Goal: Task Accomplishment & Management: Manage account settings

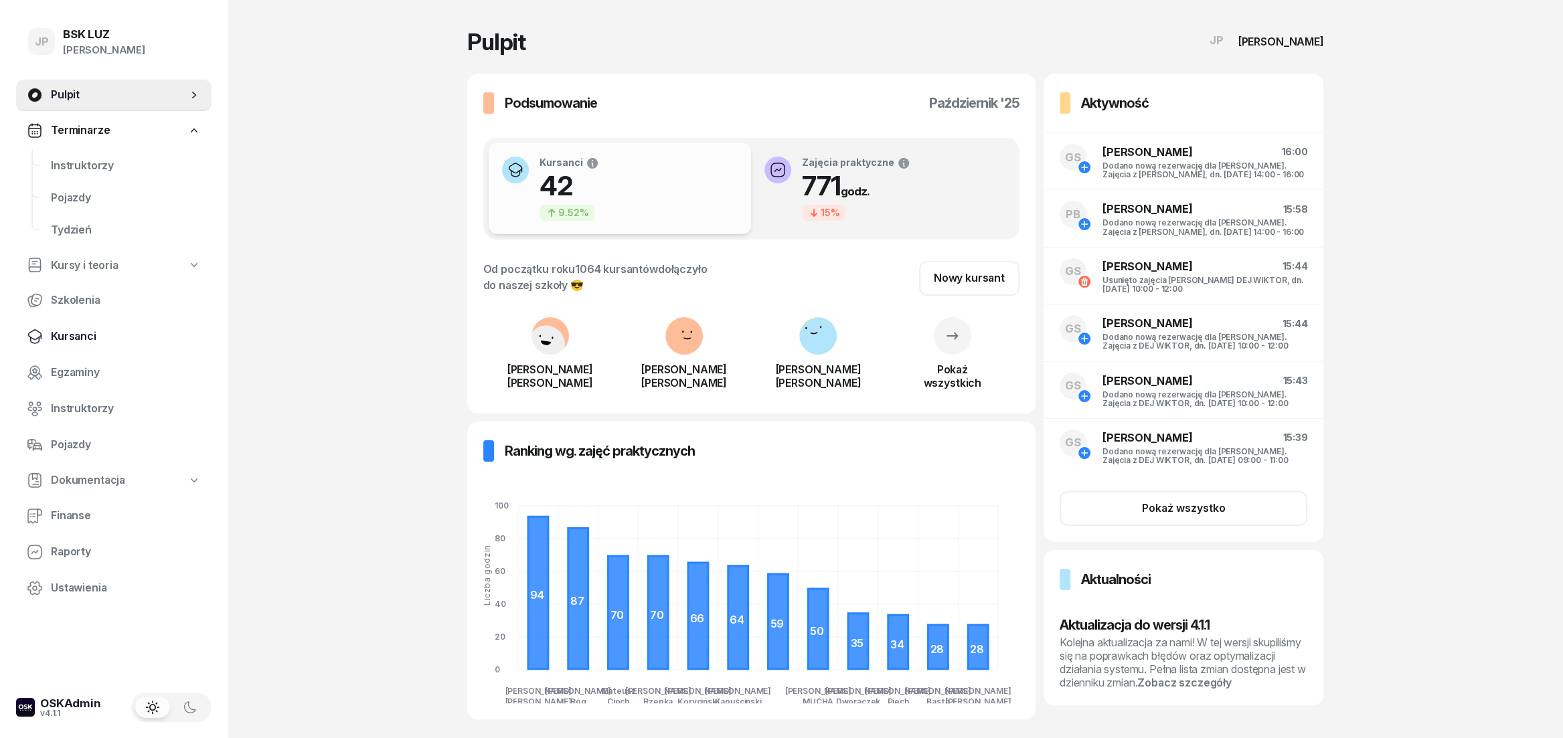
click at [81, 332] on span "Kursanci" at bounding box center [126, 336] width 150 height 17
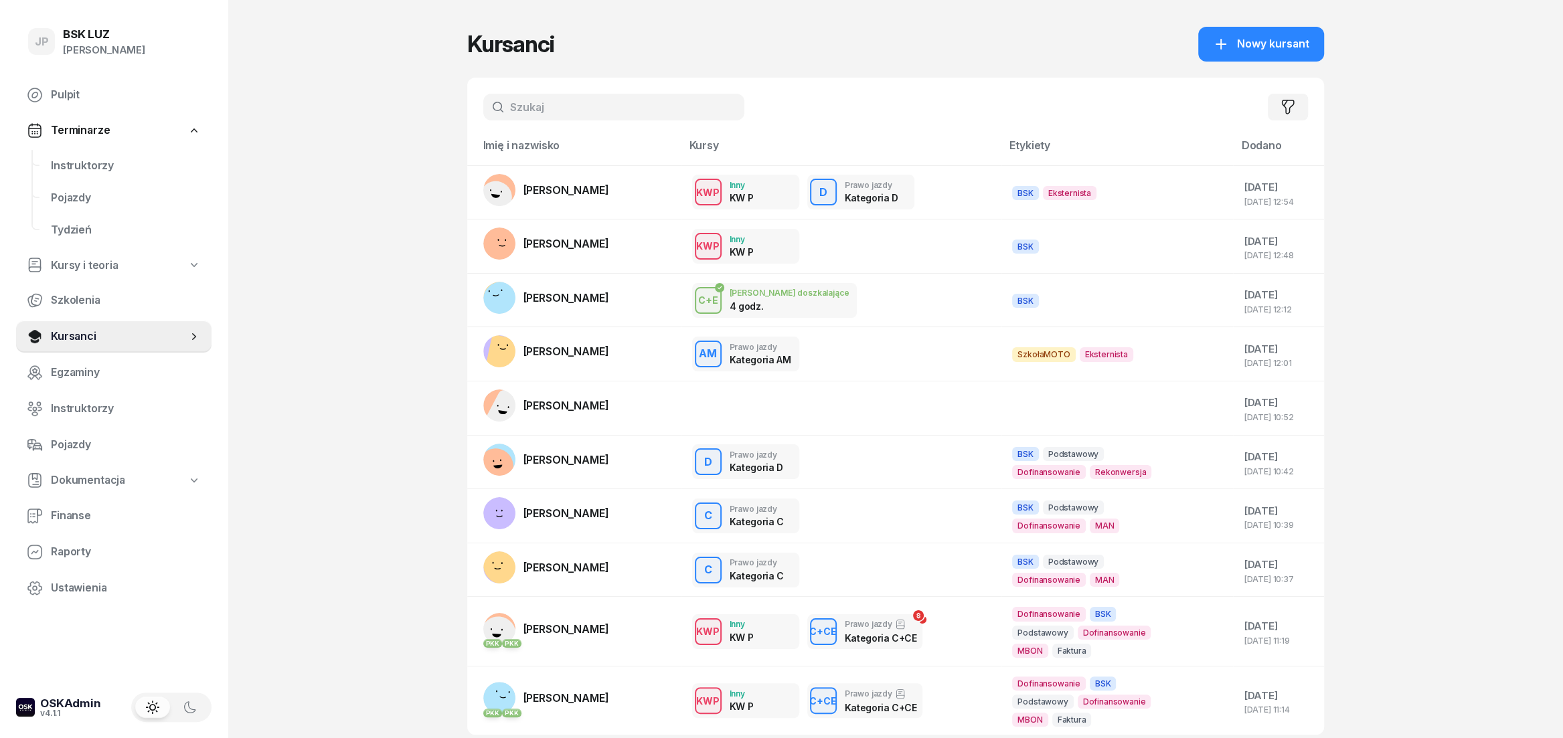
click at [570, 108] on input "text" at bounding box center [613, 107] width 261 height 27
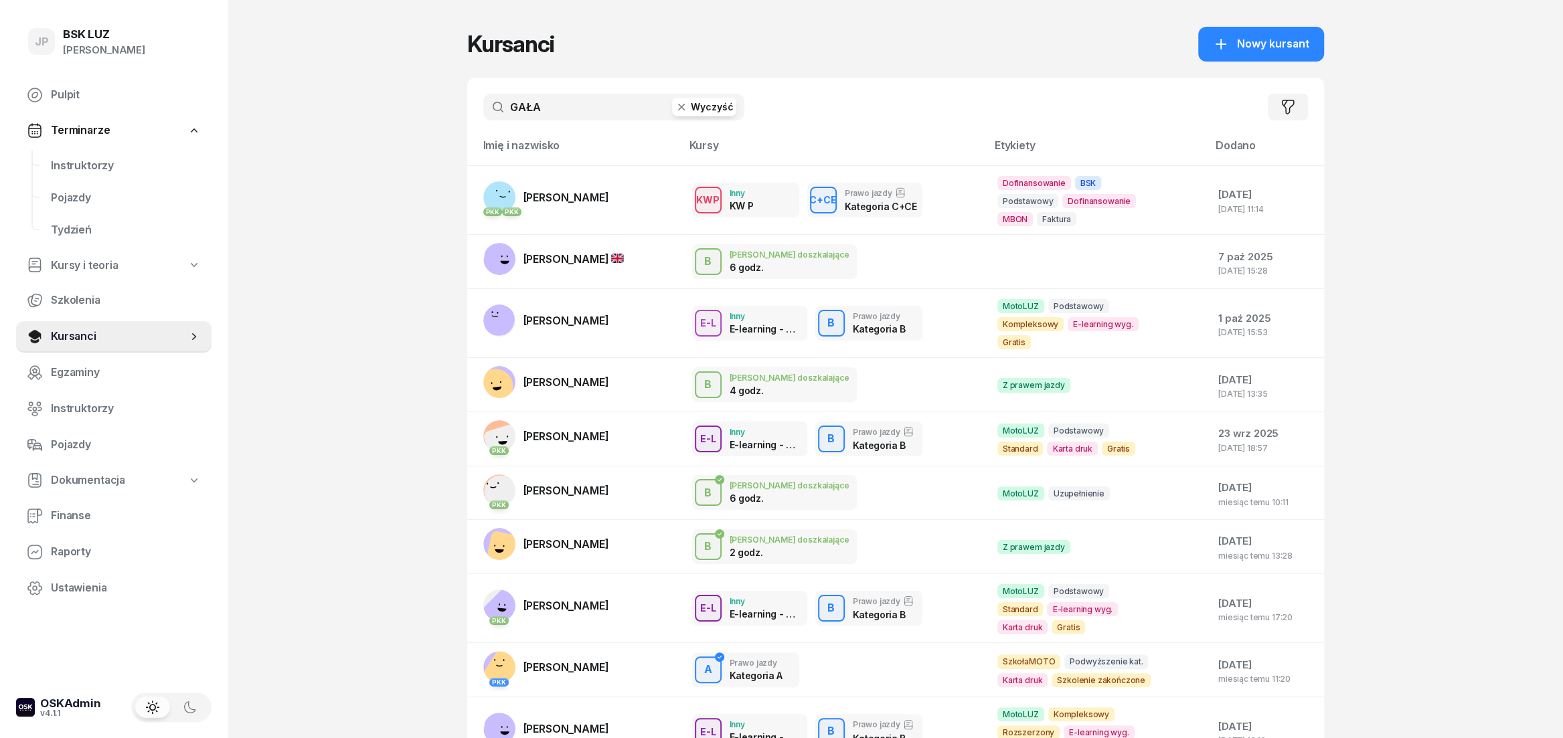
type input "GAŁA"
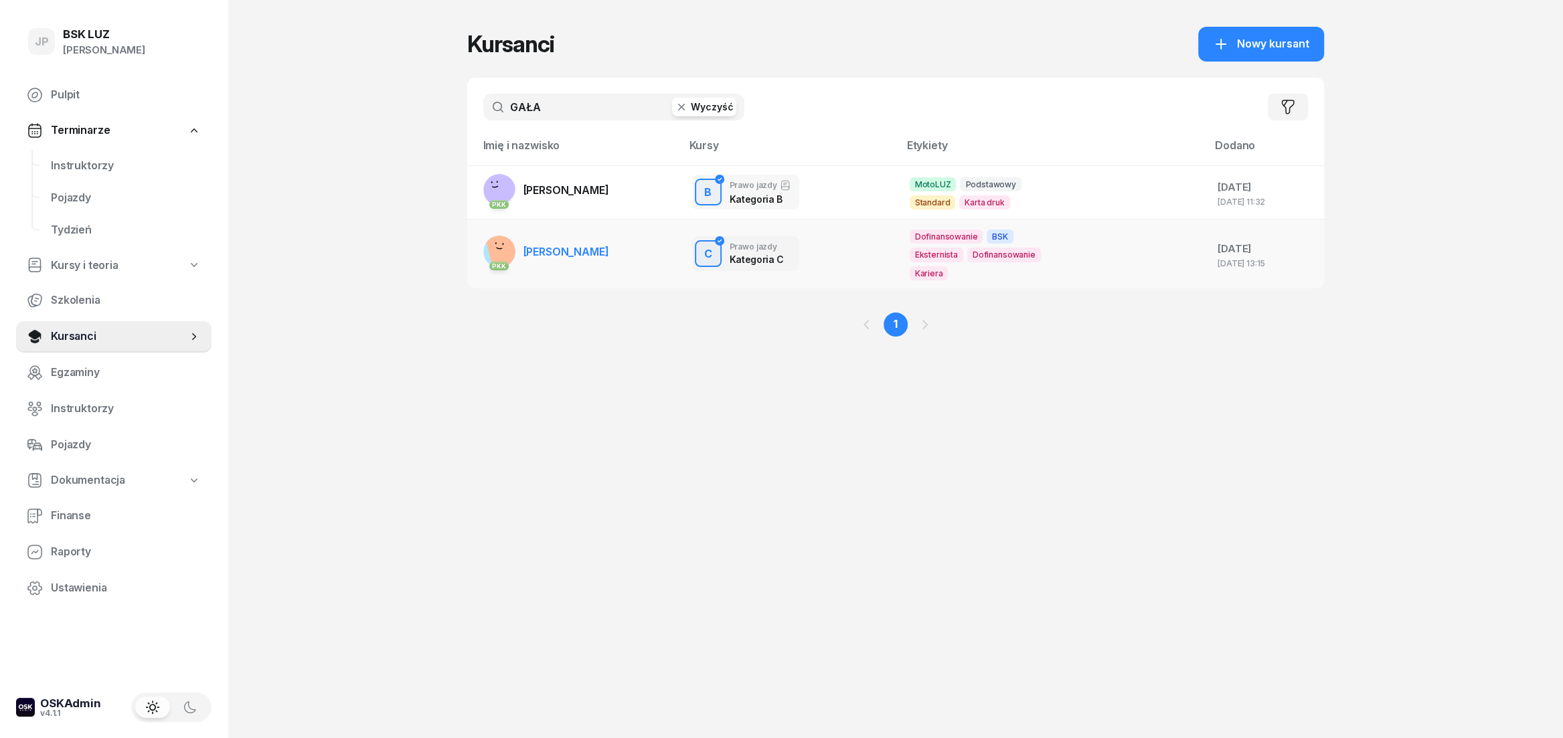
click at [585, 245] on span "KRZYSZTOF GAŁAT" at bounding box center [567, 251] width 86 height 13
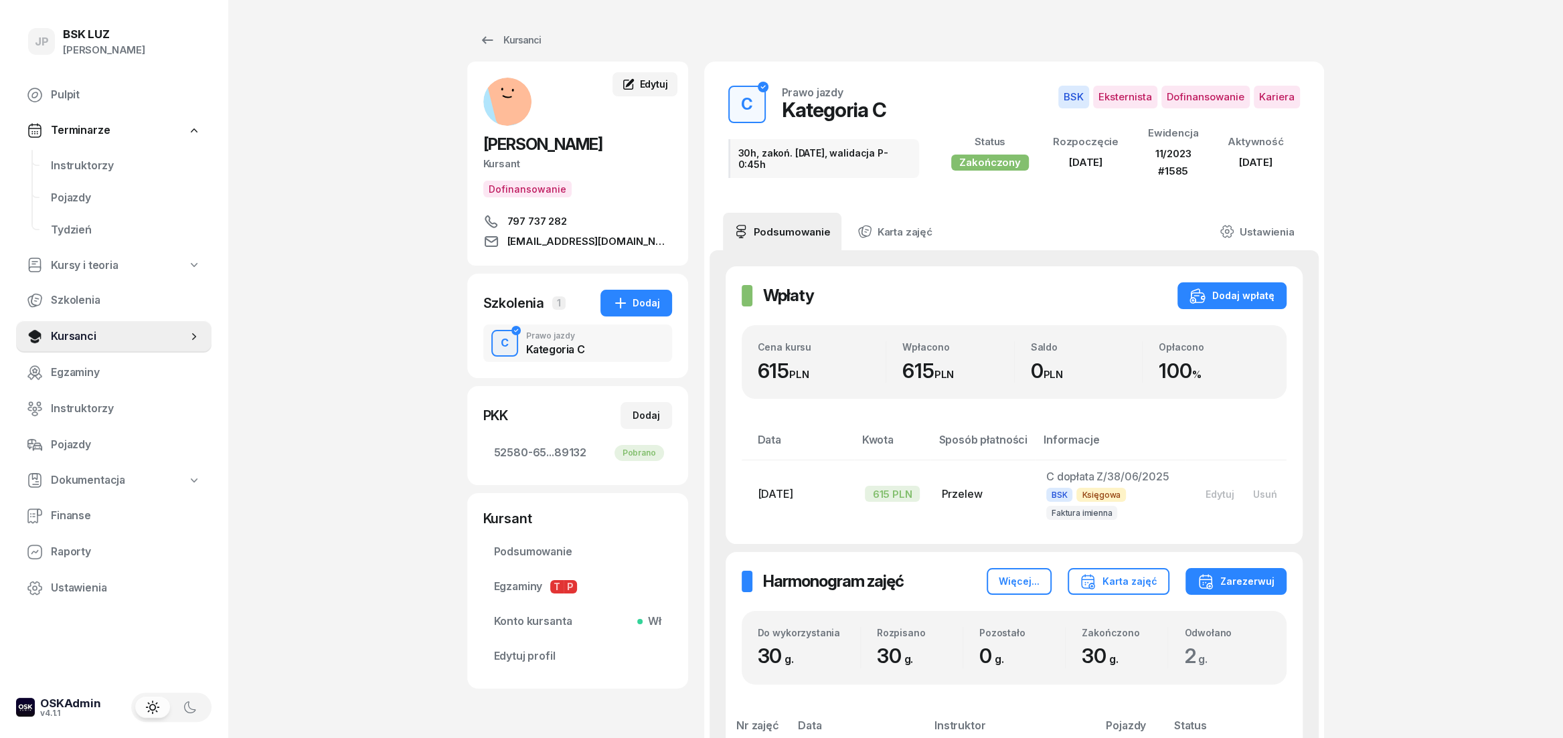
click at [662, 78] on span "Edytuj" at bounding box center [653, 83] width 28 height 11
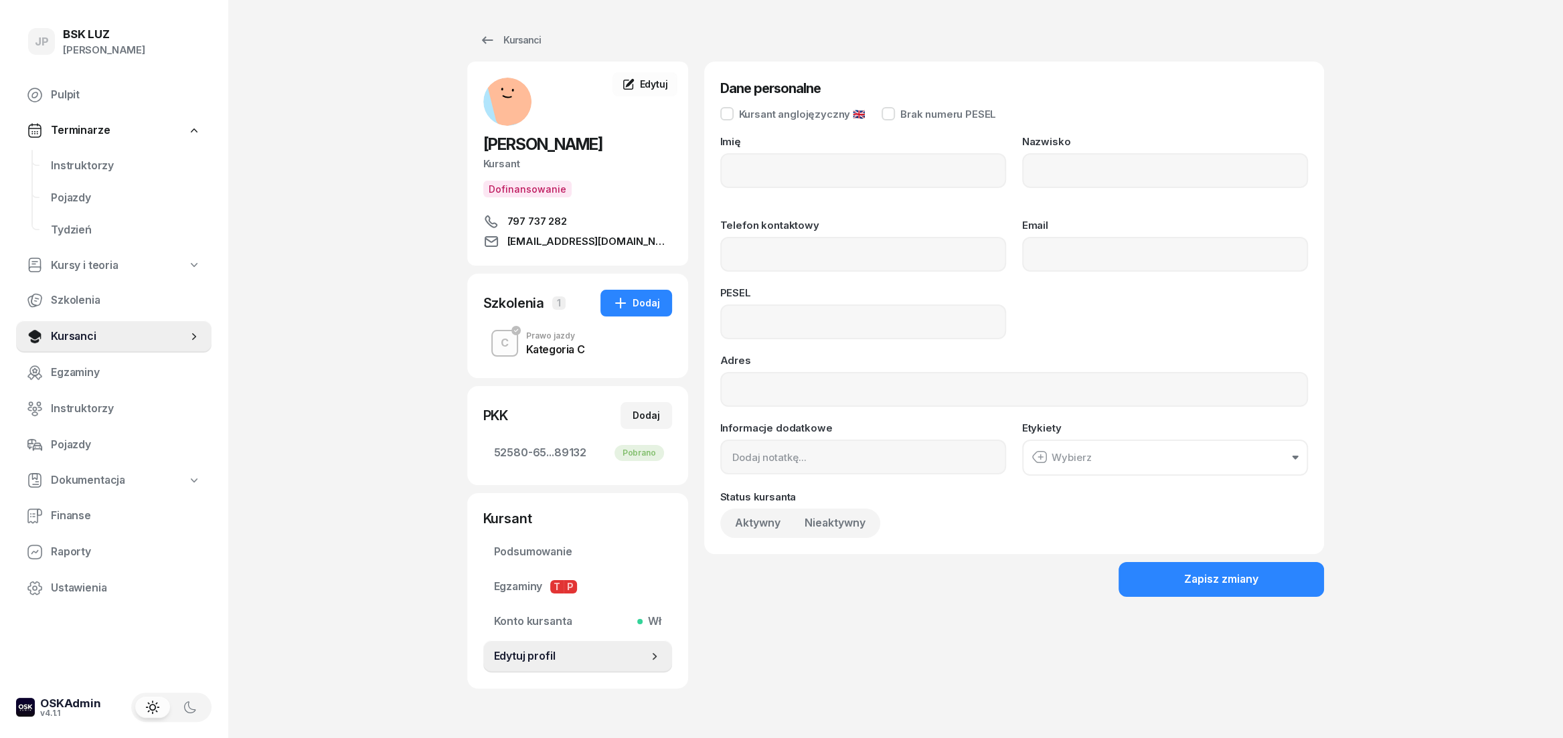
type input "KRZYSZTOF"
type input "GAŁAT"
type input "797737282"
type input "SPEXPL@EMAIL.COM"
type input "86042503073"
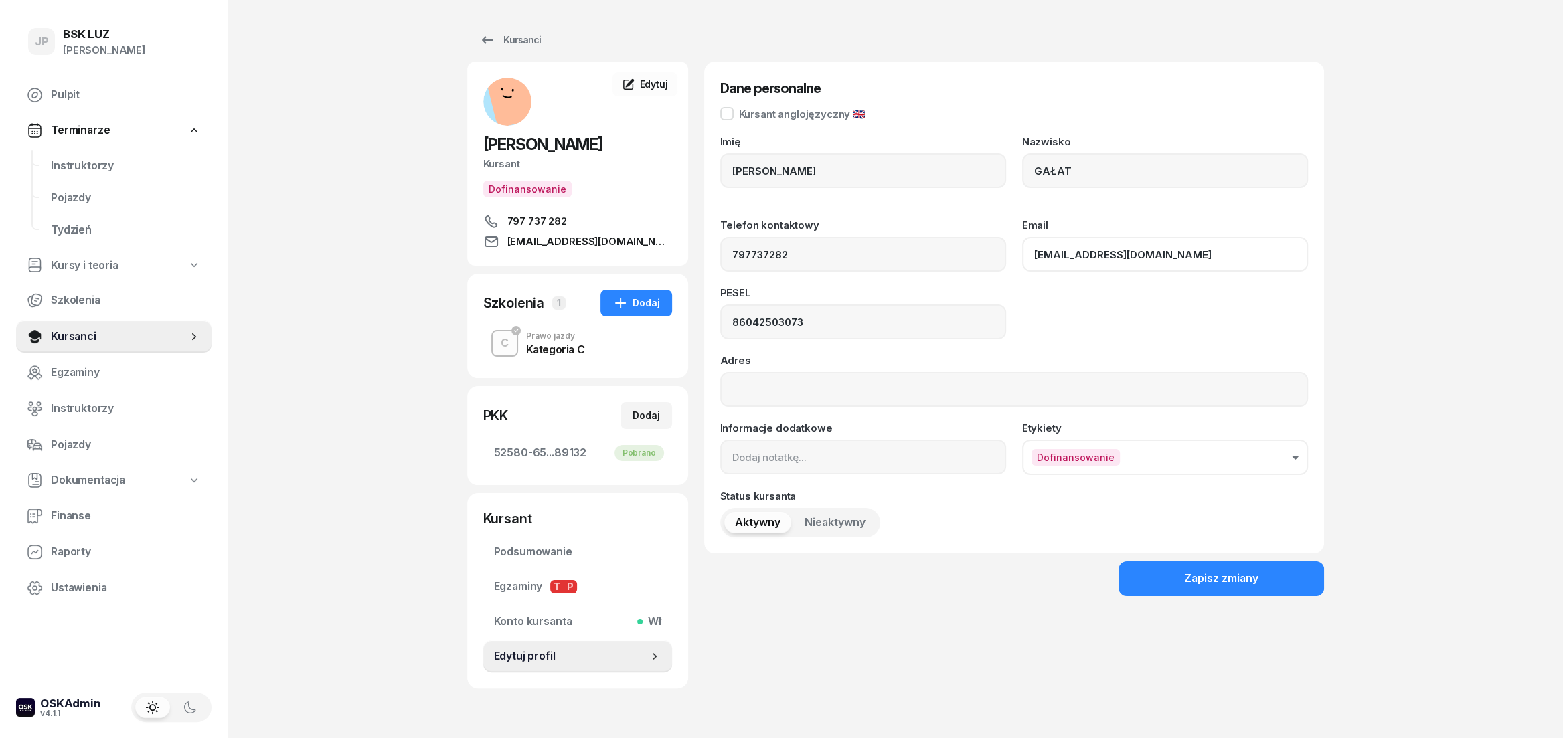
drag, startPoint x: 1132, startPoint y: 262, endPoint x: 947, endPoint y: 261, distance: 184.8
click at [947, 261] on div "Telefon kontaktowy 797737282 Email SPEXPL@EMAIL.COM" at bounding box center [1014, 246] width 588 height 52
click at [1158, 254] on input "SPEXPL@EMAIL.COM" at bounding box center [1165, 254] width 286 height 35
drag, startPoint x: 1153, startPoint y: 254, endPoint x: 983, endPoint y: 262, distance: 170.2
click at [1022, 262] on input "SPEXPL@EMAIL.COM" at bounding box center [1165, 254] width 286 height 35
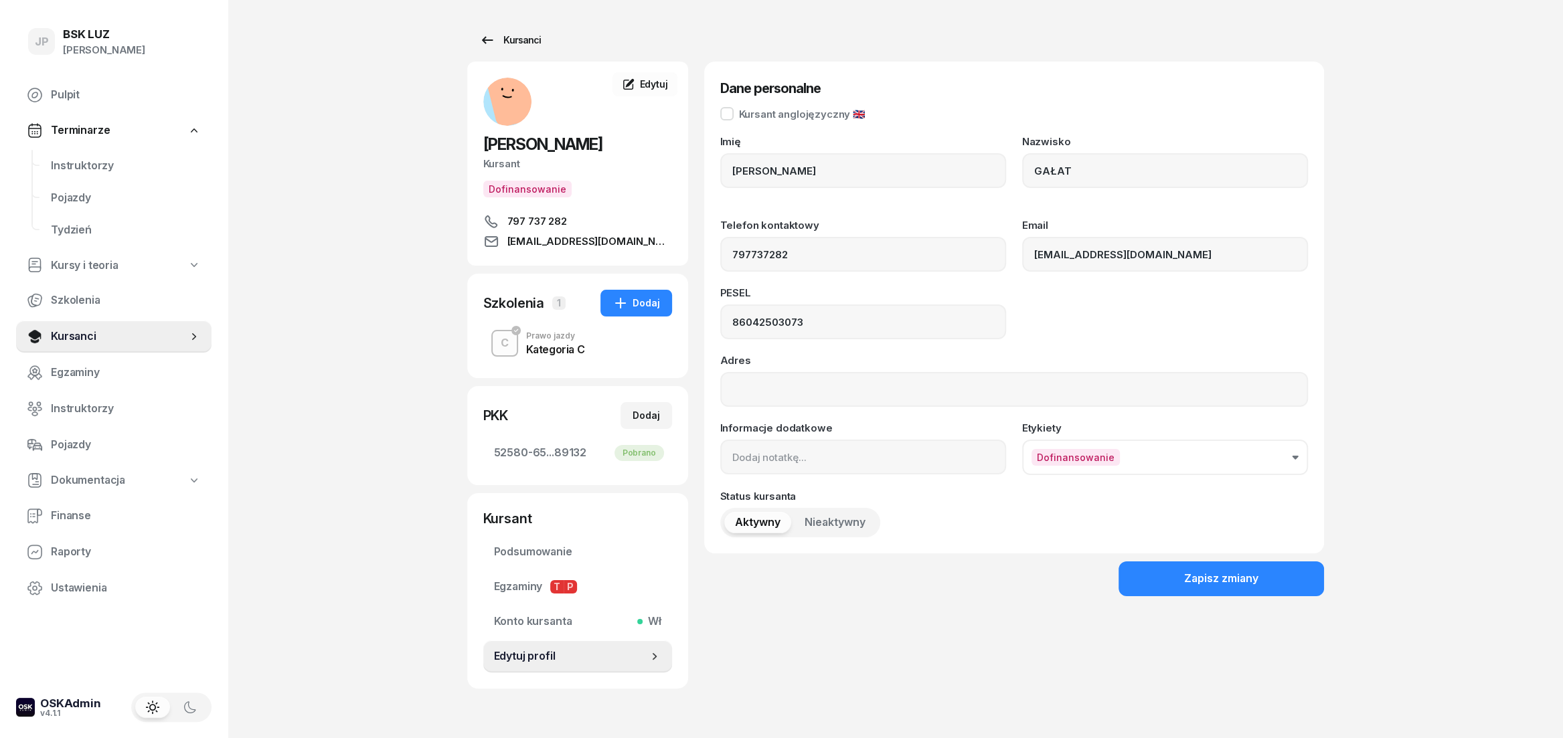
click at [503, 40] on div "Kursanci" at bounding box center [510, 40] width 62 height 16
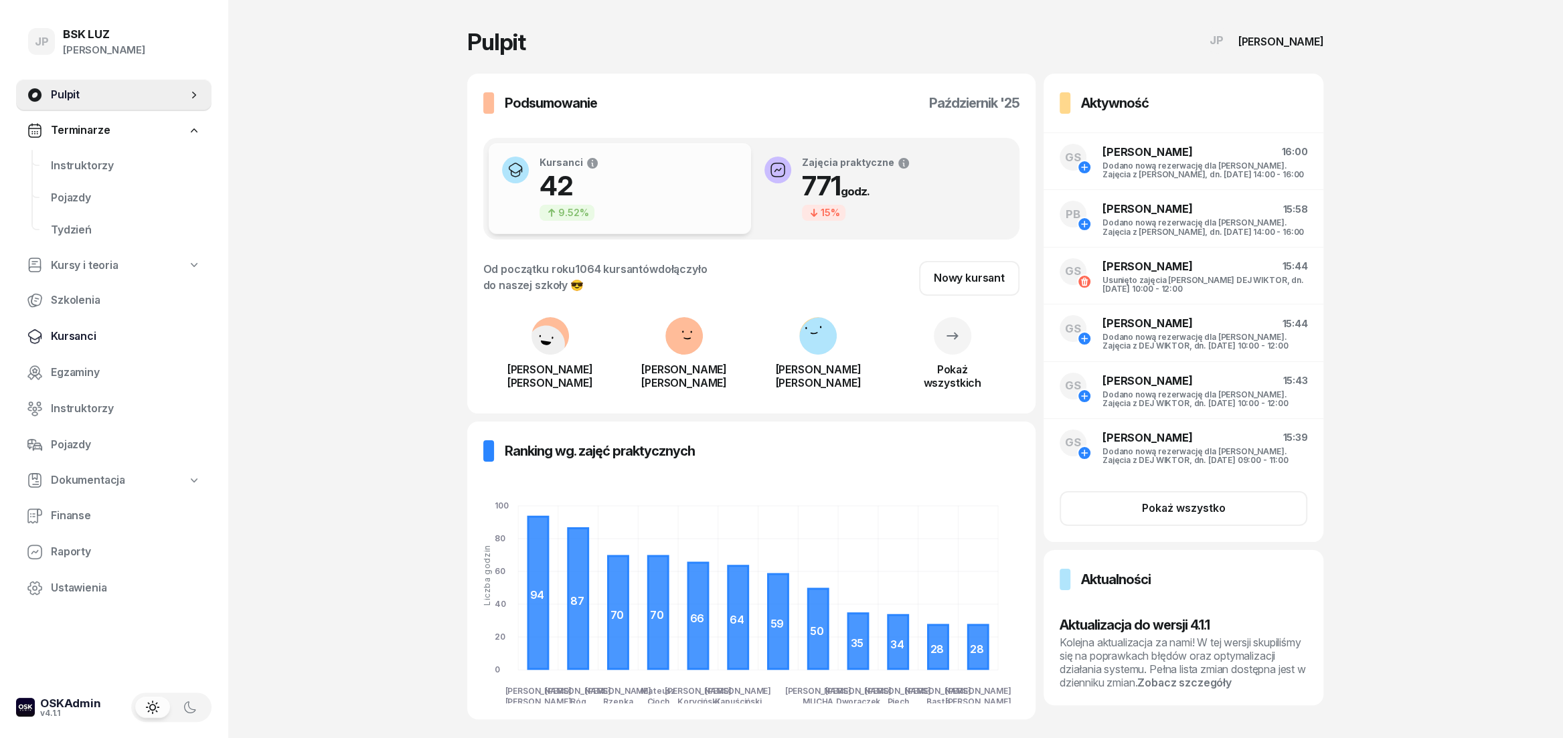
click at [93, 340] on span "Kursanci" at bounding box center [126, 336] width 150 height 17
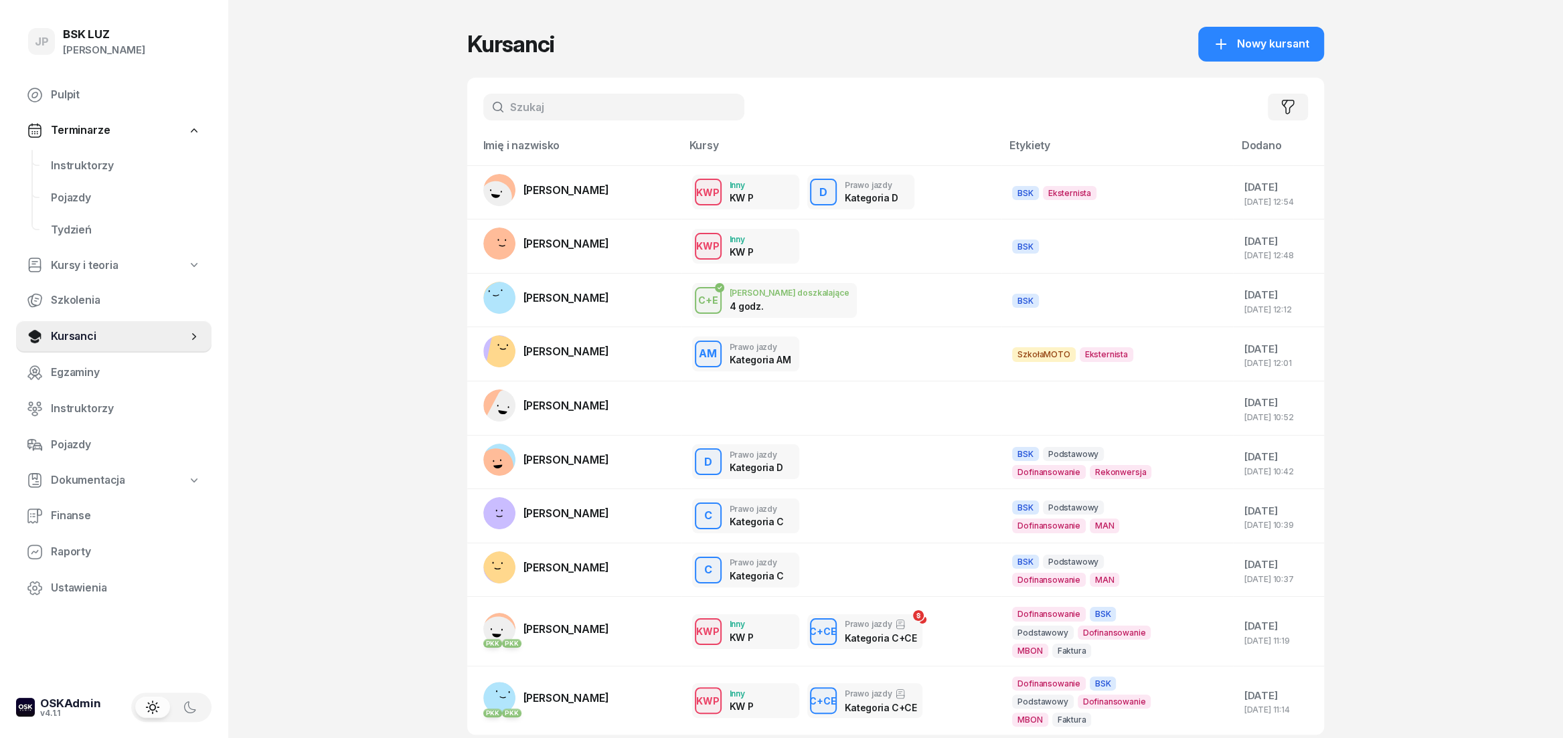
click at [595, 104] on input "text" at bounding box center [613, 107] width 261 height 27
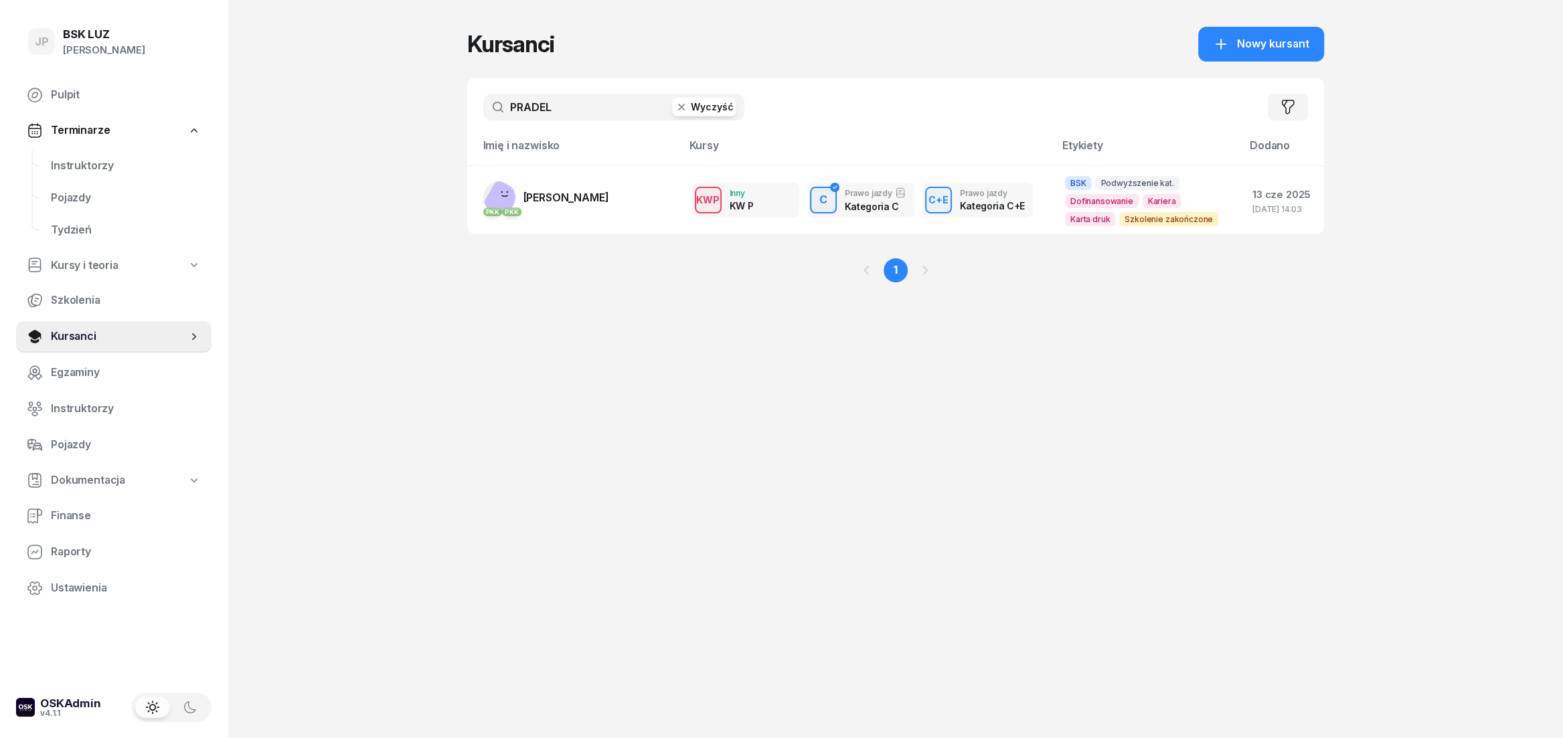
type input "PRADEL"
click at [613, 193] on td "PKK PKK PAWEŁ PRADEL" at bounding box center [574, 199] width 214 height 69
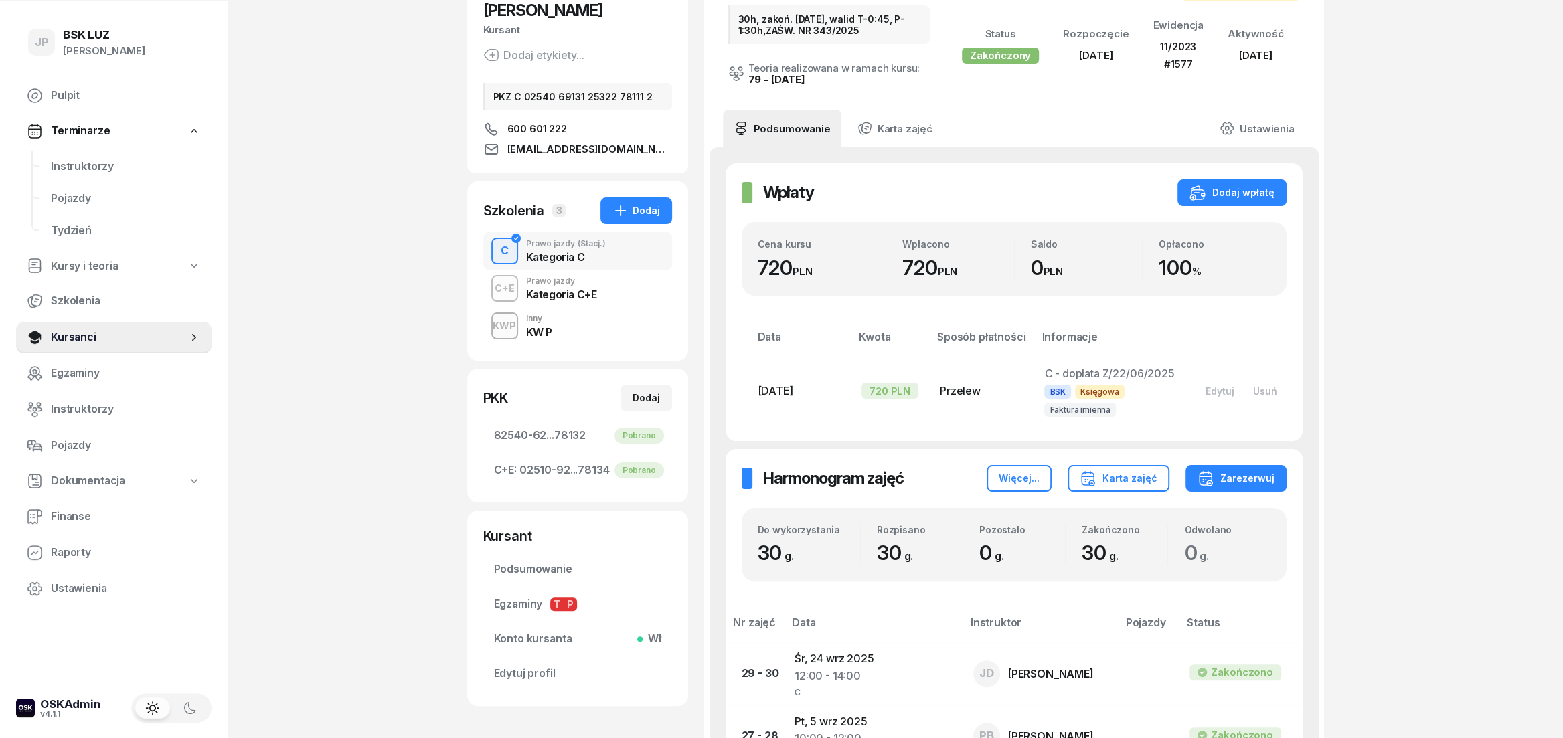
scroll to position [223, 0]
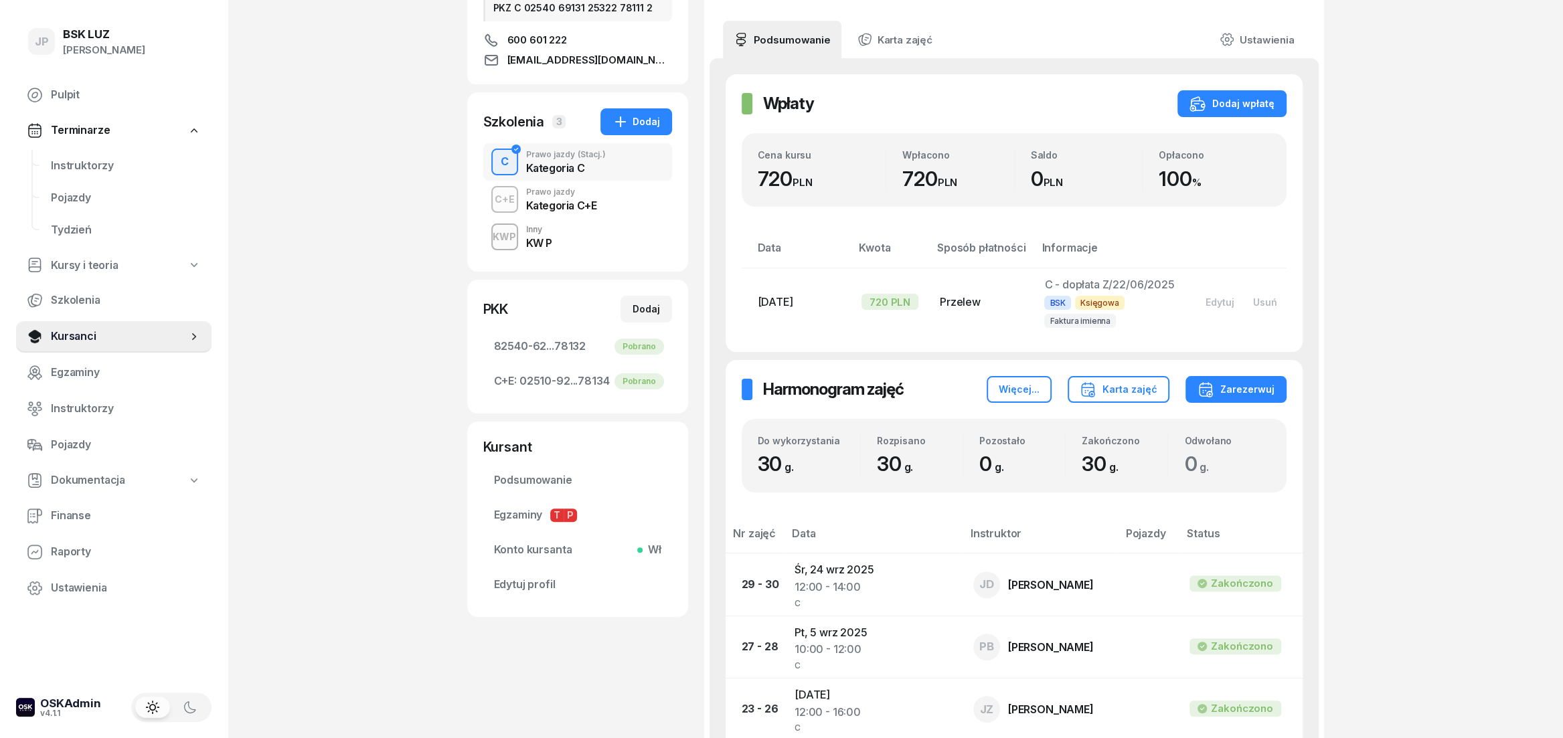
click at [568, 237] on div "KWP Inny KW P" at bounding box center [577, 236] width 189 height 37
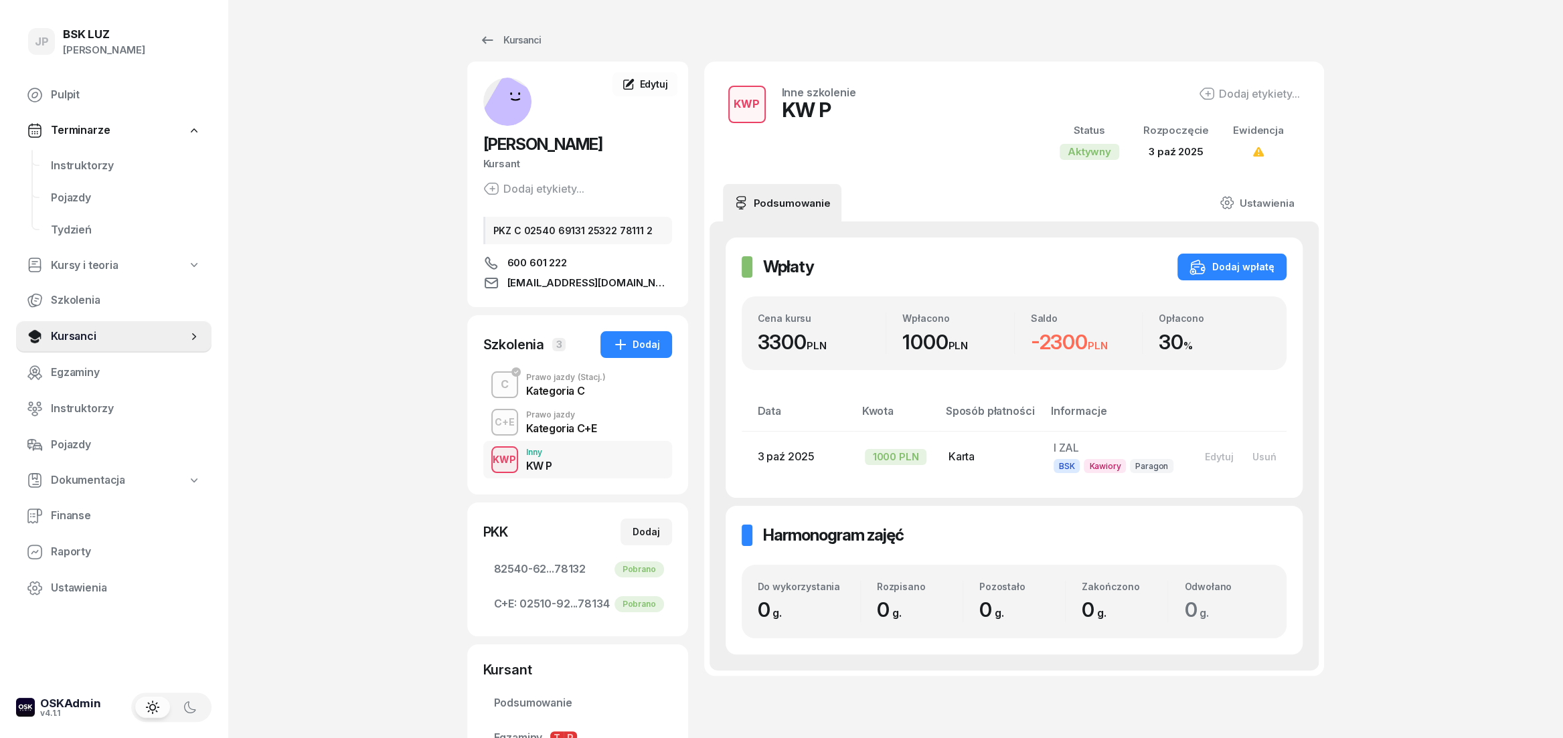
click at [540, 415] on div "Prawo jazdy" at bounding box center [561, 415] width 71 height 8
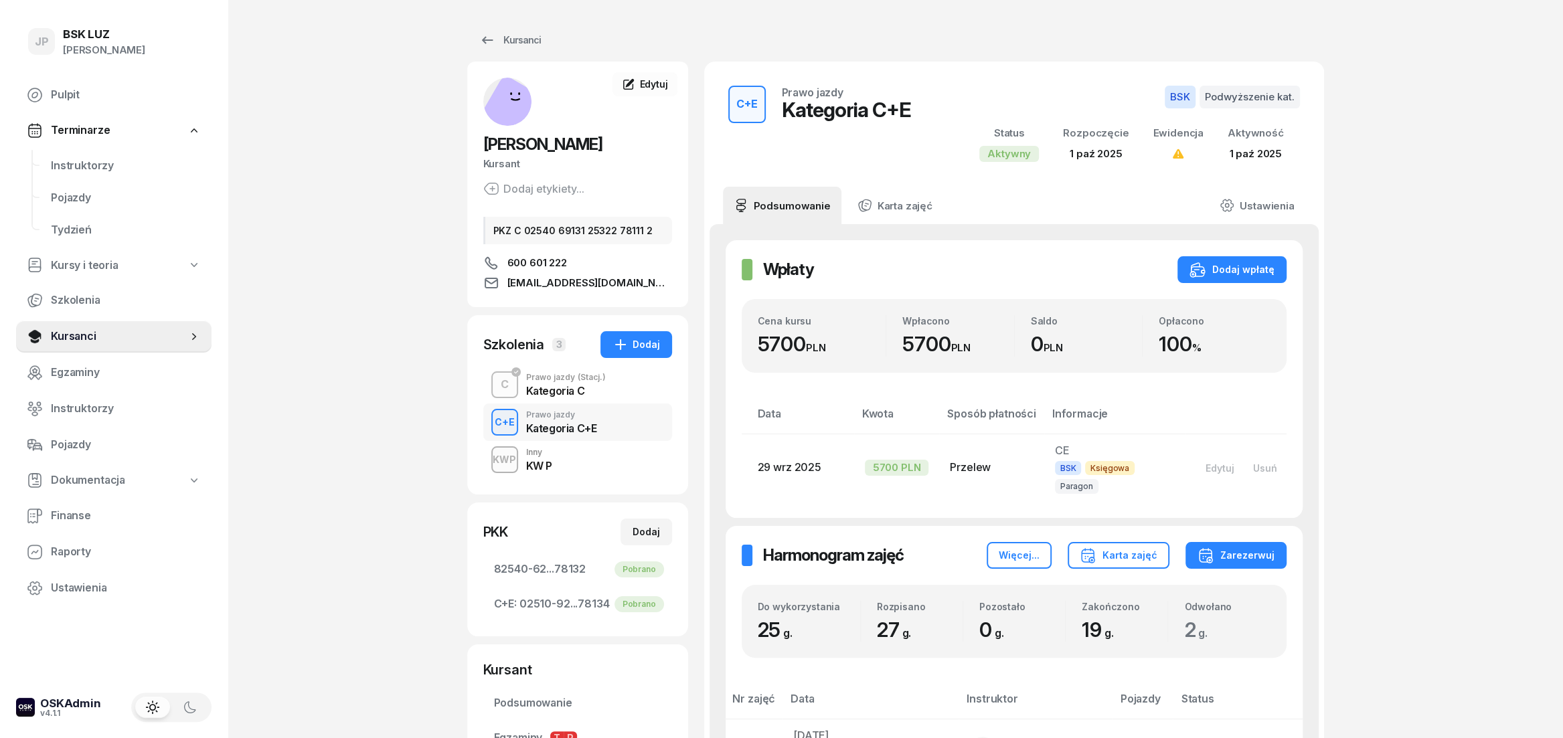
scroll to position [223, 0]
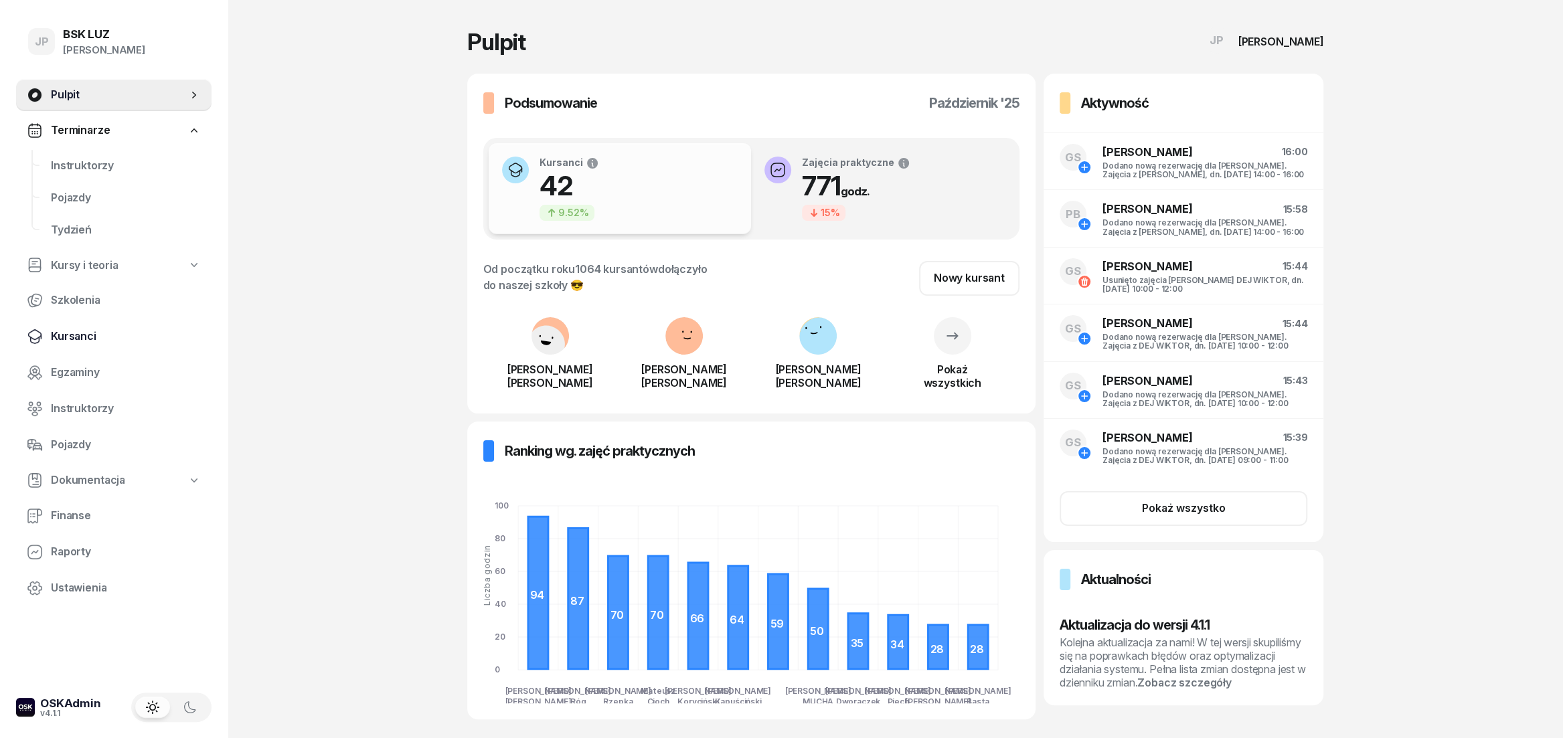
click at [76, 335] on span "Kursanci" at bounding box center [126, 336] width 150 height 17
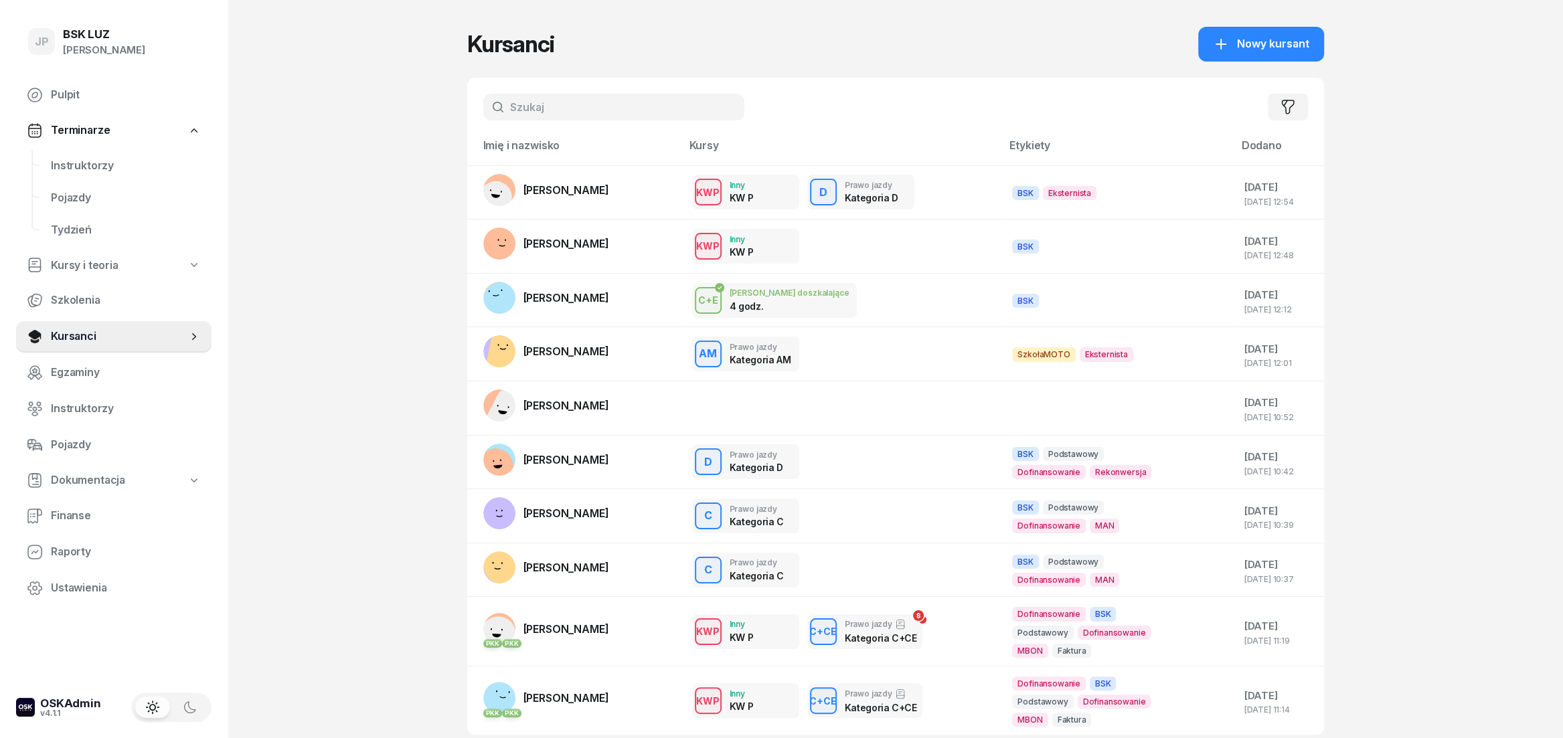
click at [576, 118] on input "text" at bounding box center [613, 107] width 261 height 27
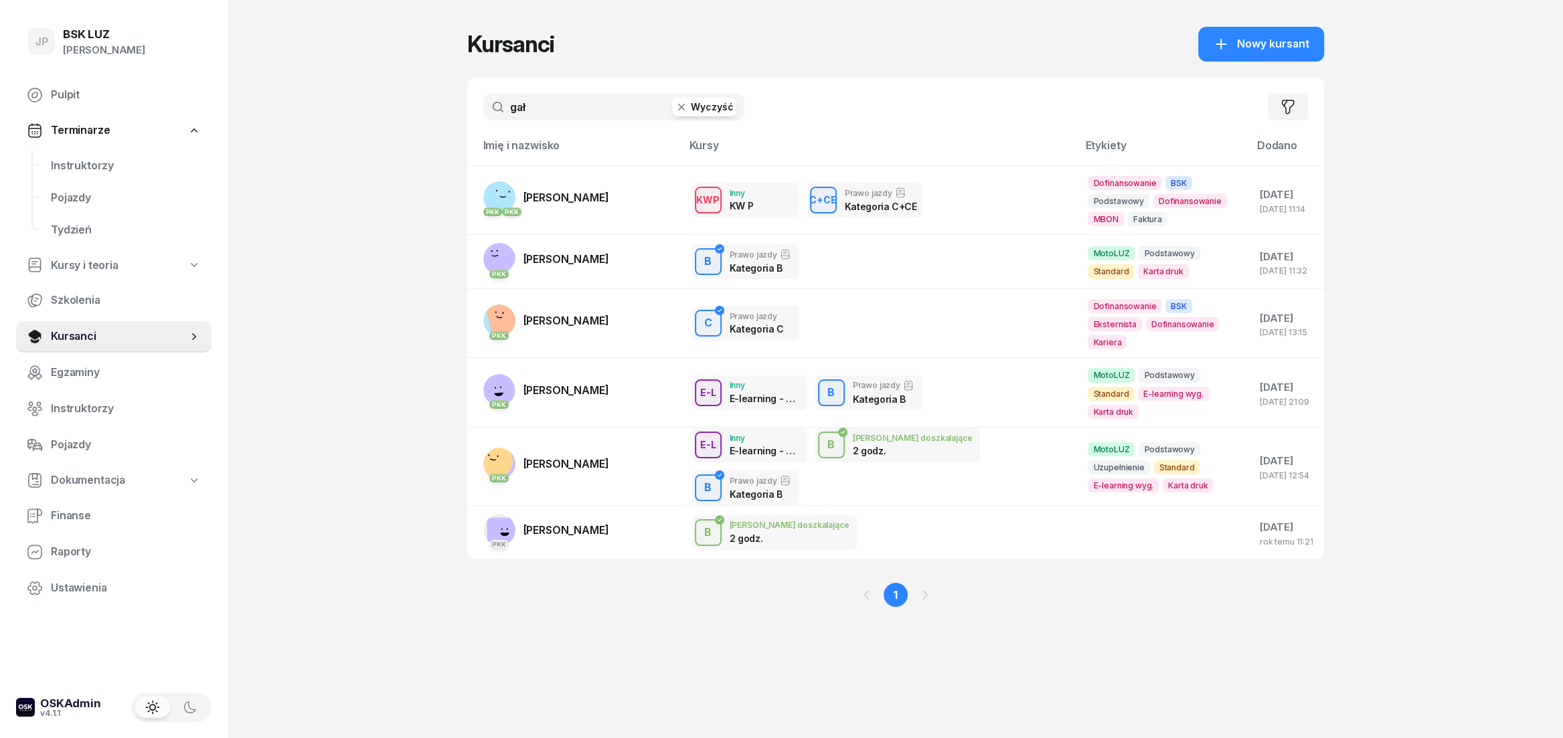
type input "gałą"
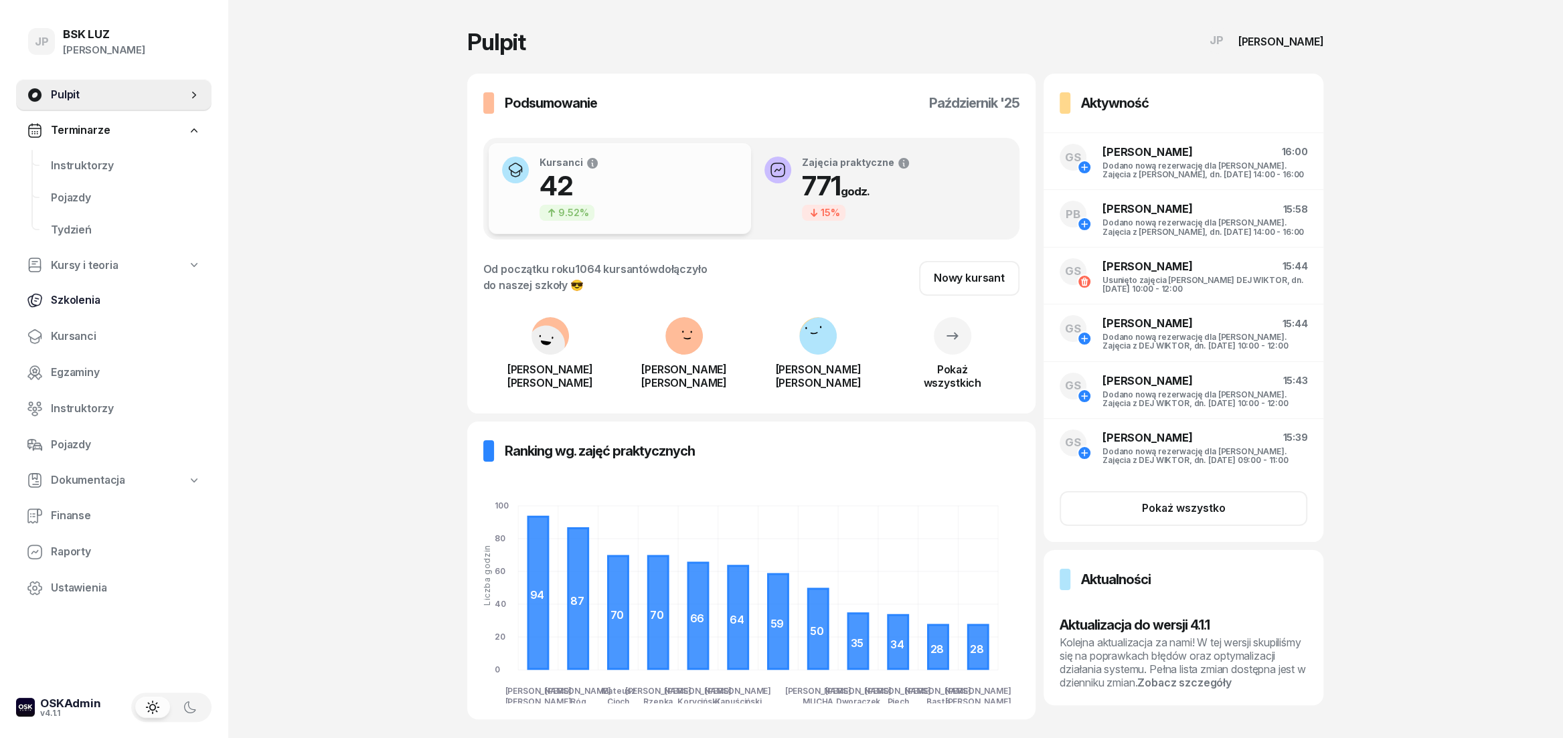
click at [56, 297] on span "Szkolenia" at bounding box center [126, 300] width 150 height 17
select select "createdAt-desc"
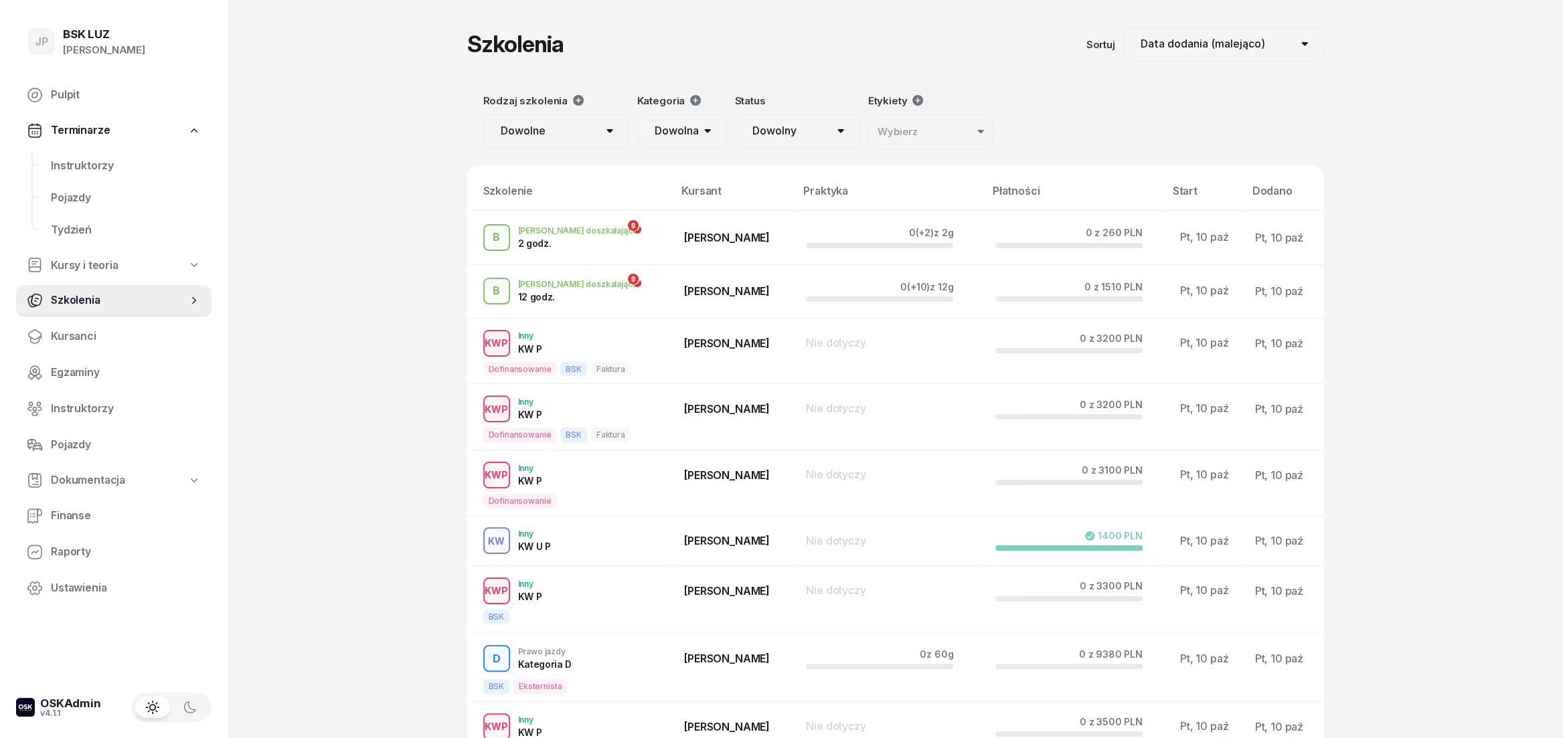
click at [84, 128] on span "Terminarze" at bounding box center [80, 130] width 59 height 17
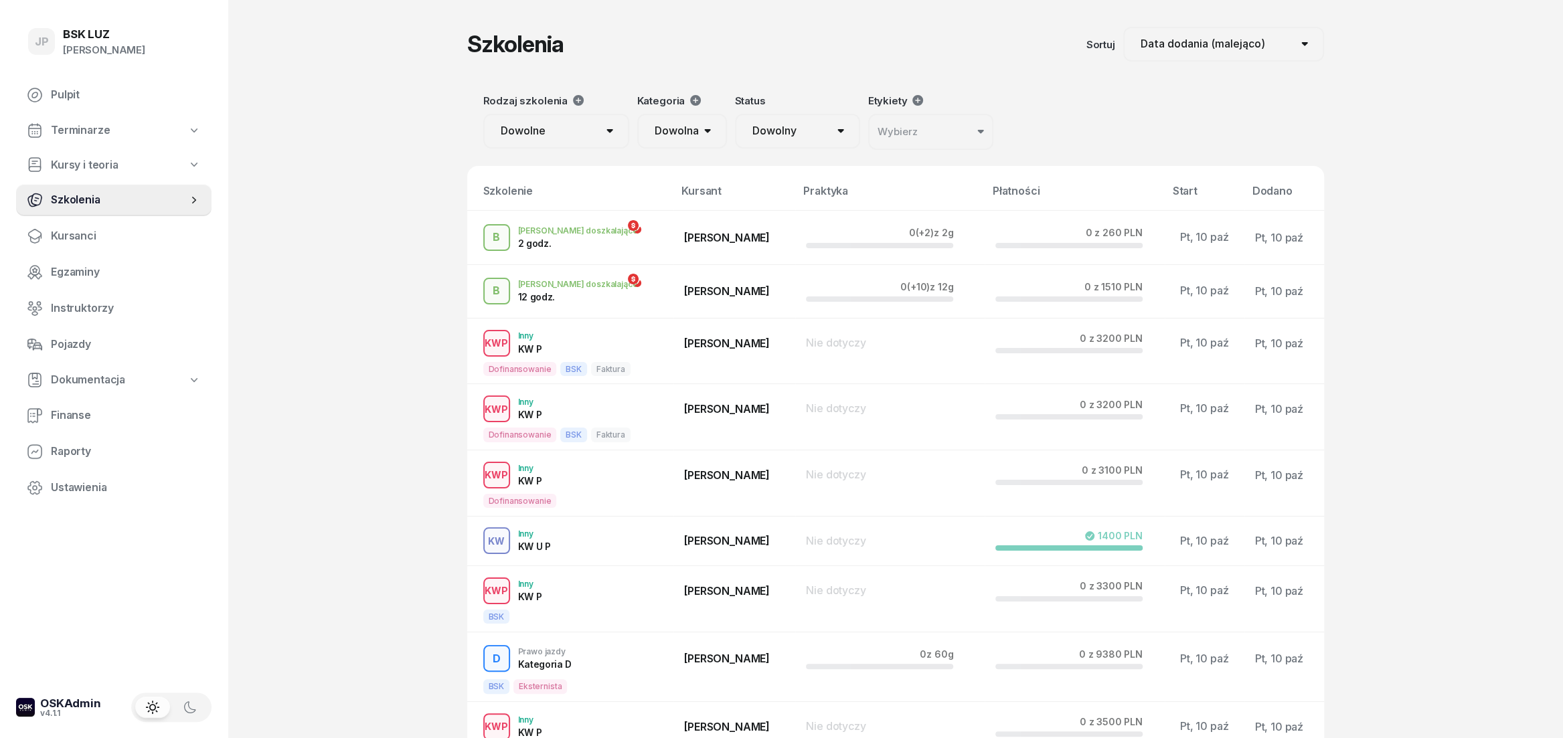
click at [58, 195] on span "Szkolenia" at bounding box center [119, 199] width 137 height 17
click at [95, 242] on span "Kursanci" at bounding box center [126, 236] width 150 height 17
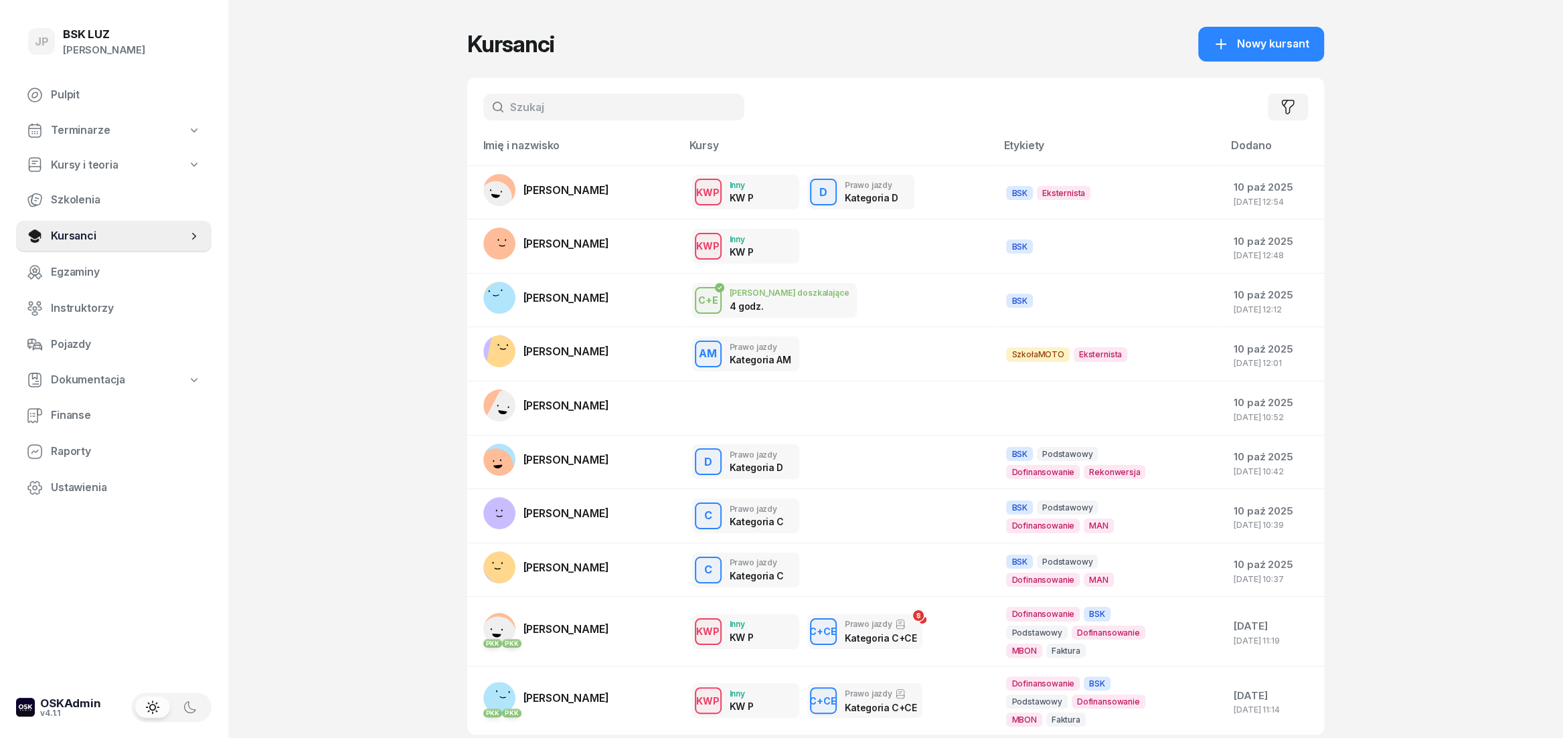
click at [622, 107] on input "text" at bounding box center [613, 107] width 261 height 27
click at [116, 171] on span "Kursy i teoria" at bounding box center [85, 165] width 68 height 17
select select
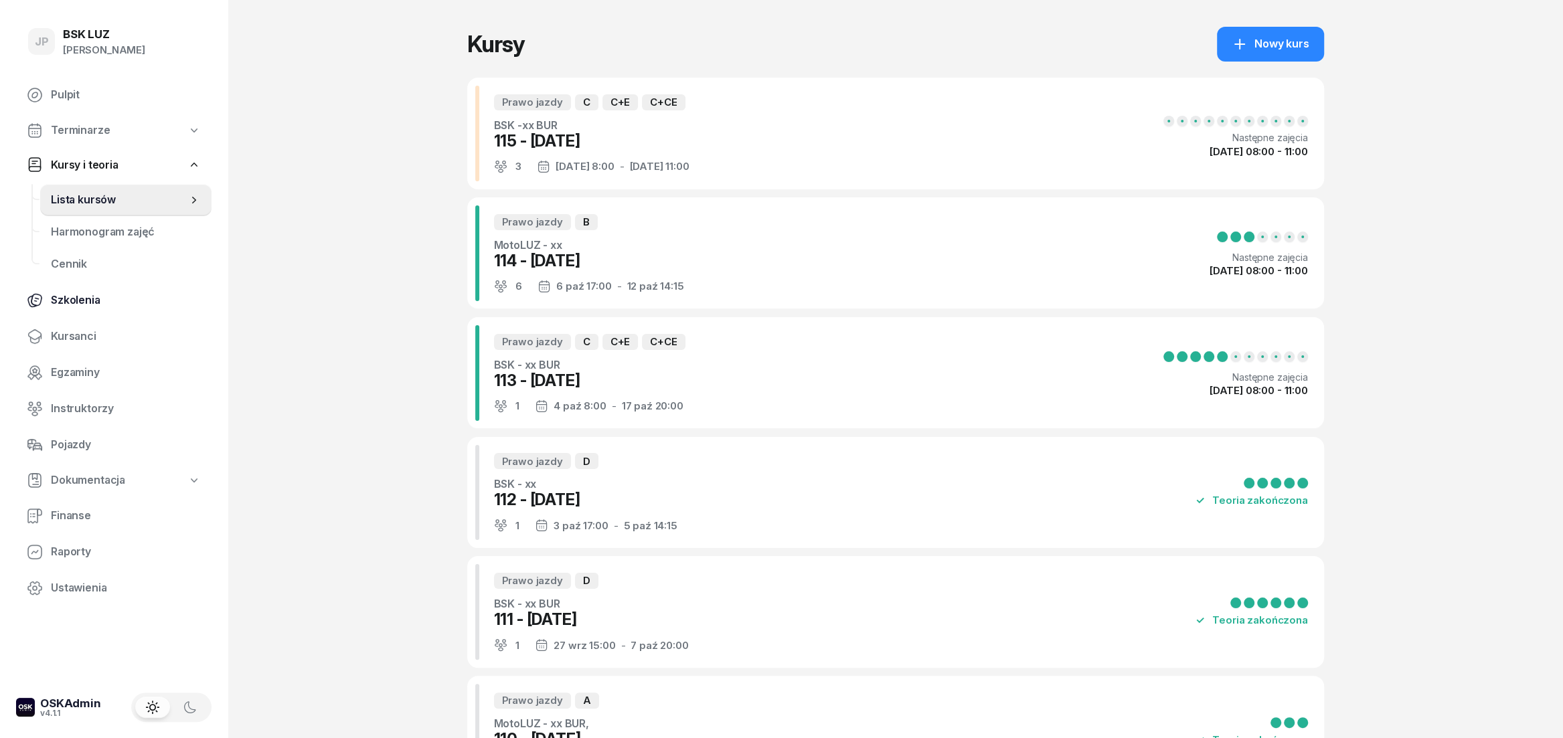
click at [121, 302] on span "Szkolenia" at bounding box center [126, 300] width 150 height 17
select select "createdAt-desc"
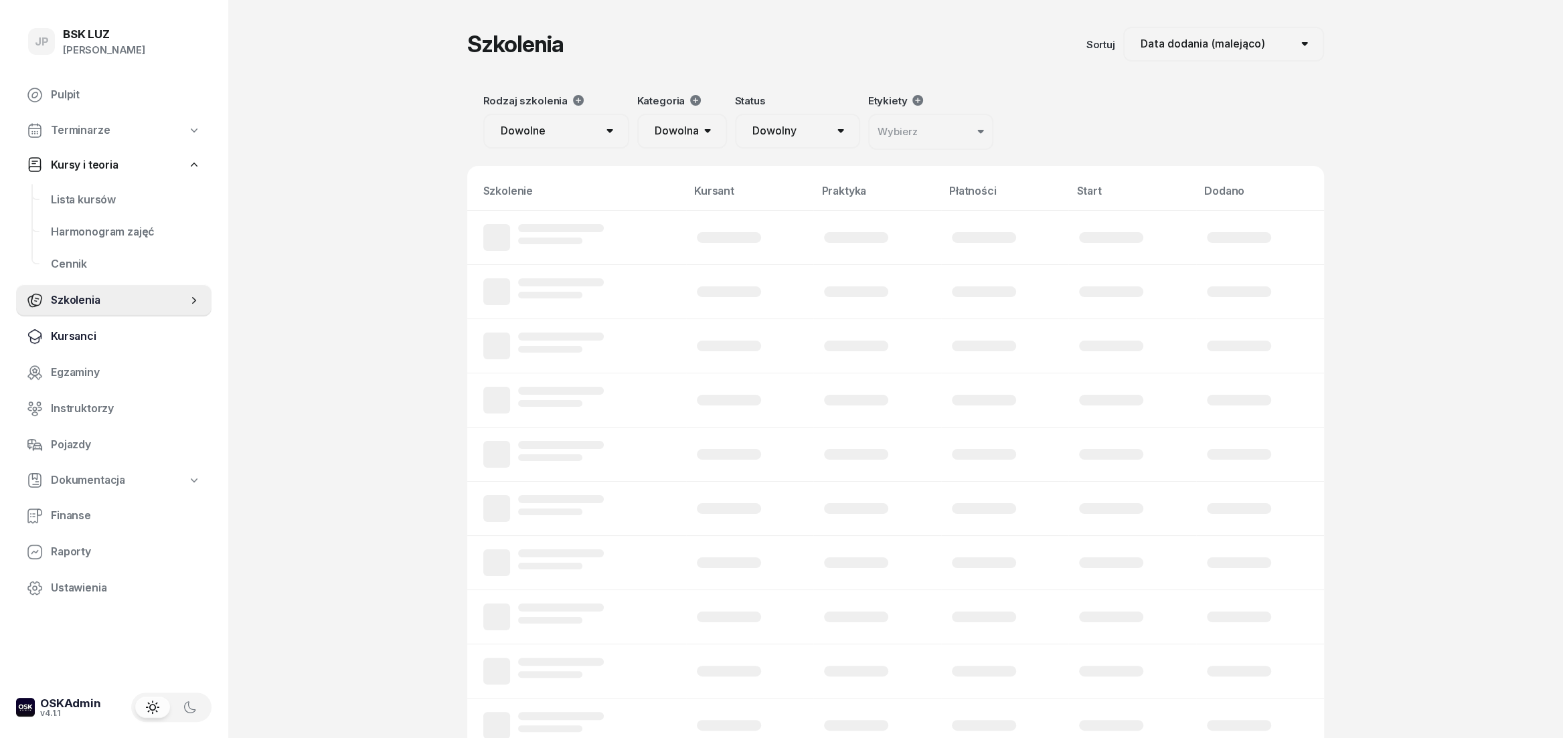
click at [112, 337] on span "Kursanci" at bounding box center [126, 336] width 150 height 17
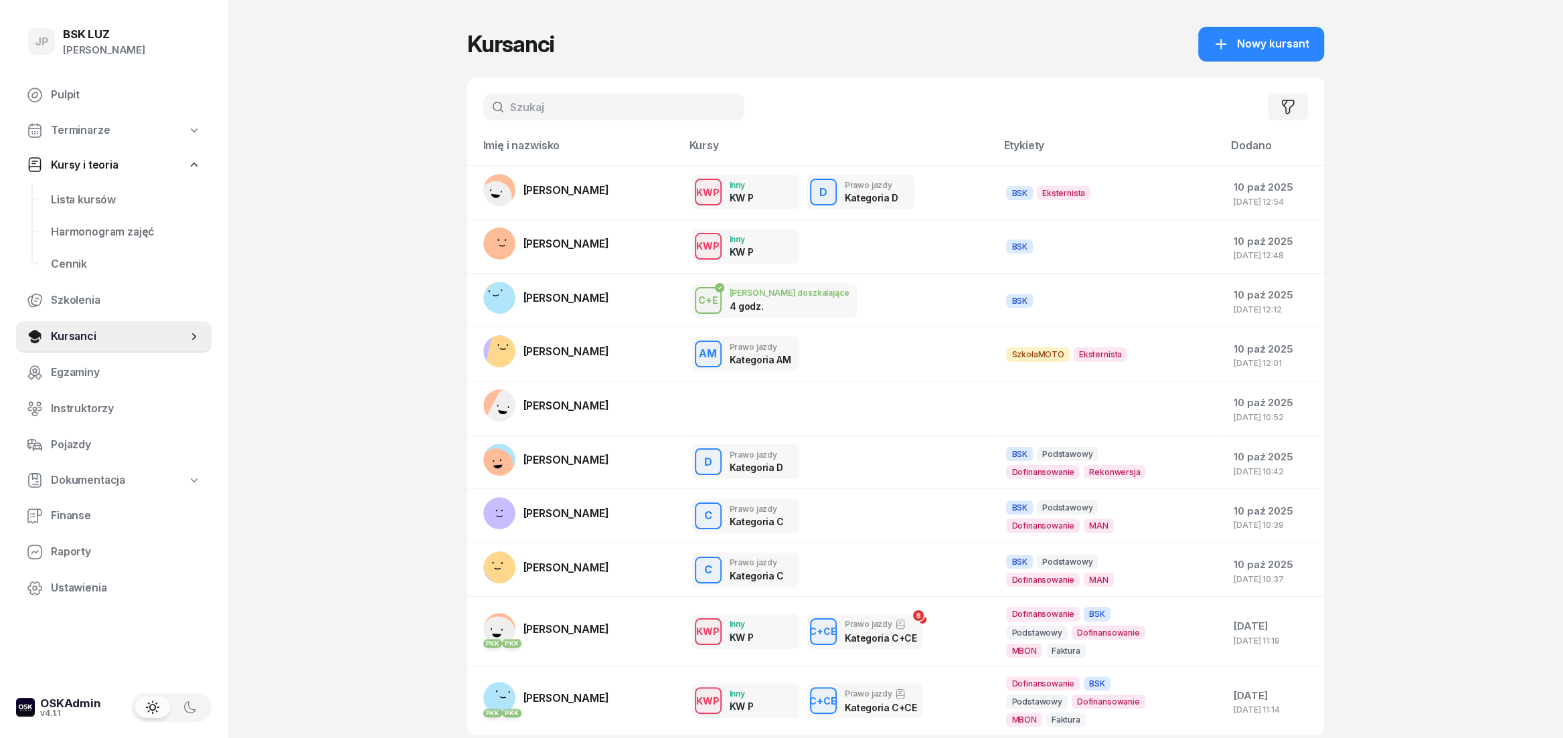
click at [93, 122] on span "Terminarze" at bounding box center [80, 130] width 59 height 17
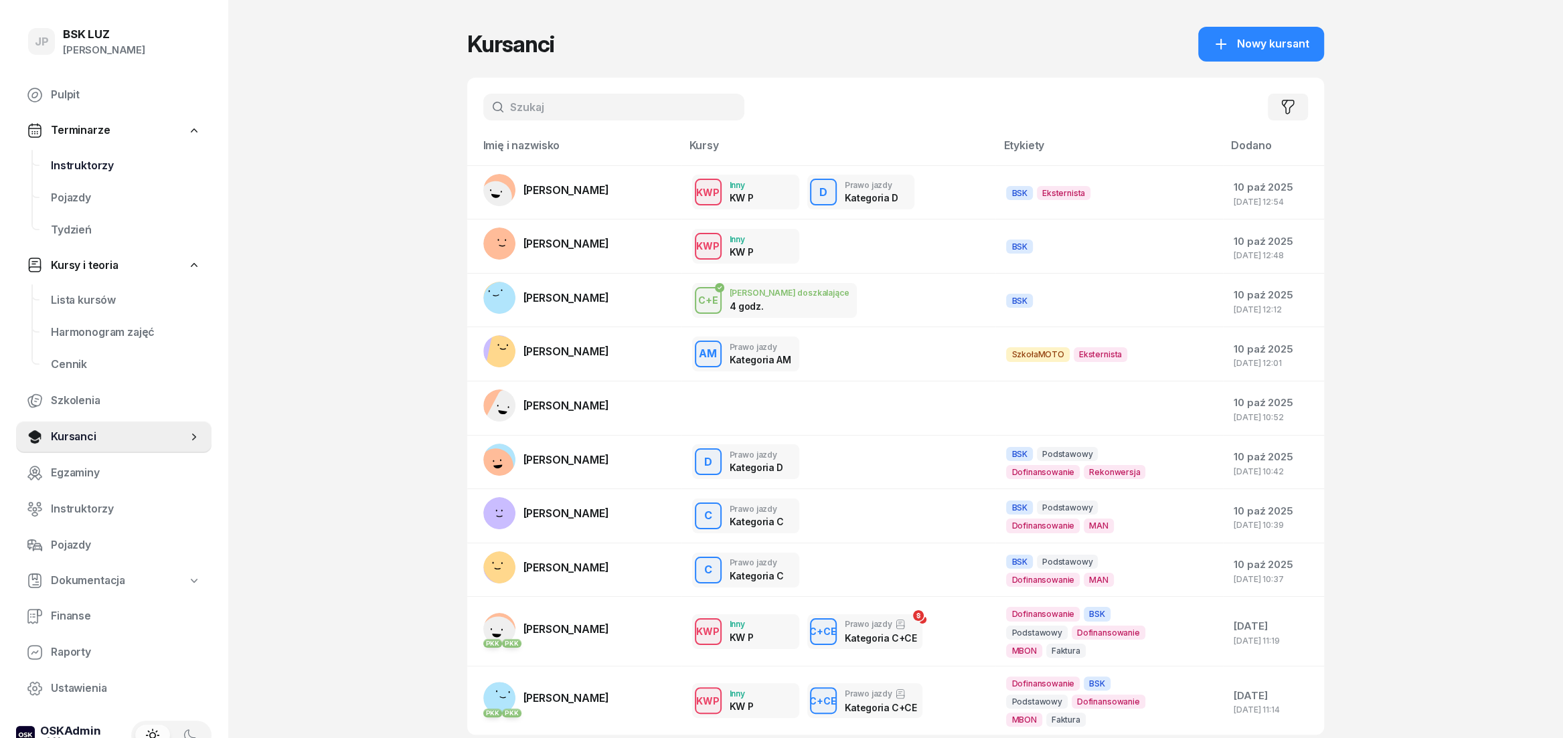
click at [106, 169] on span "Instruktorzy" at bounding box center [126, 165] width 150 height 17
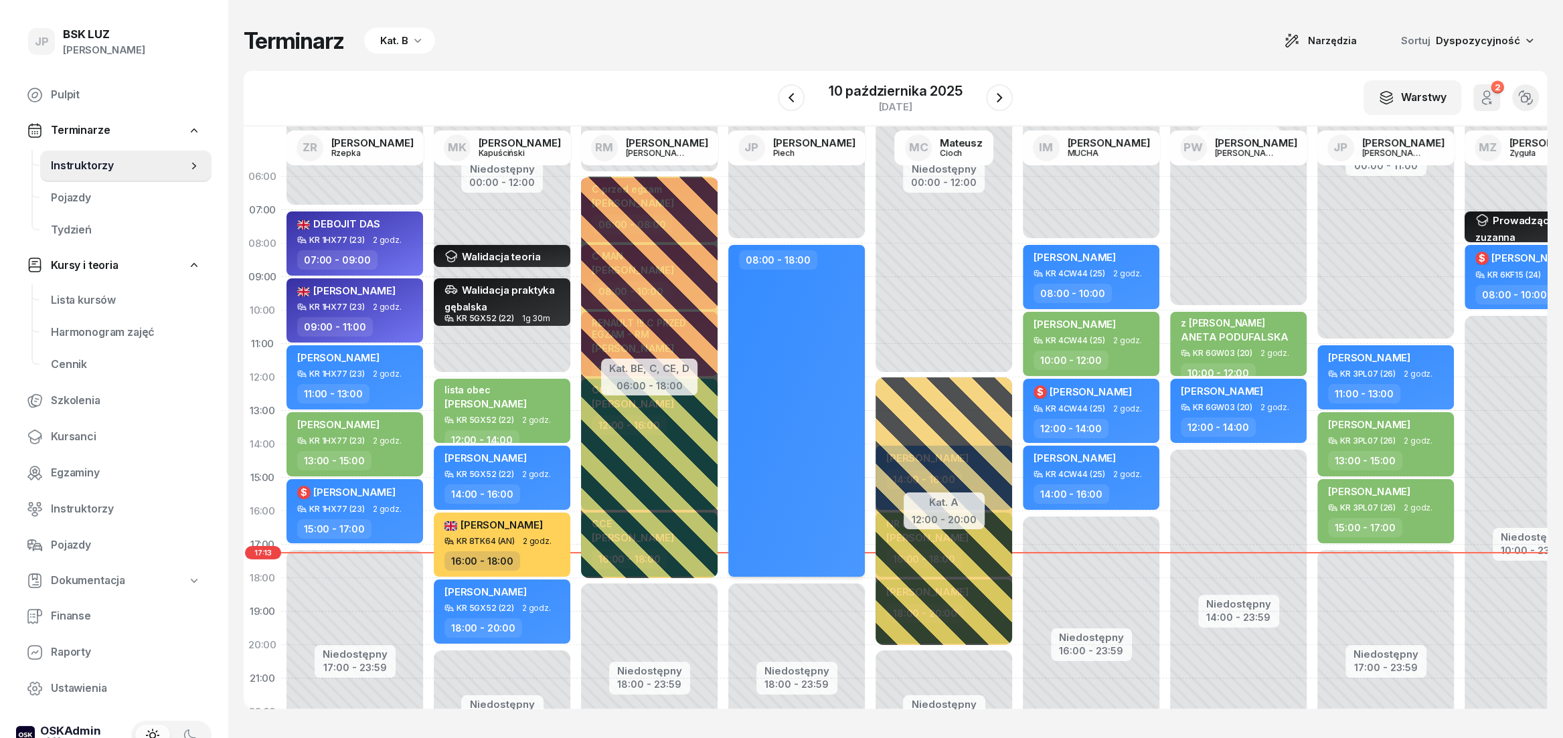
click at [806, 491] on div "08:00 - 18:00" at bounding box center [796, 411] width 137 height 332
select select "08"
select select "18"
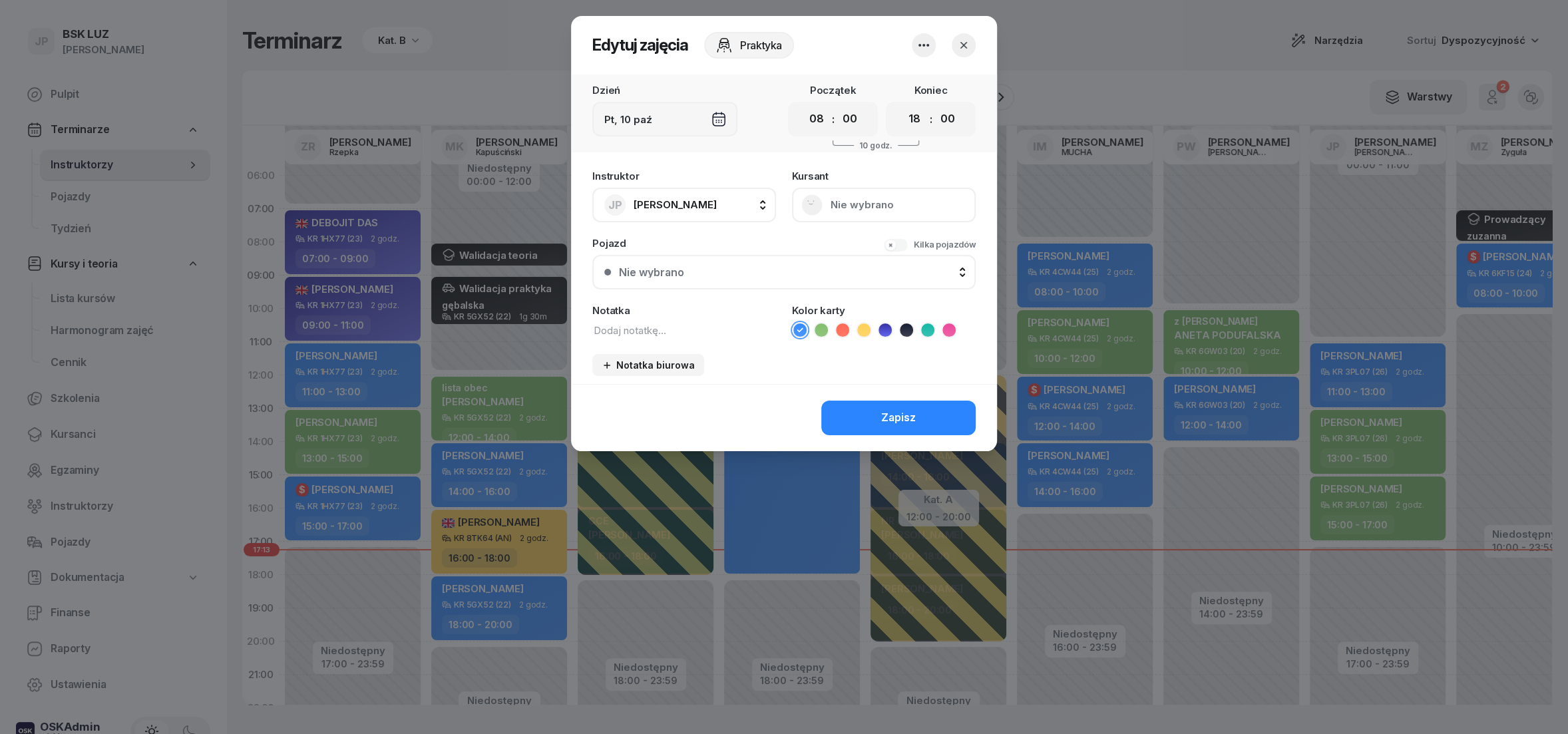
click at [963, 50] on icon "button" at bounding box center [963, 45] width 13 height 13
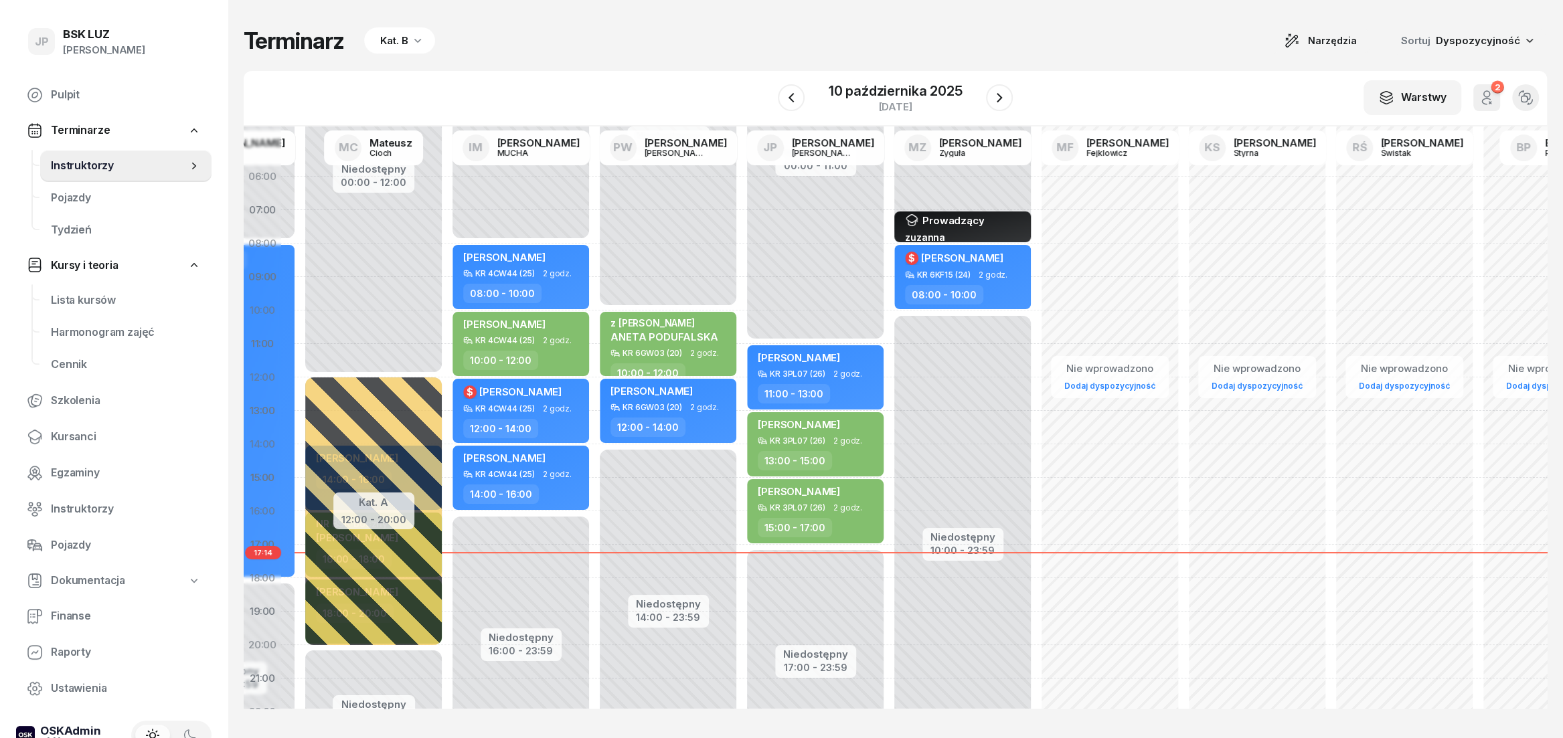
scroll to position [0, 608]
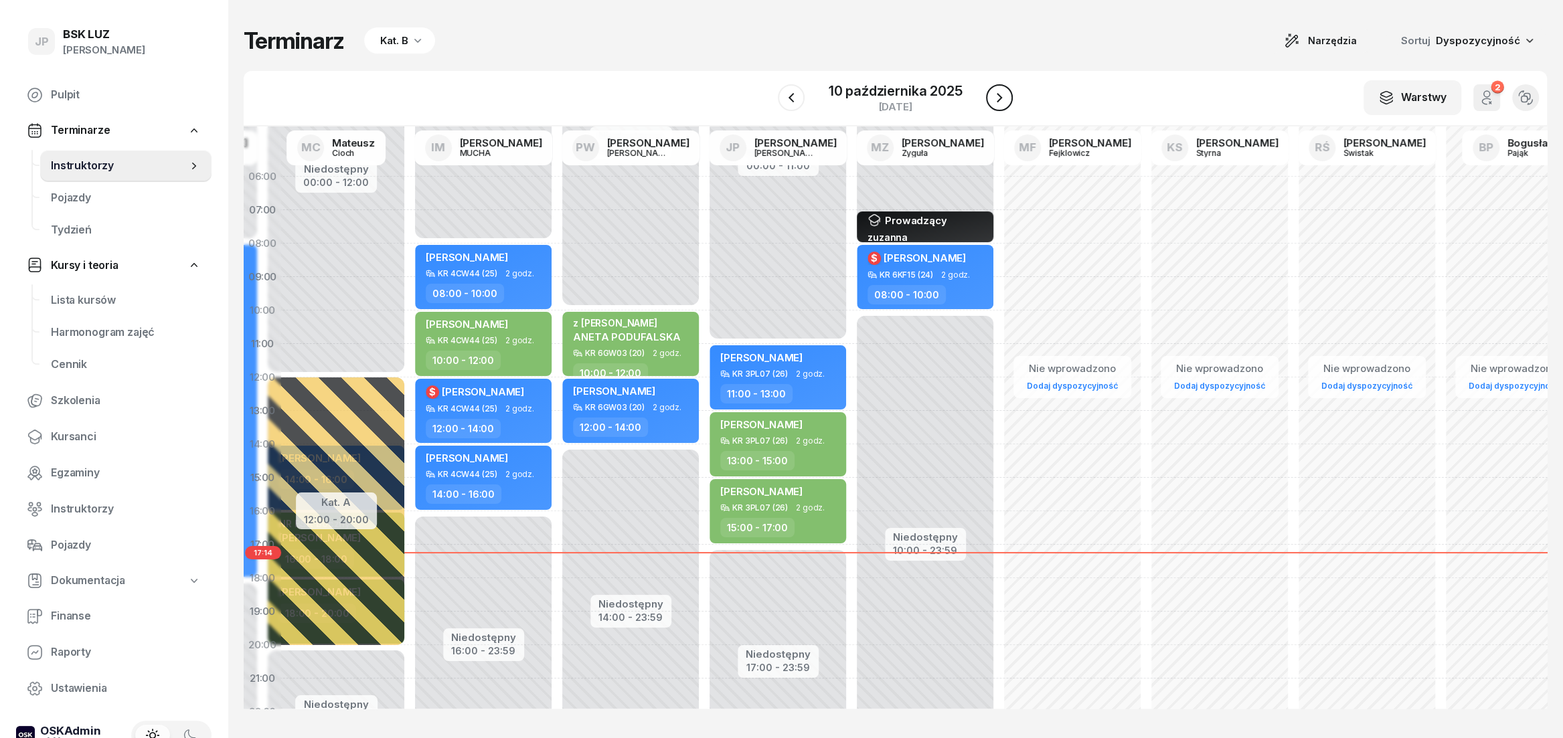
click at [998, 96] on icon "button" at bounding box center [999, 97] width 5 height 9
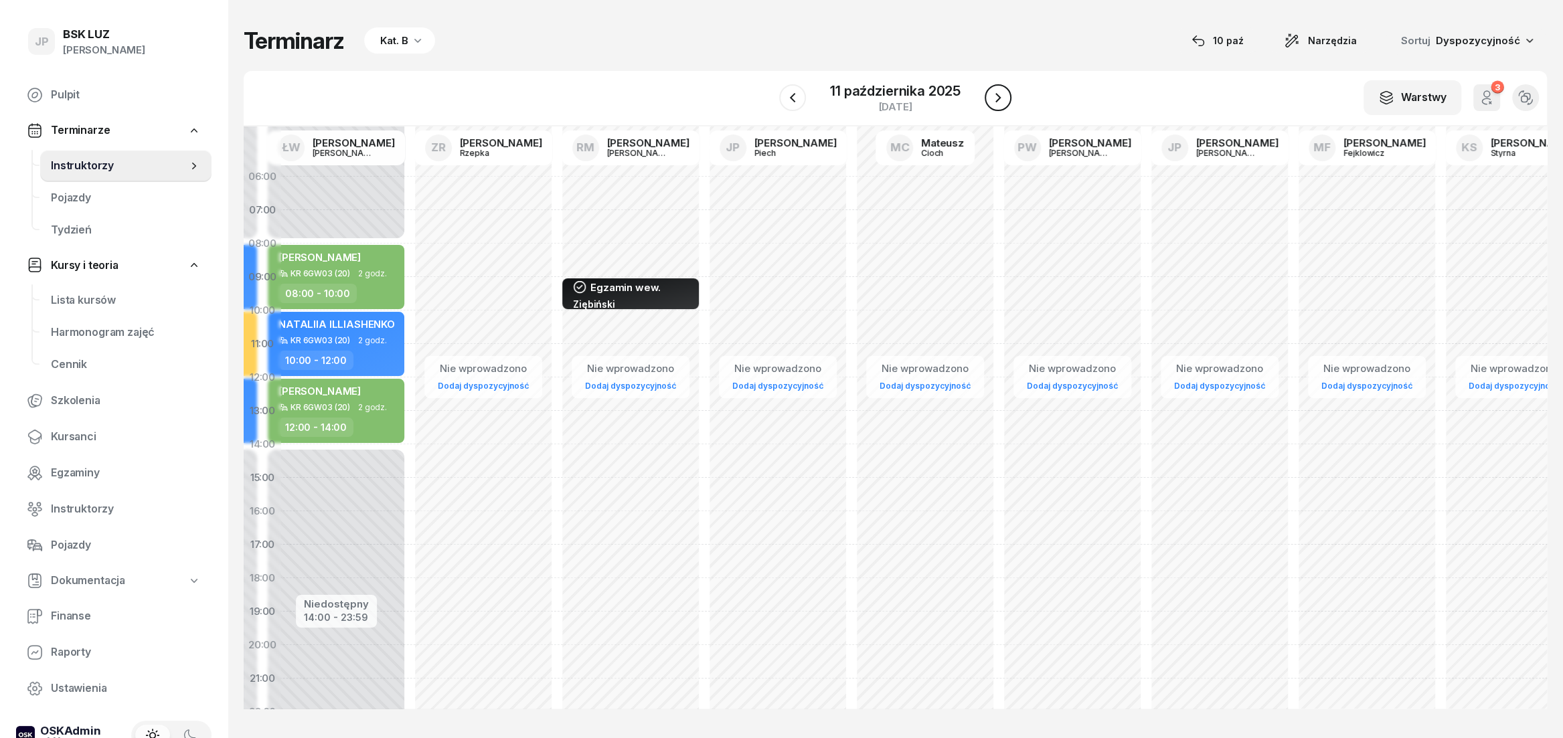
click at [998, 96] on icon "button" at bounding box center [998, 97] width 5 height 9
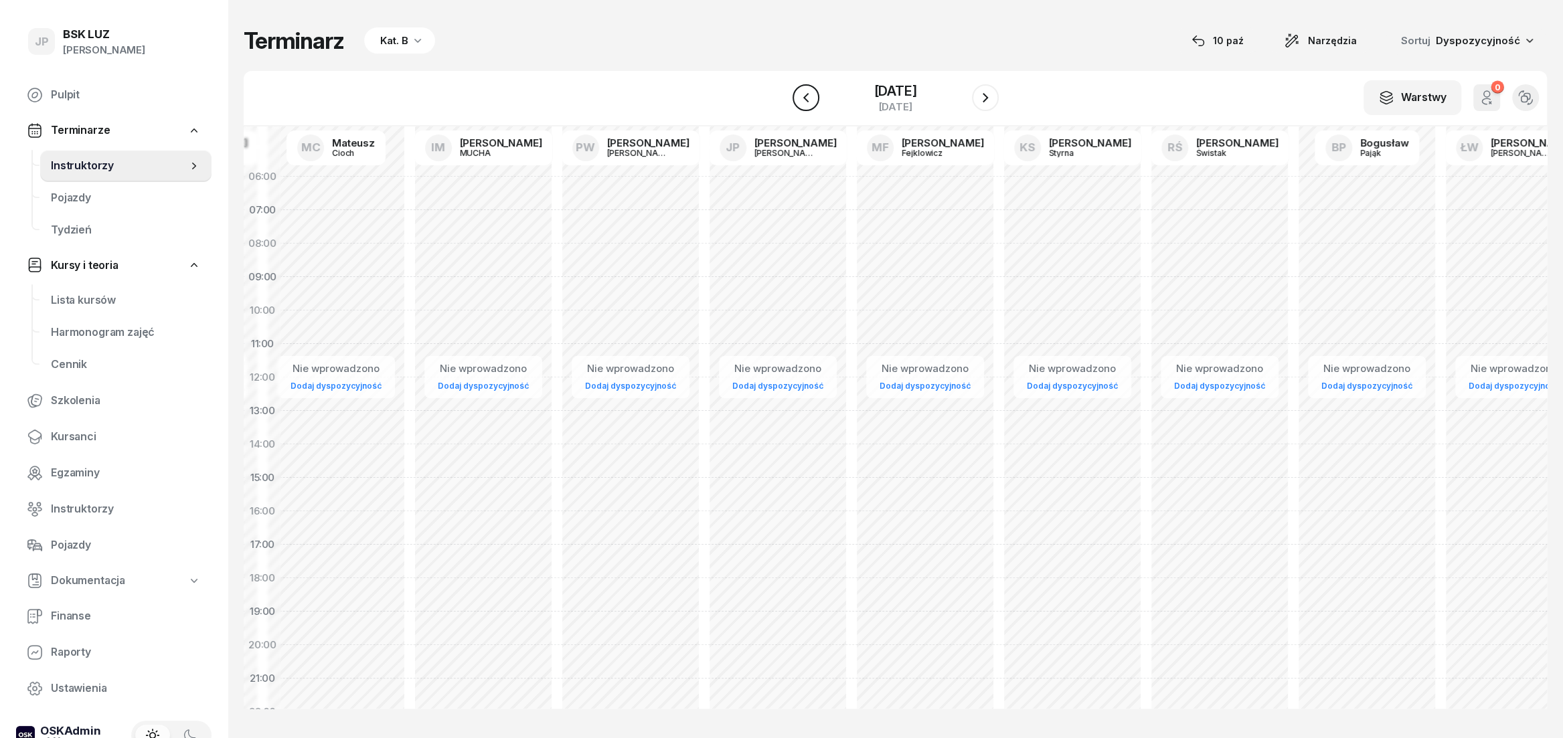
click at [801, 98] on button "button" at bounding box center [806, 97] width 27 height 27
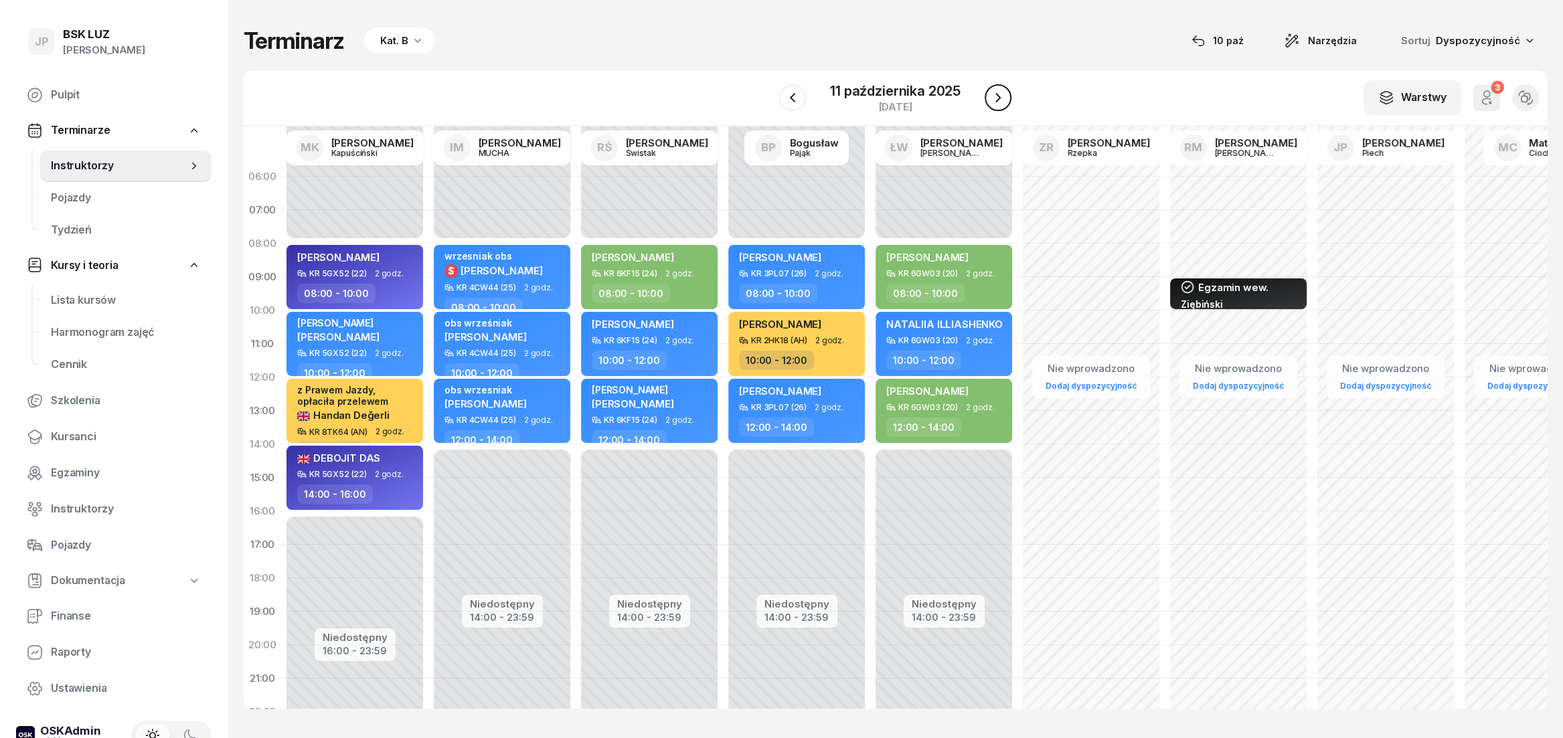
click at [997, 103] on icon "button" at bounding box center [998, 98] width 16 height 16
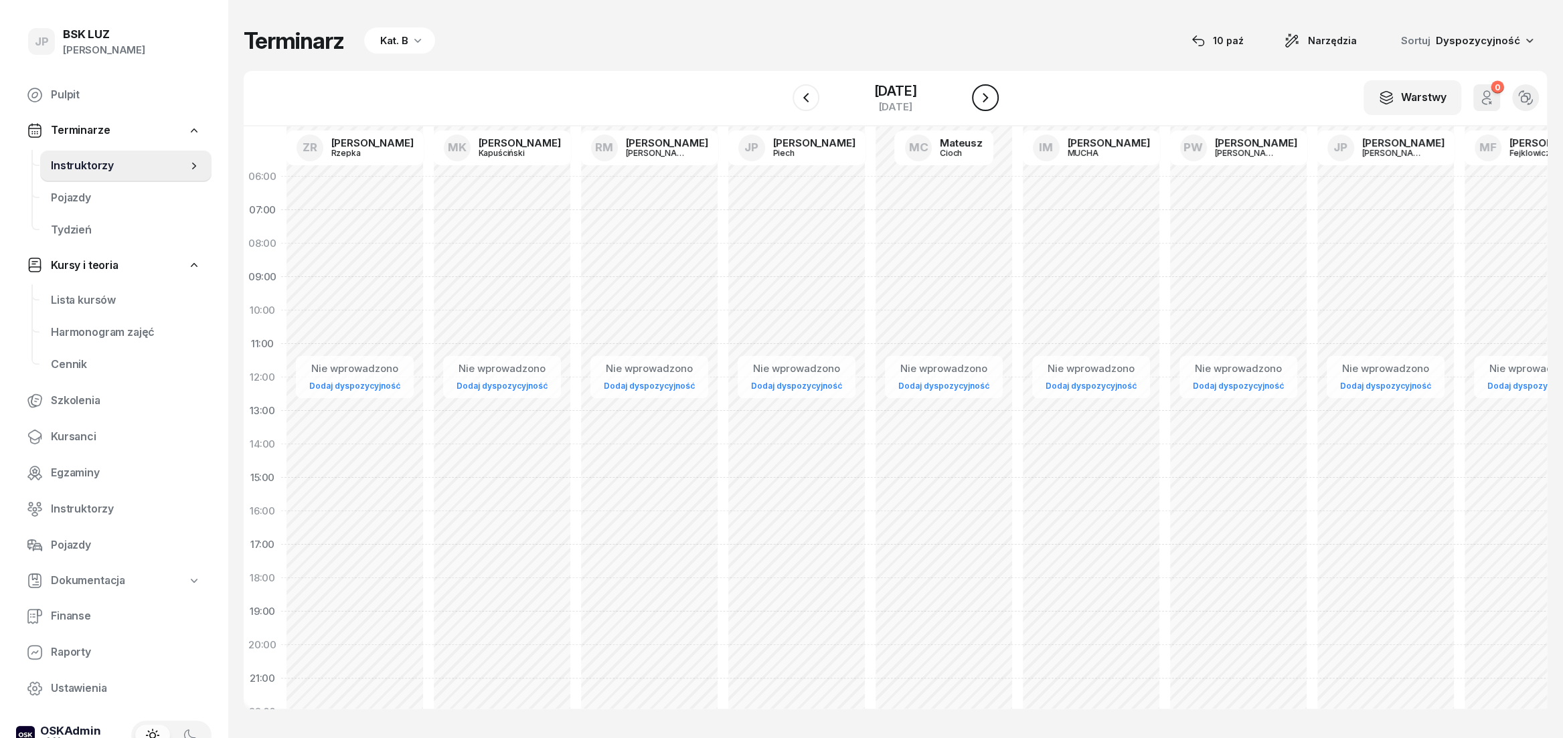
click at [994, 103] on icon "button" at bounding box center [985, 98] width 16 height 16
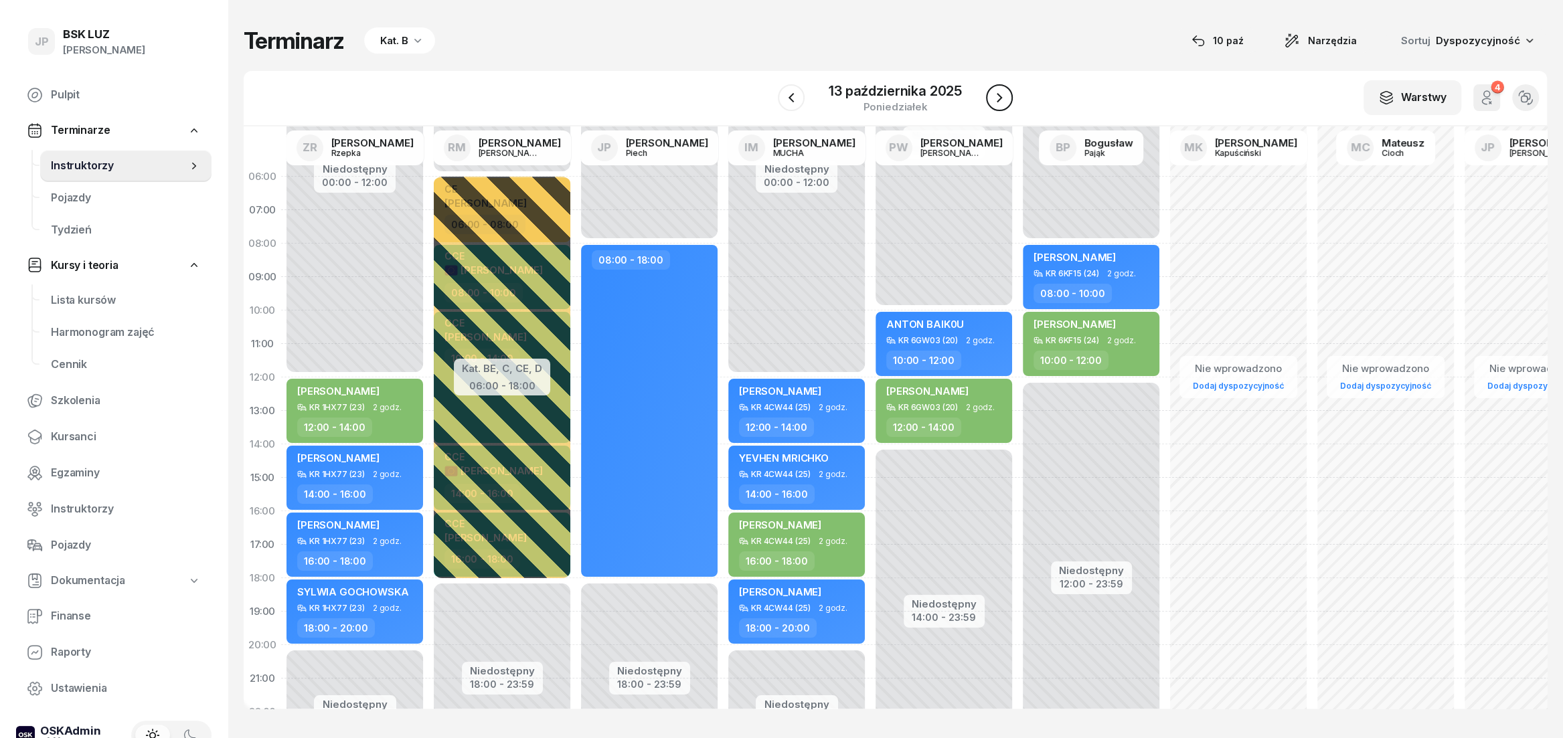
click at [1002, 100] on icon "button" at bounding box center [1000, 98] width 16 height 16
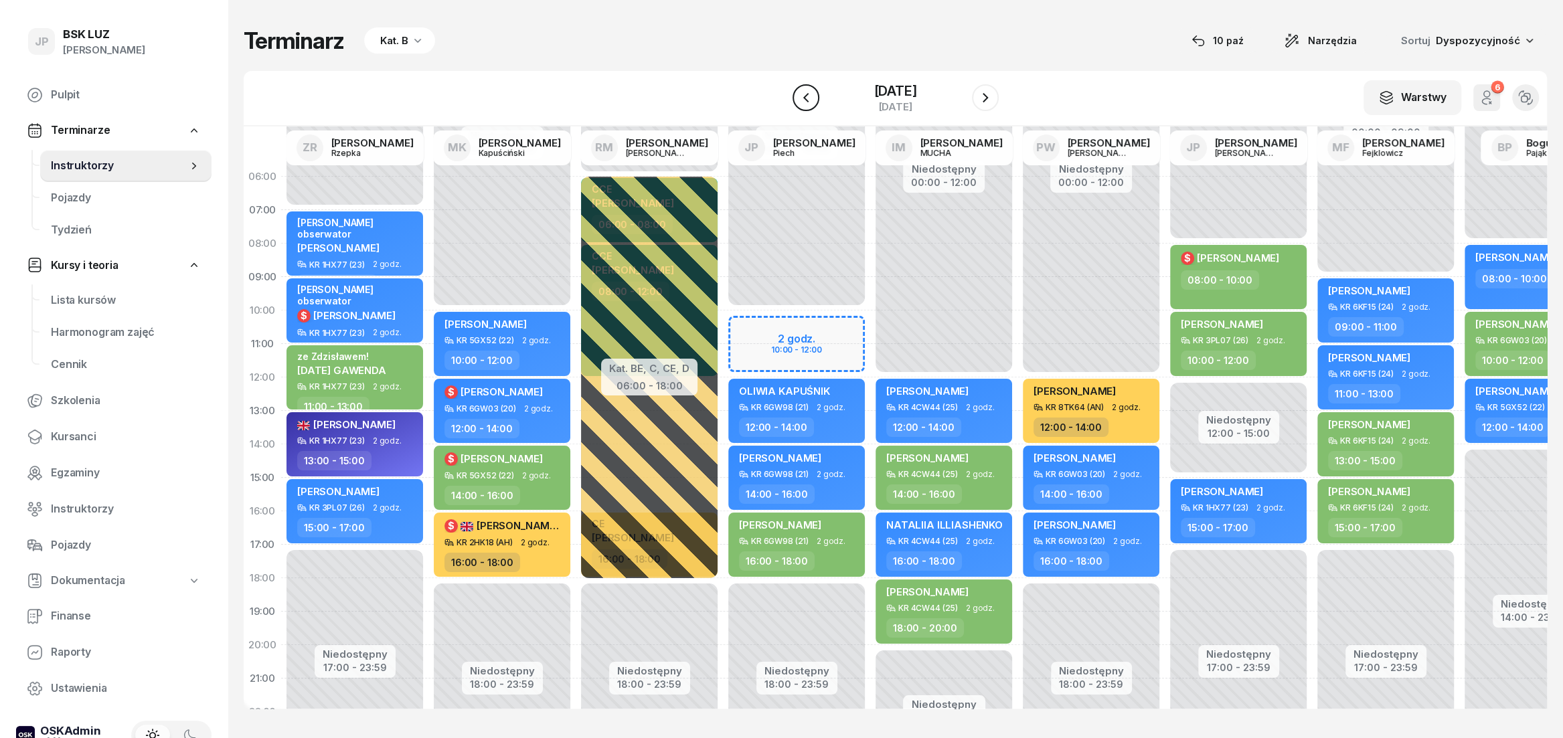
click at [798, 100] on icon "button" at bounding box center [806, 98] width 16 height 16
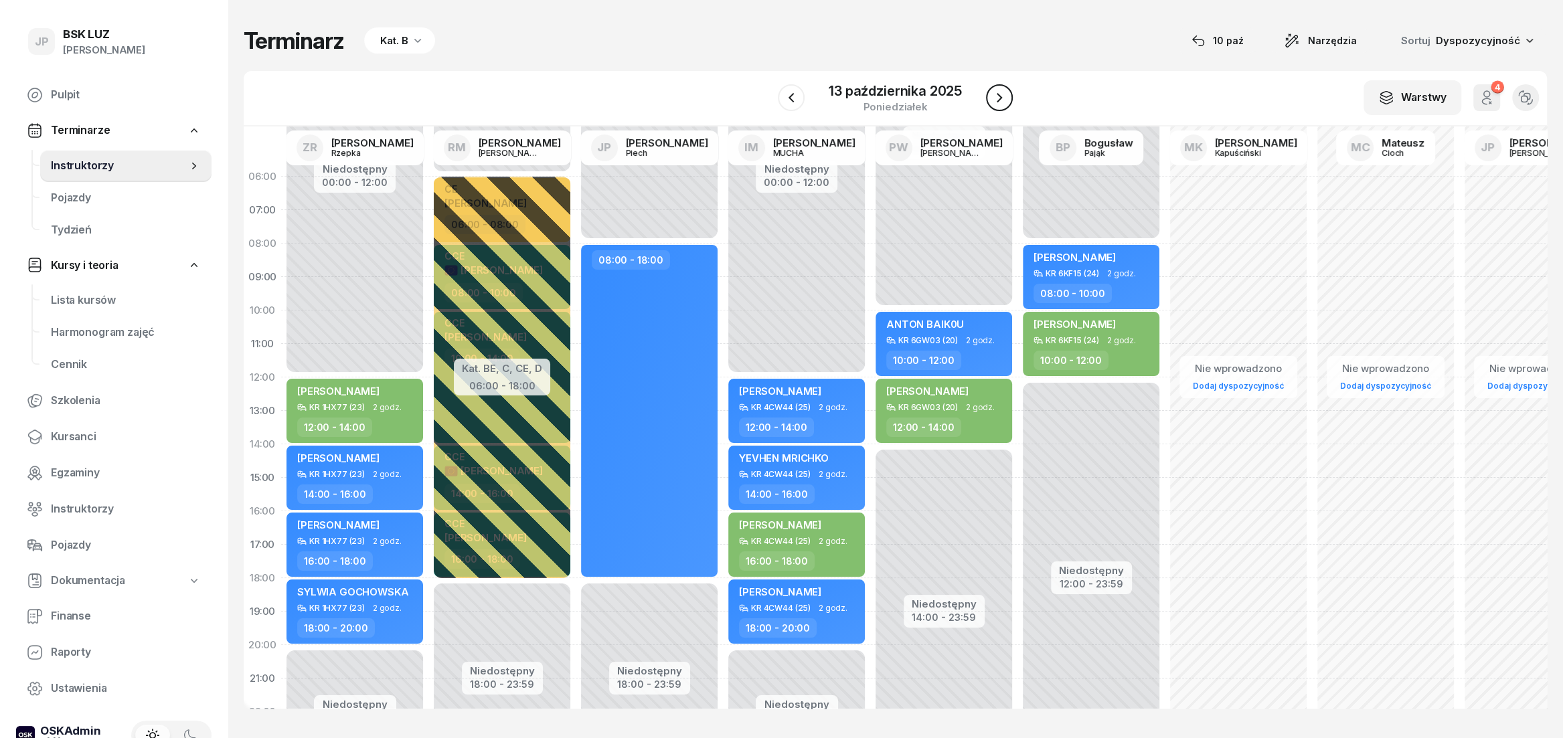
click at [992, 98] on icon "button" at bounding box center [1000, 98] width 16 height 16
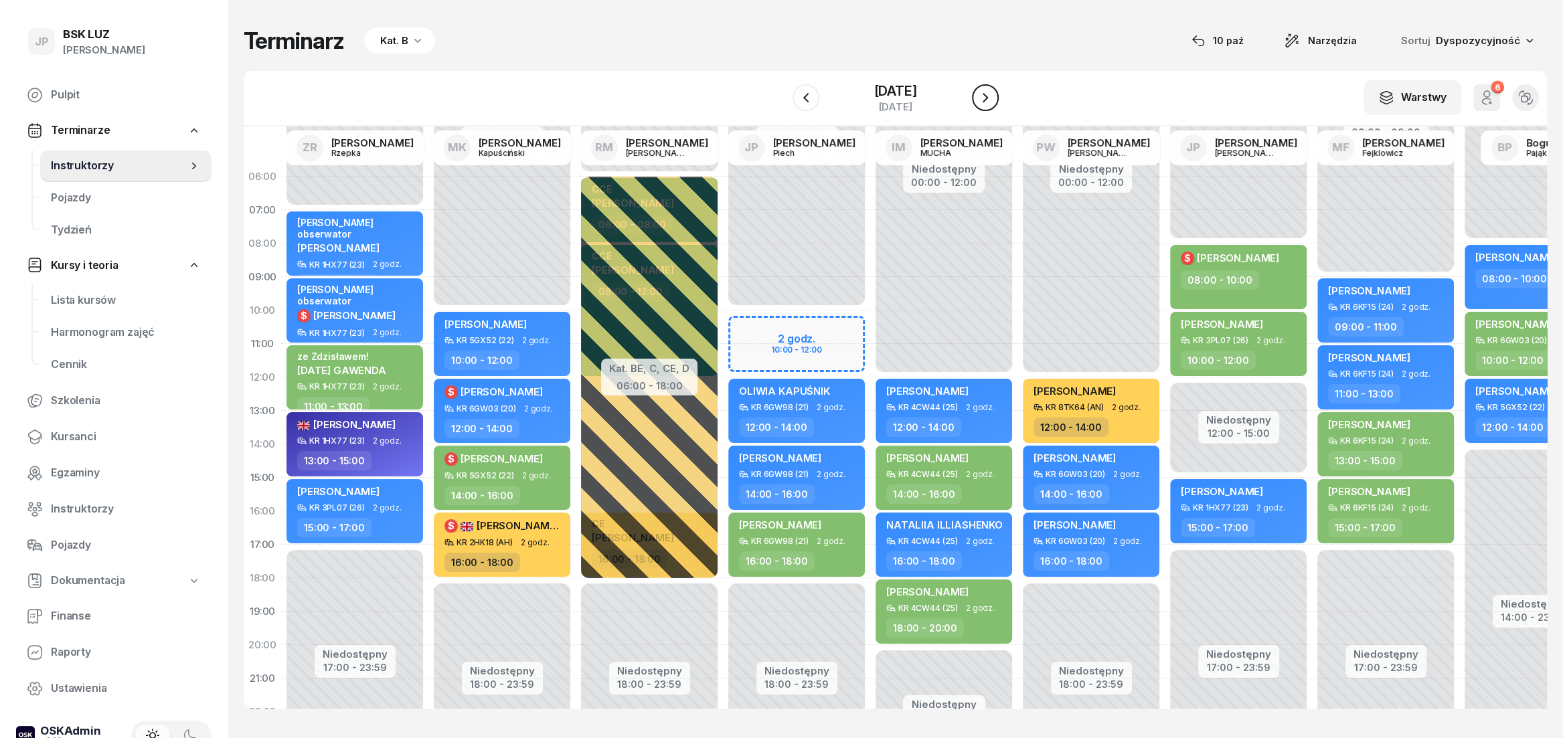
click at [992, 98] on icon "button" at bounding box center [985, 98] width 16 height 16
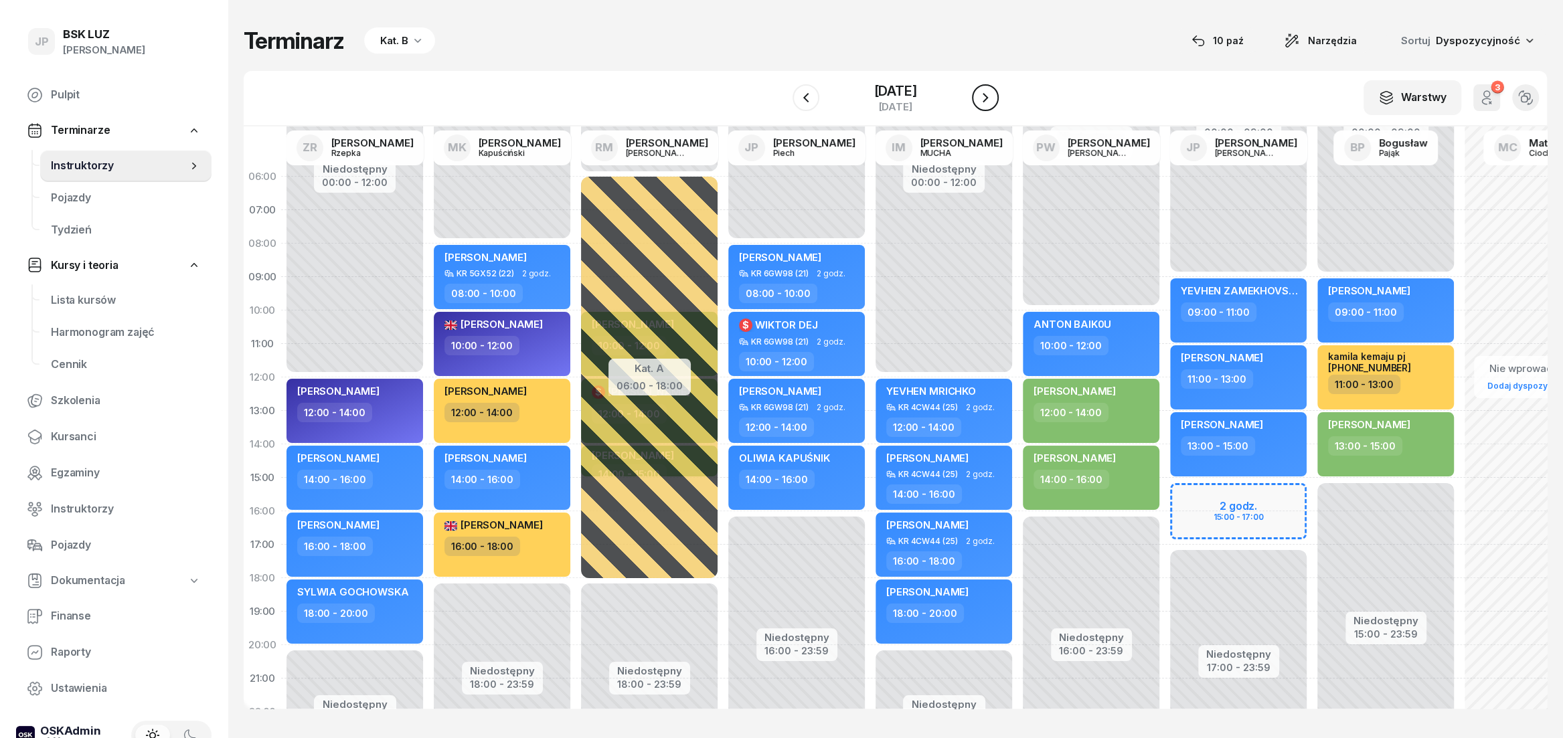
click at [992, 98] on icon "button" at bounding box center [985, 98] width 16 height 16
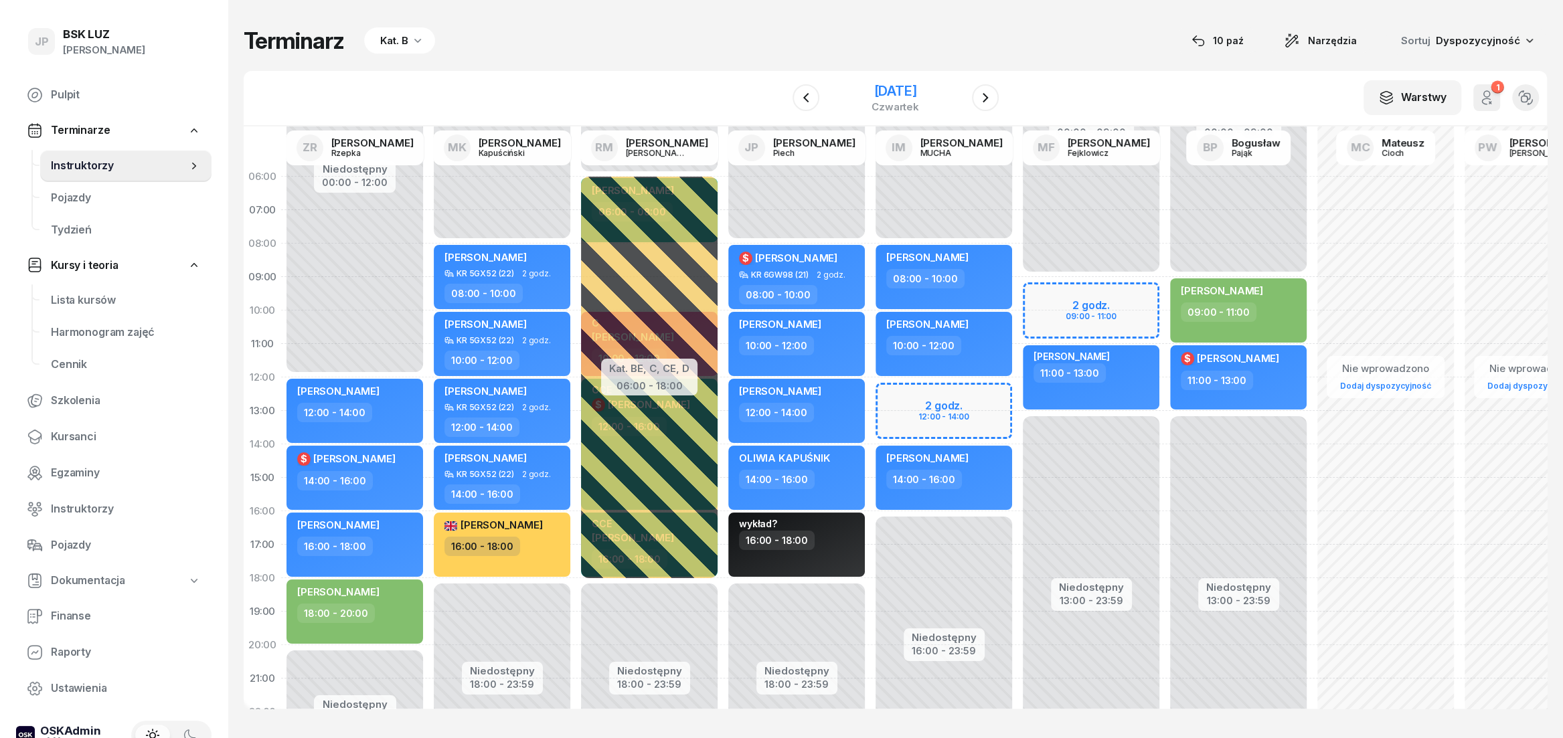
click at [964, 95] on div "16 października 2025 czwartek" at bounding box center [896, 98] width 137 height 38
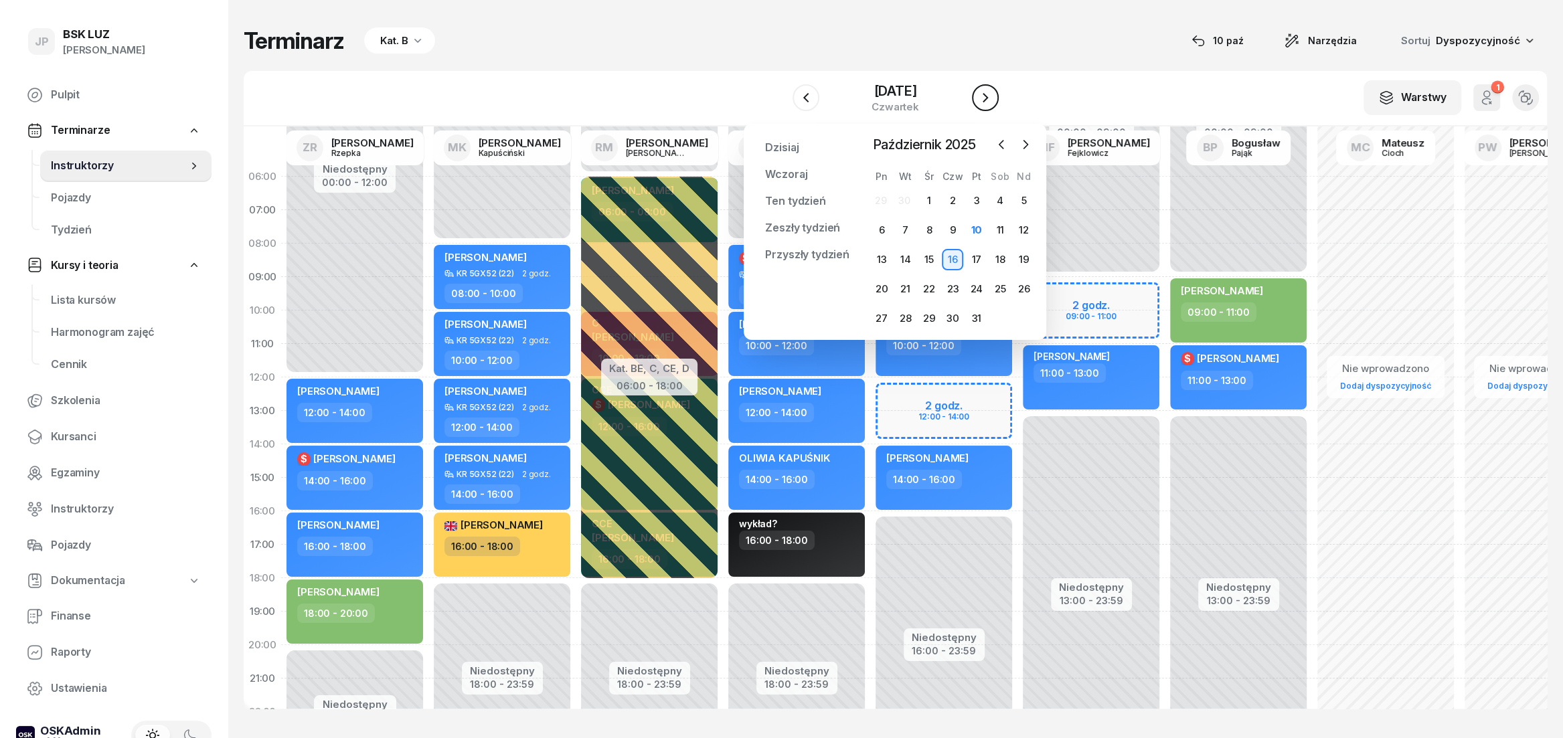
click at [994, 100] on icon "button" at bounding box center [985, 98] width 16 height 16
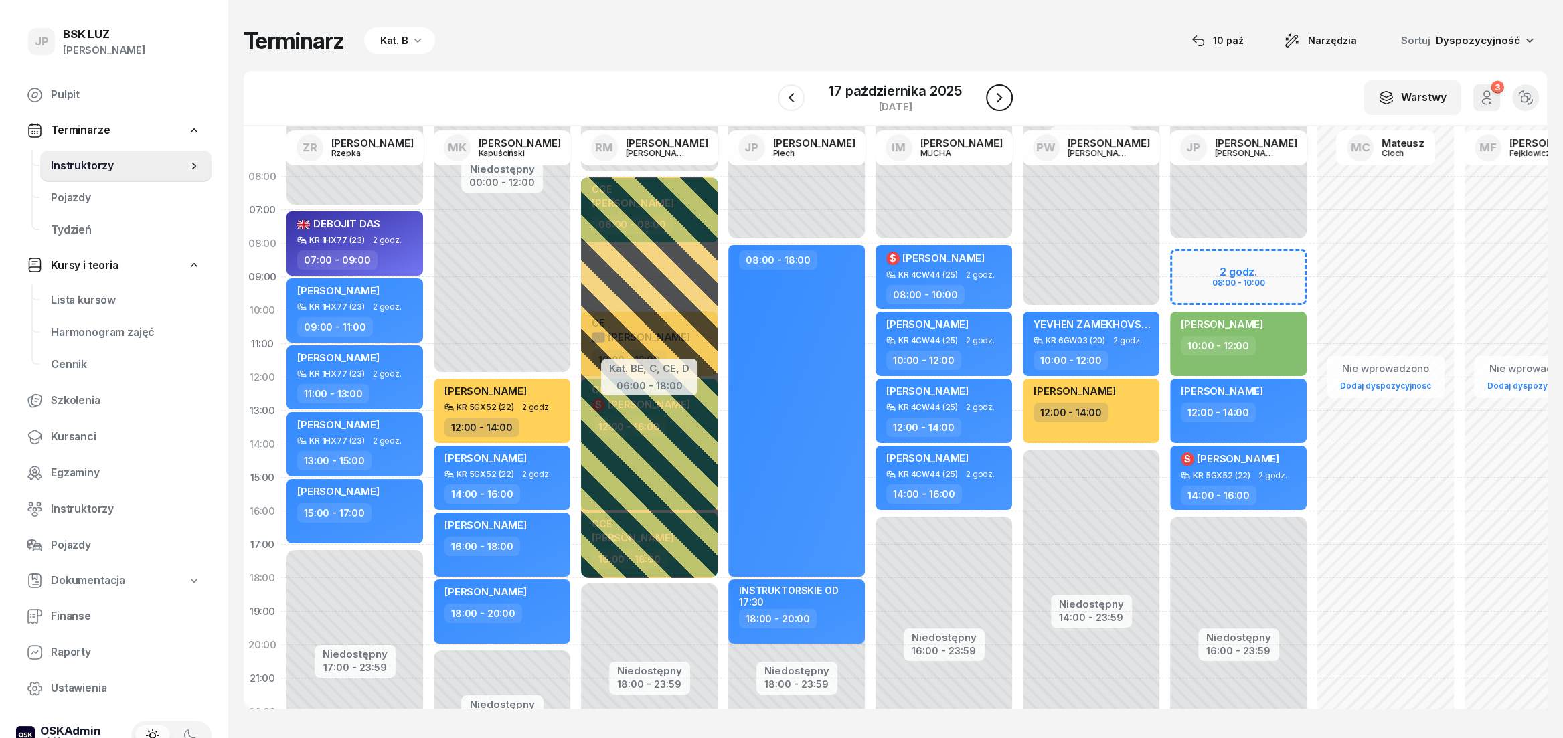
click at [1000, 102] on icon "button" at bounding box center [1000, 98] width 16 height 16
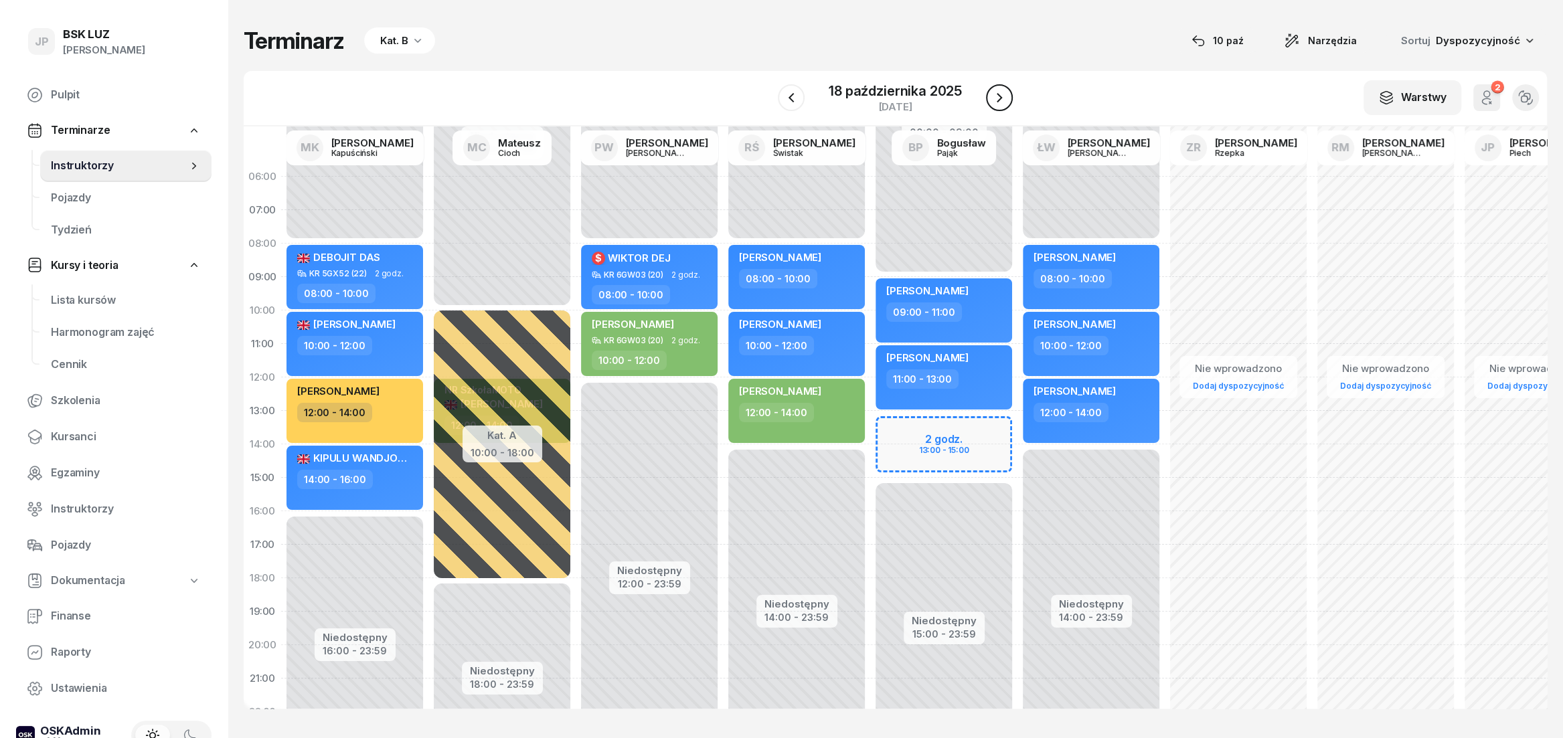
click at [1000, 102] on icon "button" at bounding box center [1000, 98] width 16 height 16
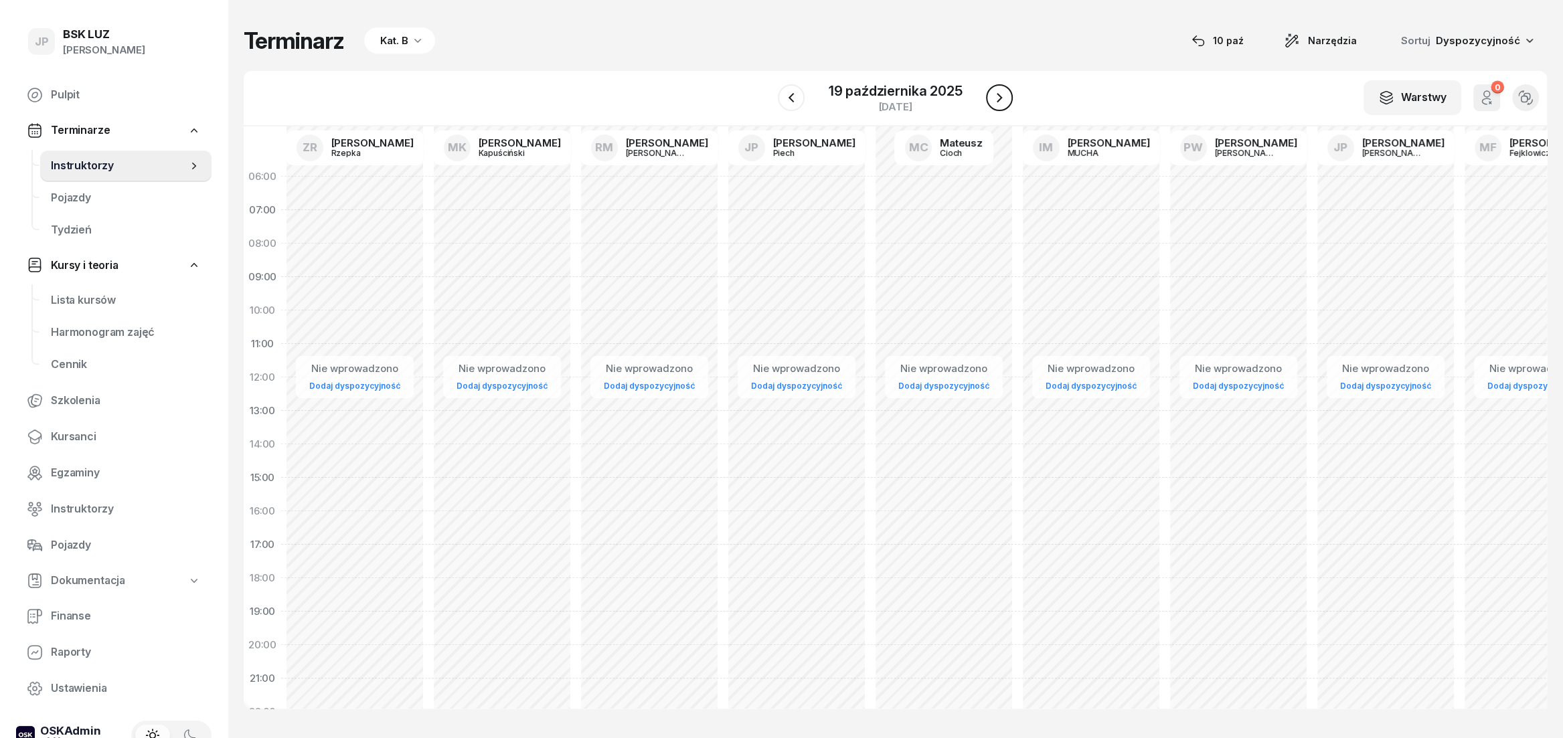
click at [1000, 102] on icon "button" at bounding box center [1000, 98] width 16 height 16
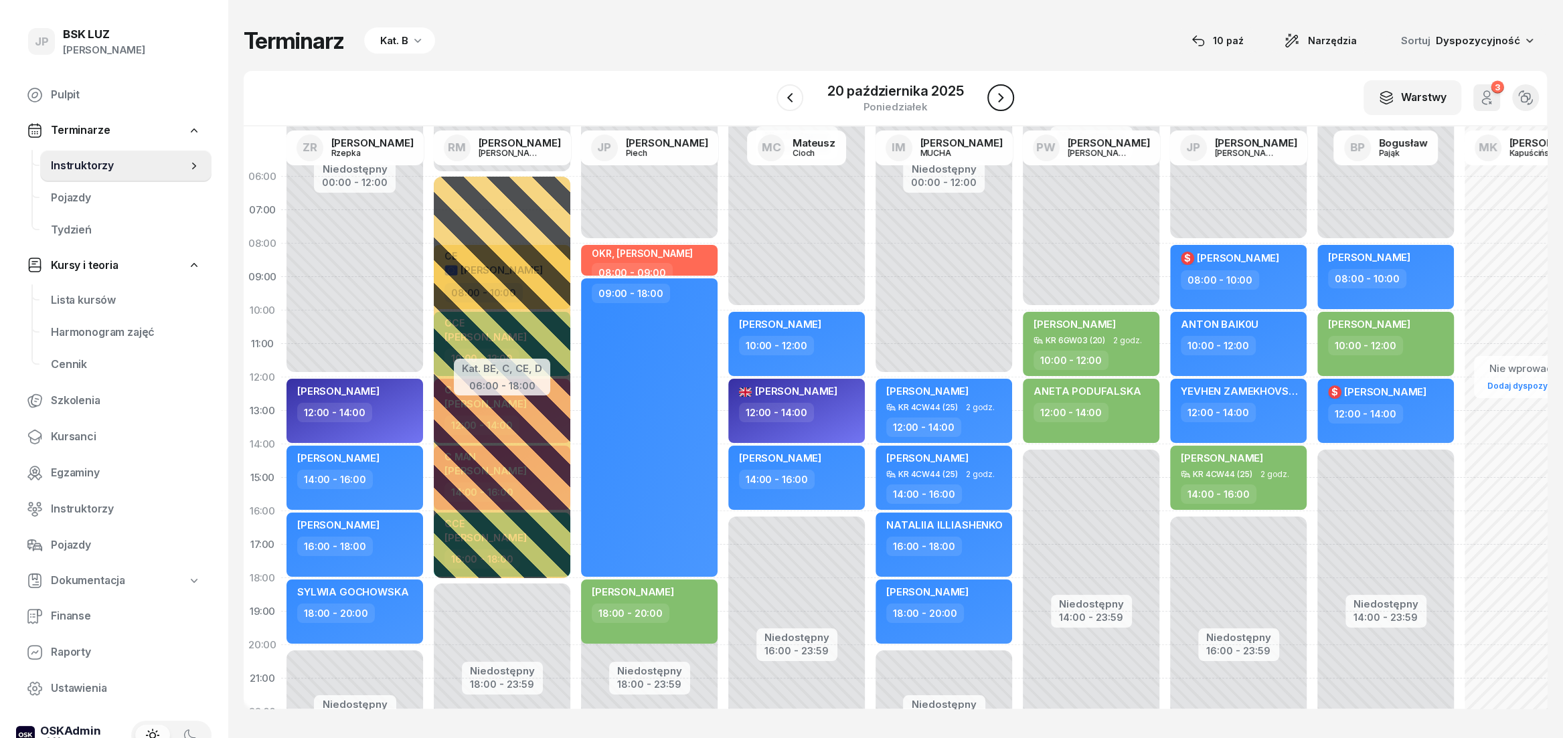
click at [988, 96] on button "button" at bounding box center [1001, 97] width 27 height 27
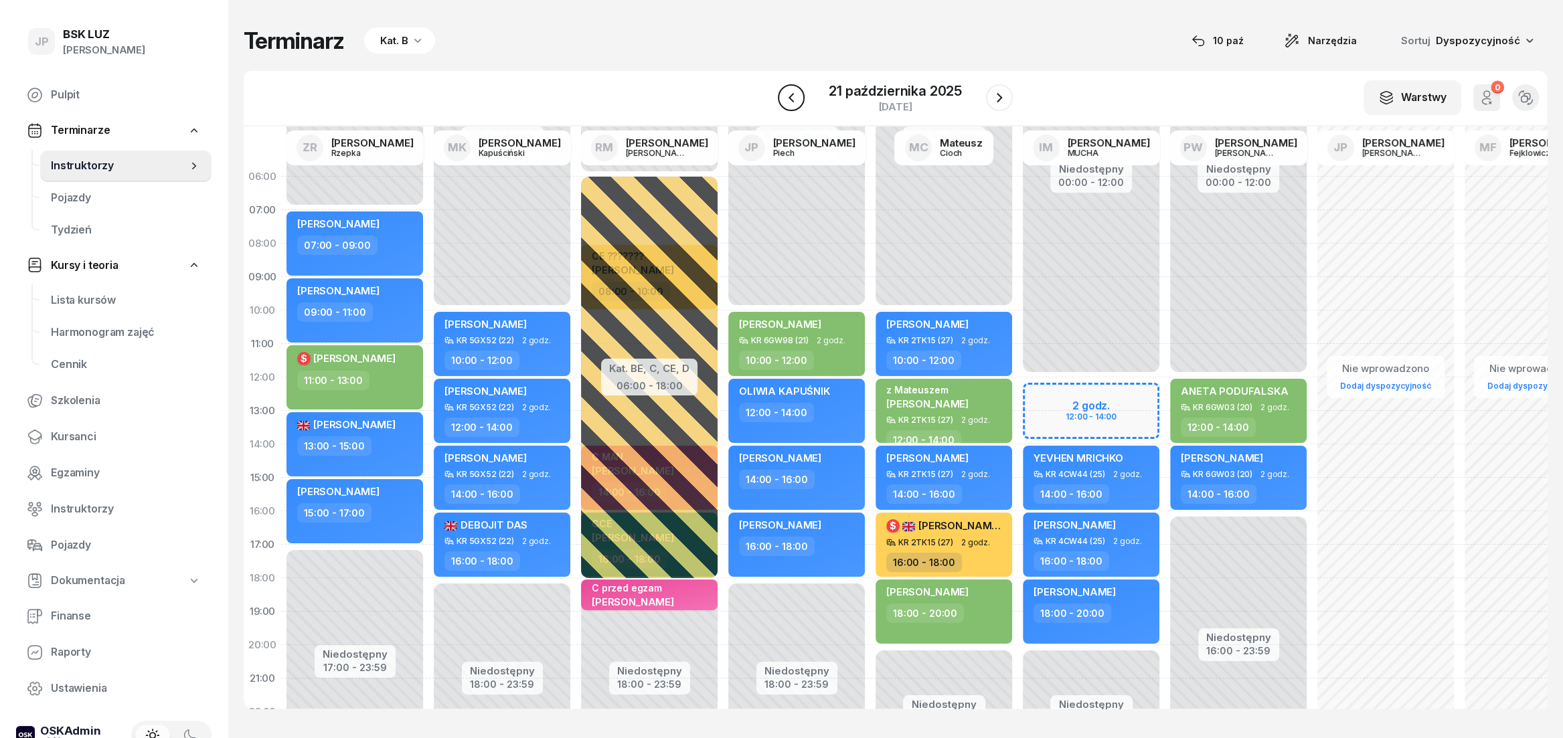
click at [799, 99] on icon "button" at bounding box center [791, 98] width 16 height 16
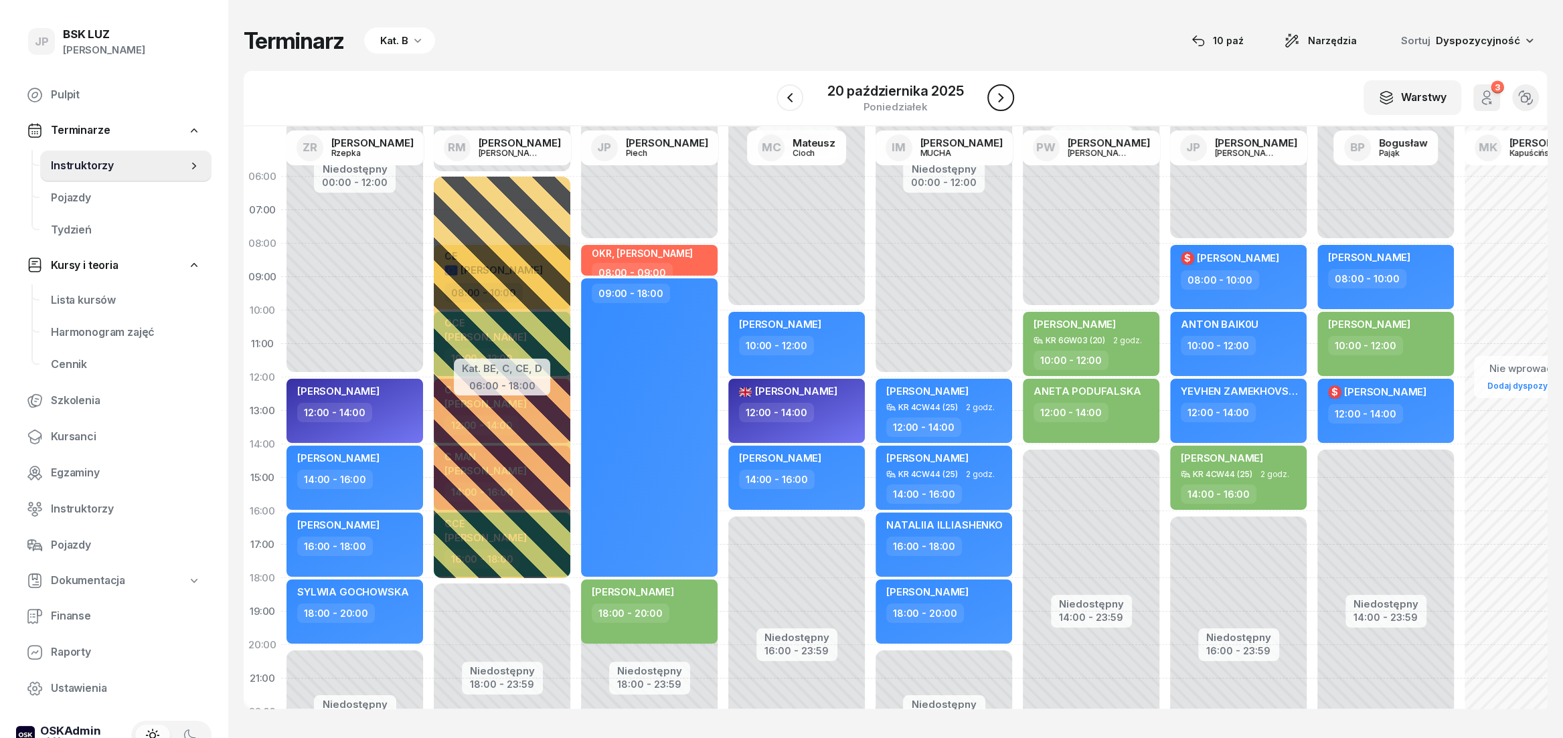
click at [1006, 98] on icon "button" at bounding box center [1001, 98] width 16 height 16
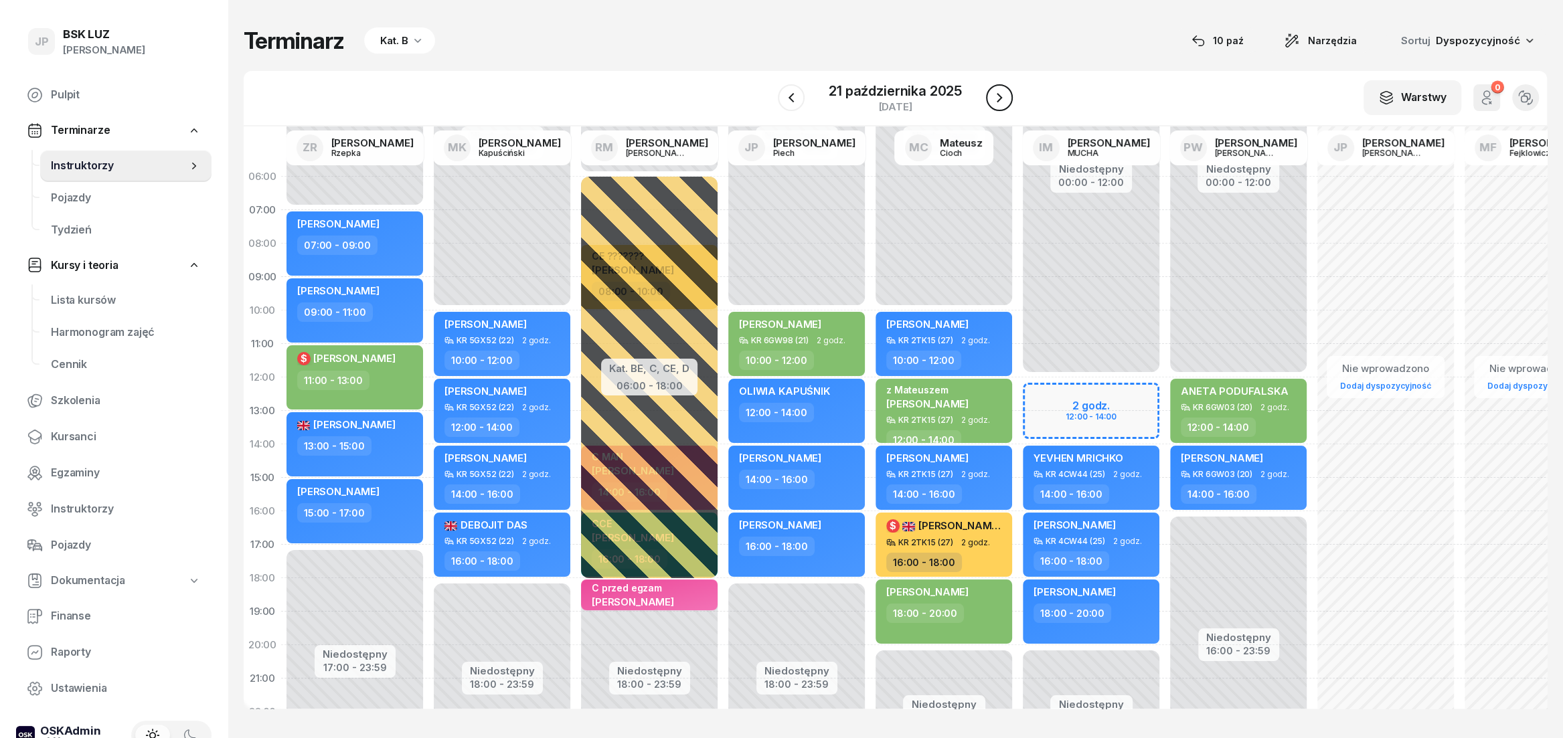
click at [995, 106] on icon "button" at bounding box center [1000, 98] width 16 height 16
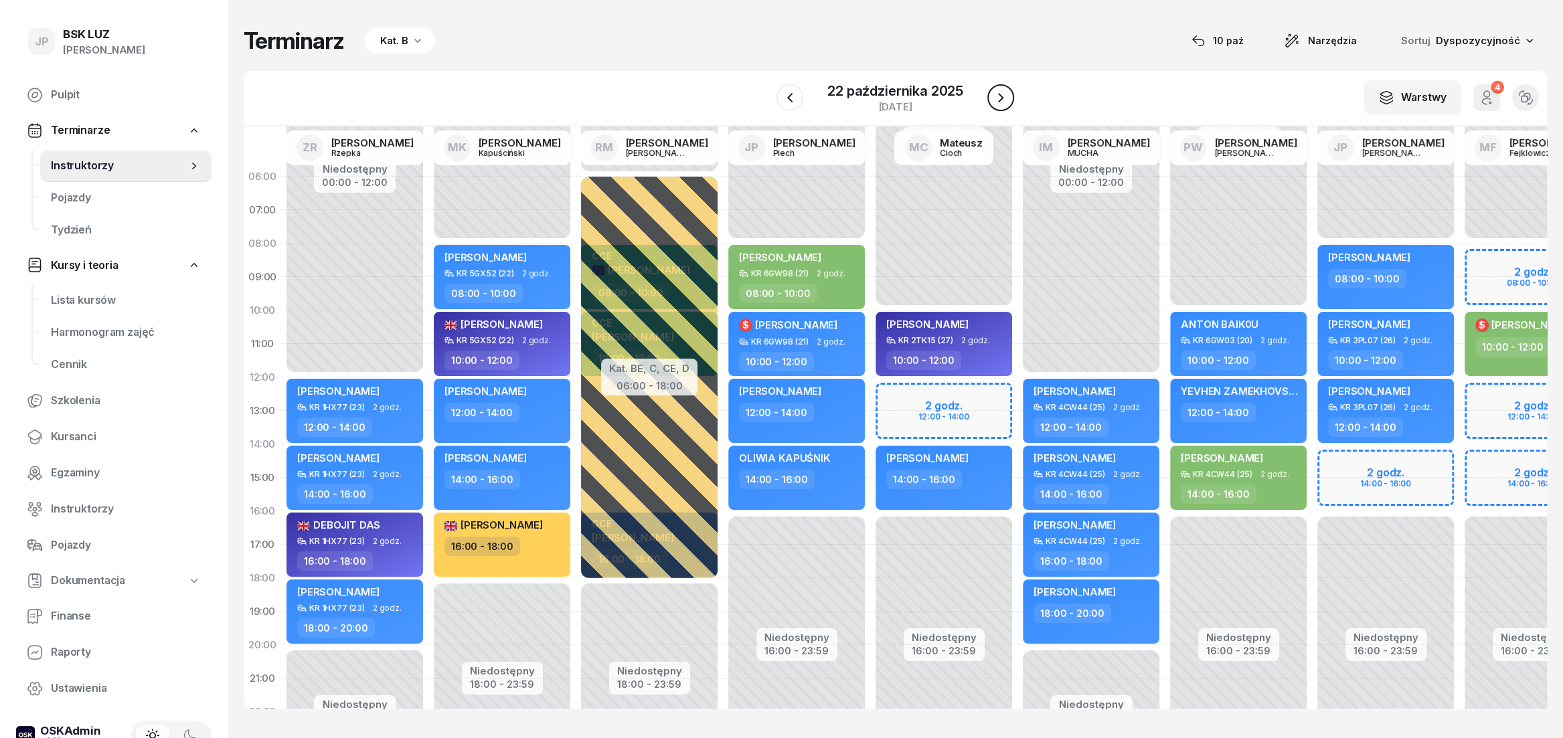
click at [991, 95] on button "button" at bounding box center [1001, 97] width 27 height 27
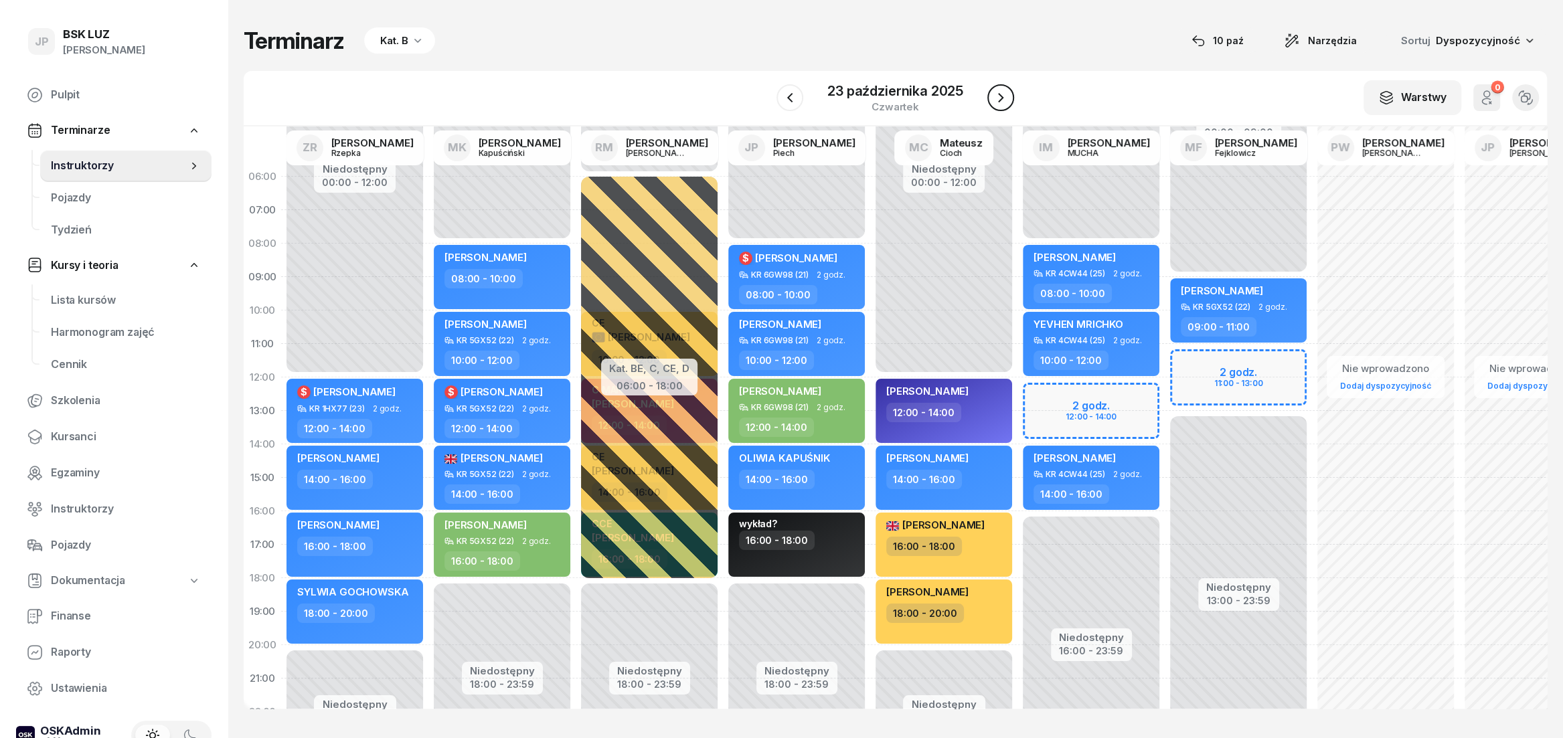
click at [1002, 100] on icon "button" at bounding box center [1001, 98] width 16 height 16
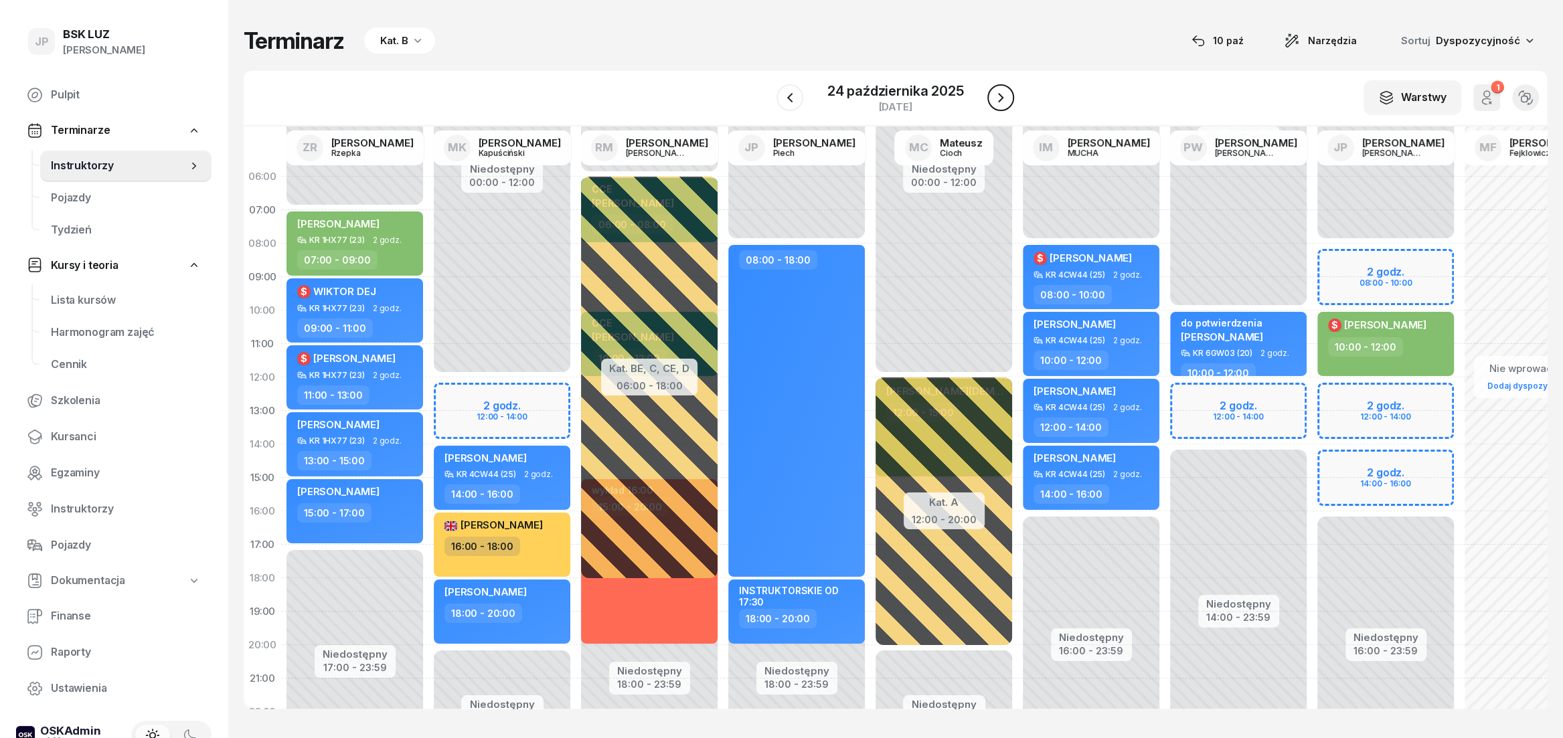
click at [992, 95] on button "button" at bounding box center [1001, 97] width 27 height 27
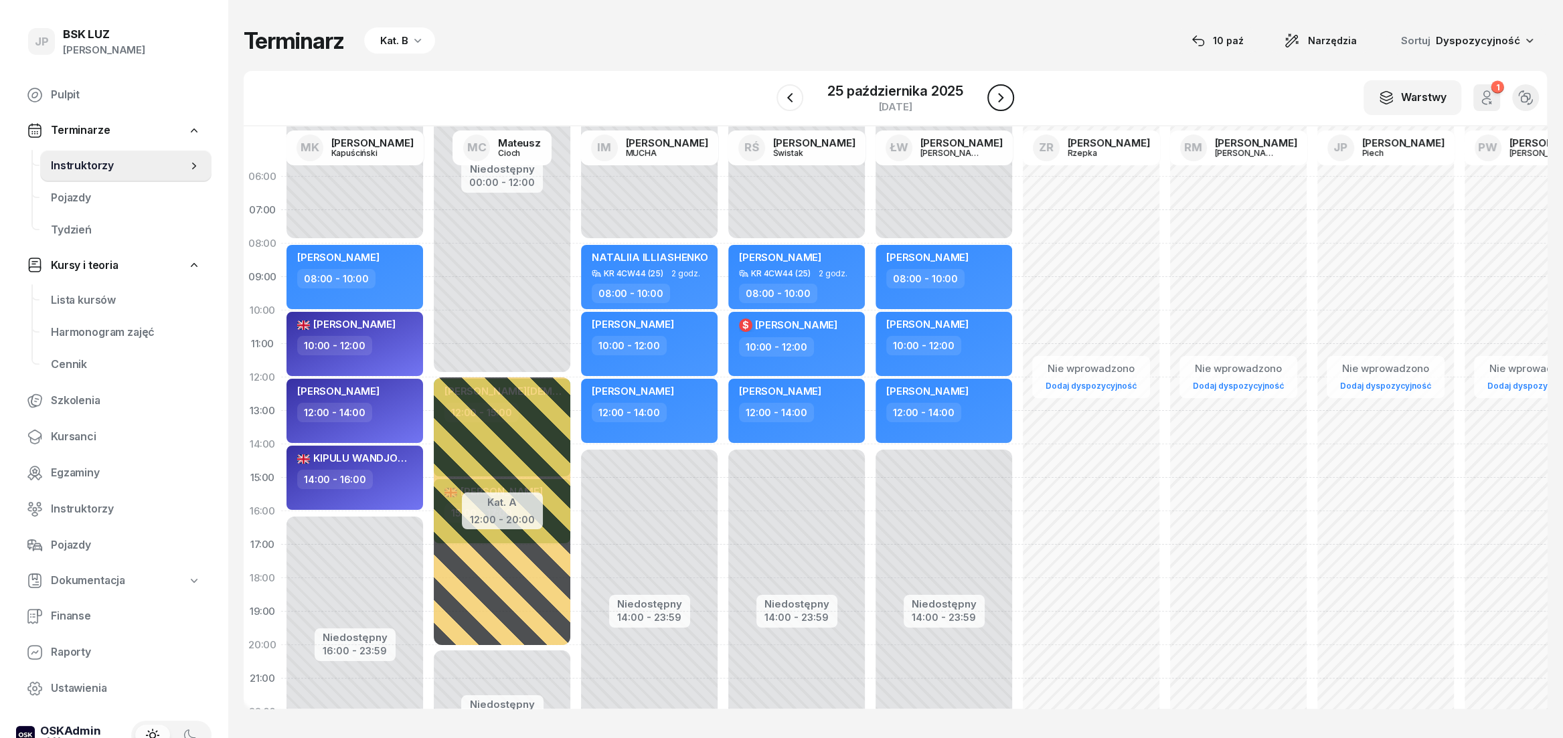
click at [992, 95] on button "button" at bounding box center [1001, 97] width 27 height 27
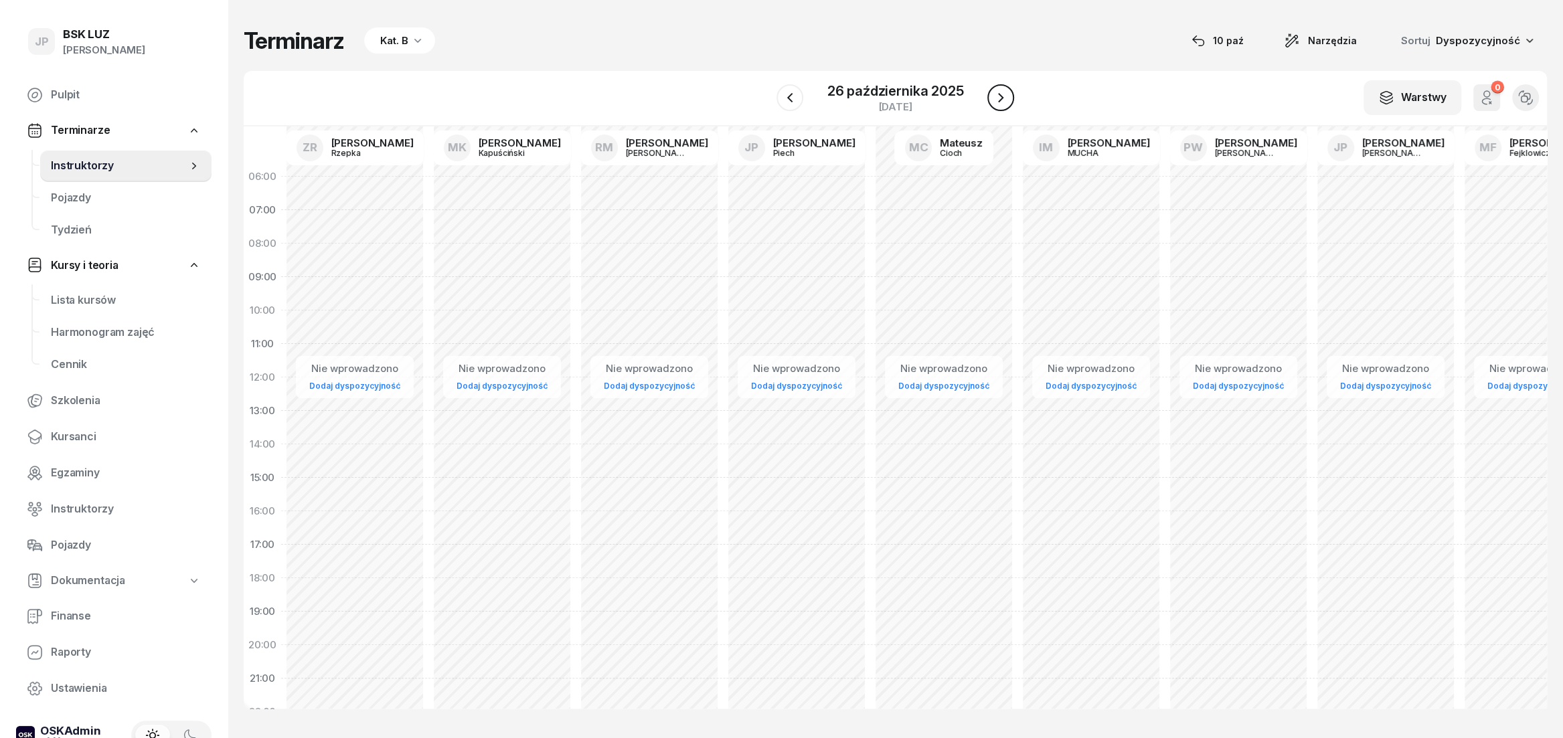
click at [992, 95] on button "button" at bounding box center [1001, 97] width 27 height 27
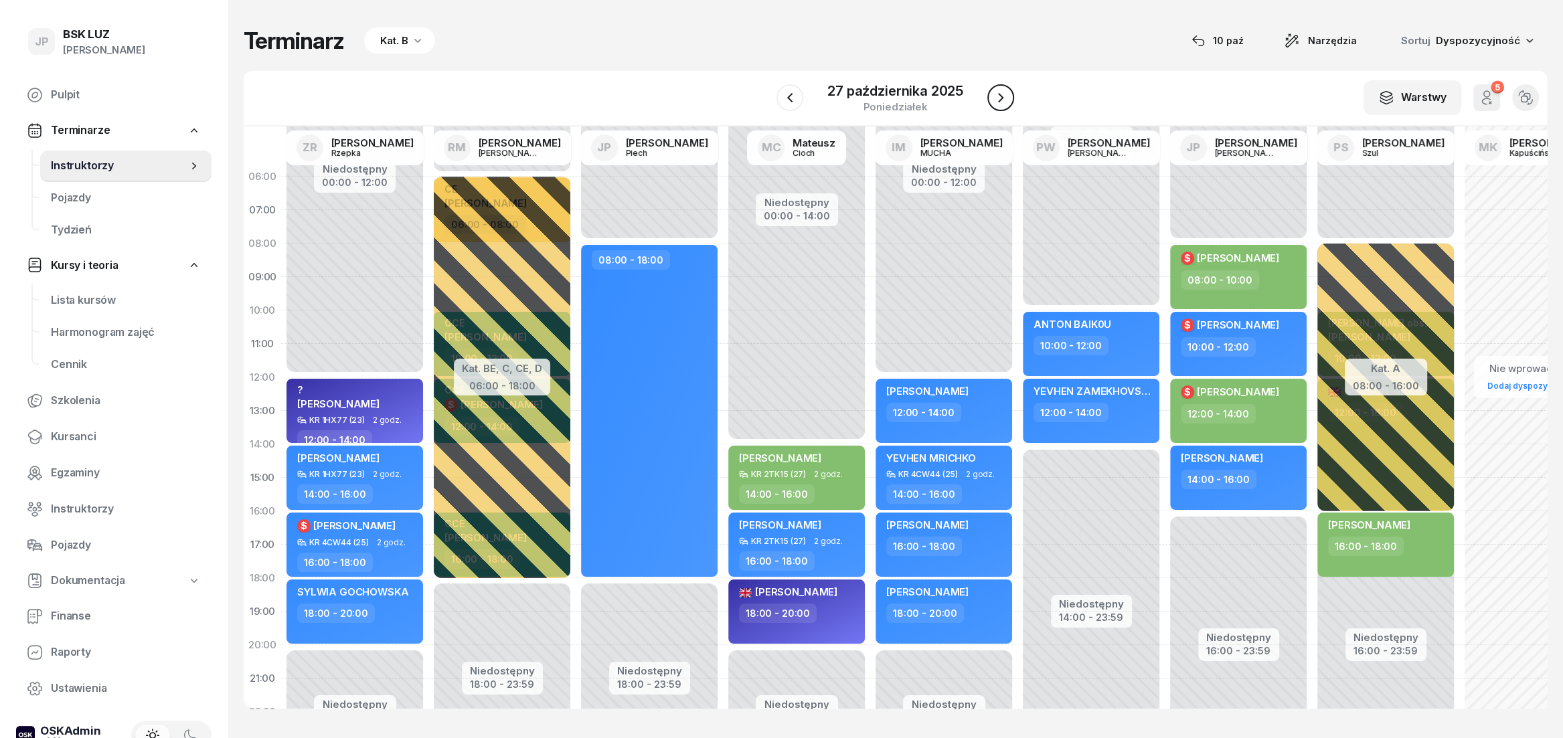
click at [992, 95] on button "button" at bounding box center [1001, 97] width 27 height 27
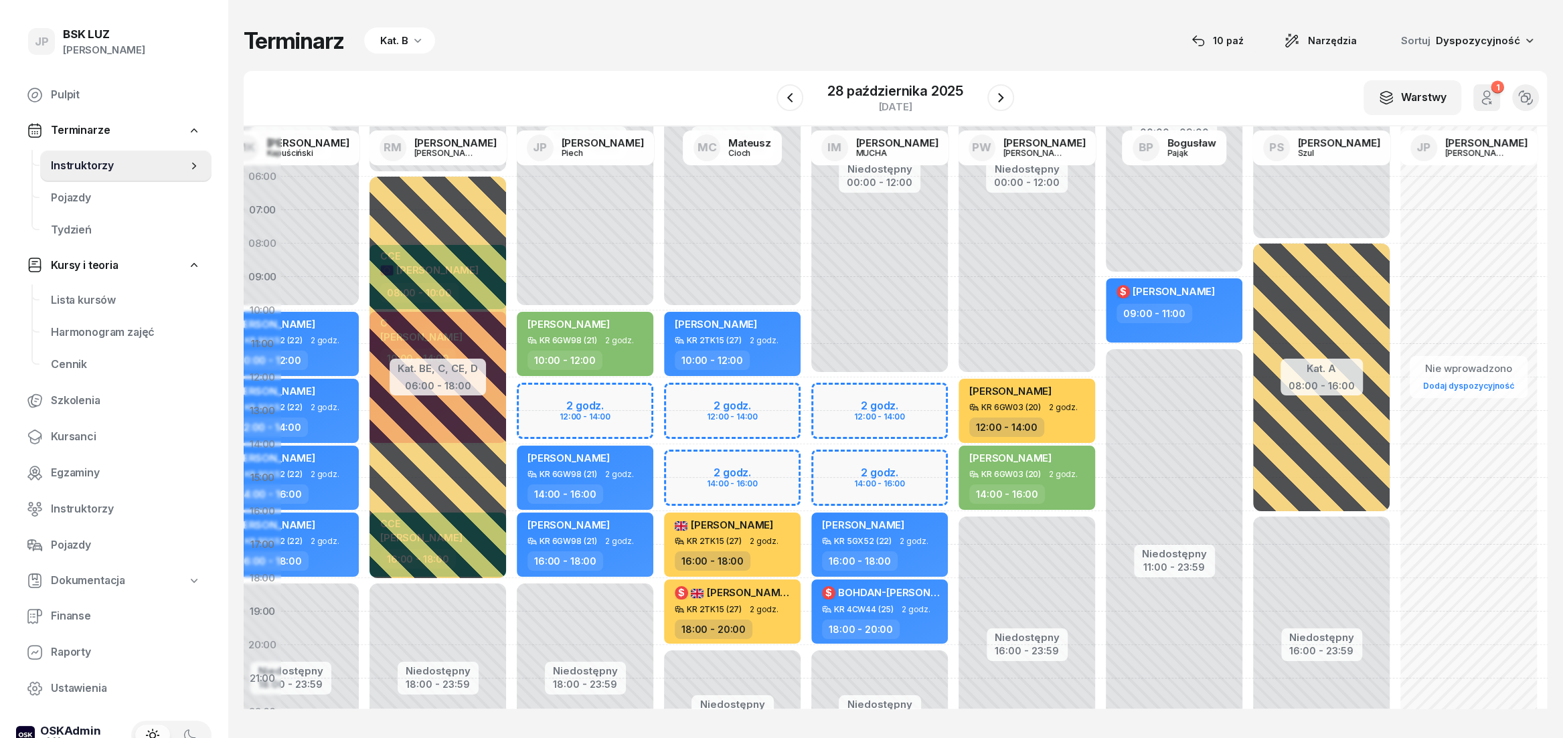
scroll to position [0, 236]
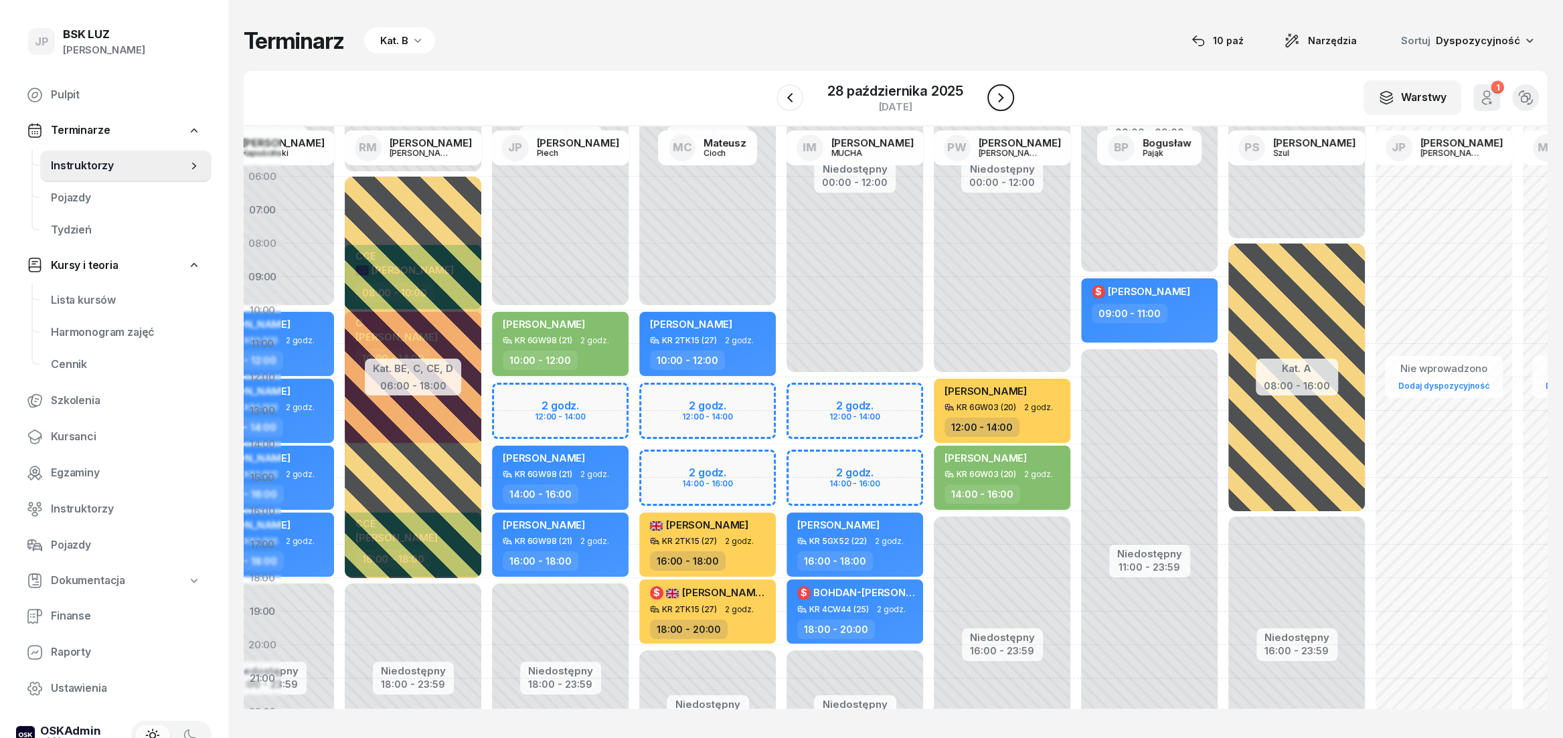
click at [999, 105] on icon "button" at bounding box center [1001, 98] width 16 height 16
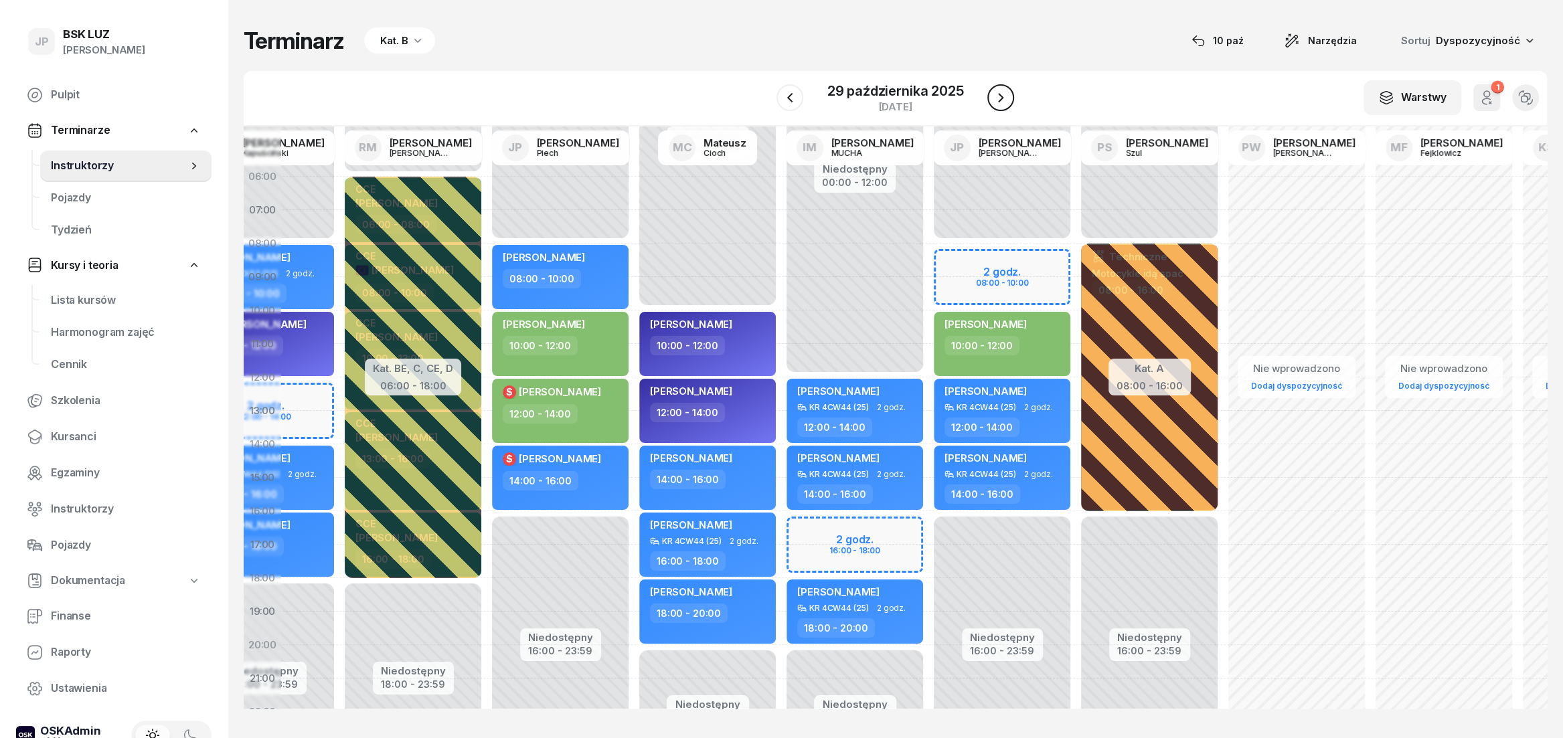
click at [1004, 99] on icon "button" at bounding box center [1001, 98] width 16 height 16
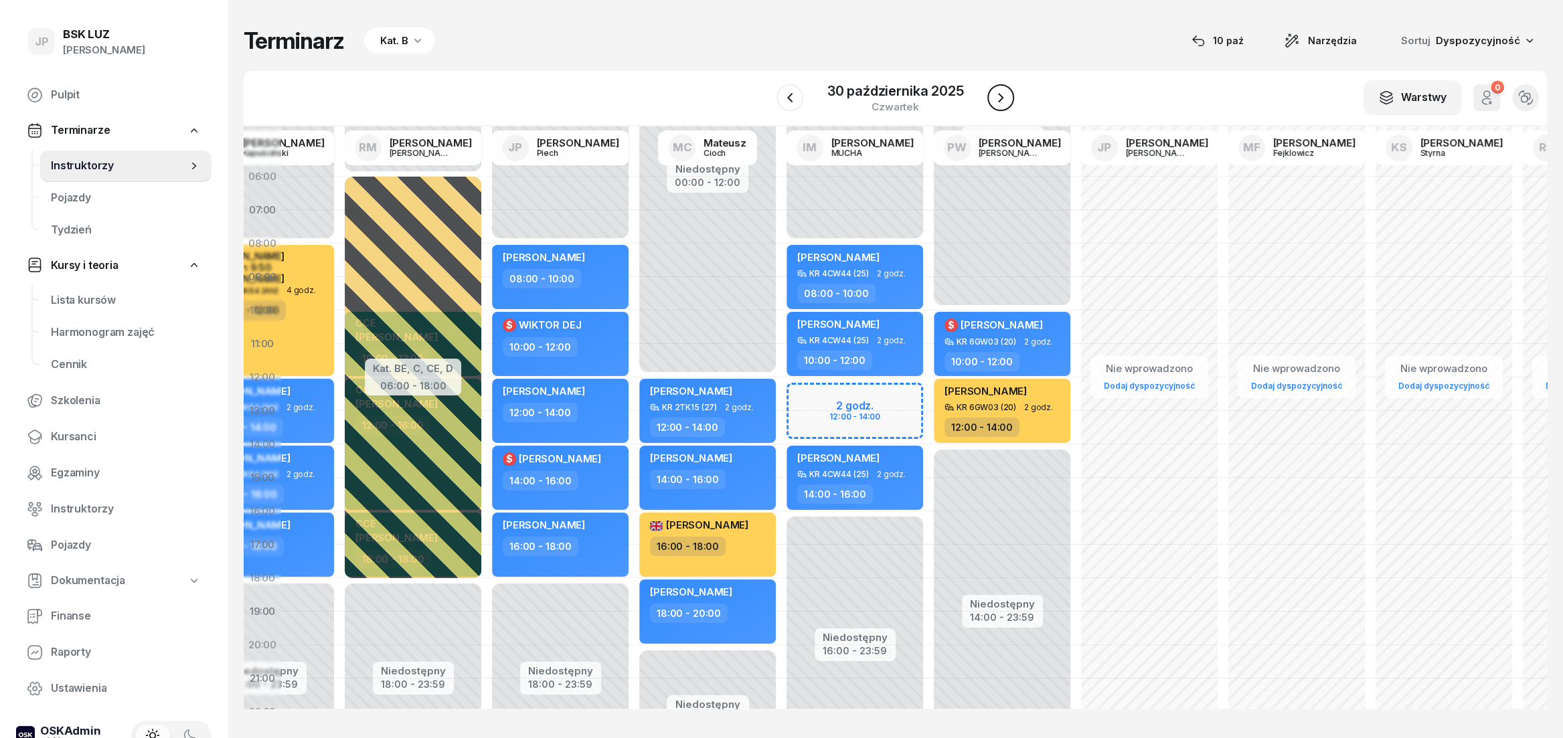
click at [998, 108] on button "button" at bounding box center [1001, 97] width 27 height 27
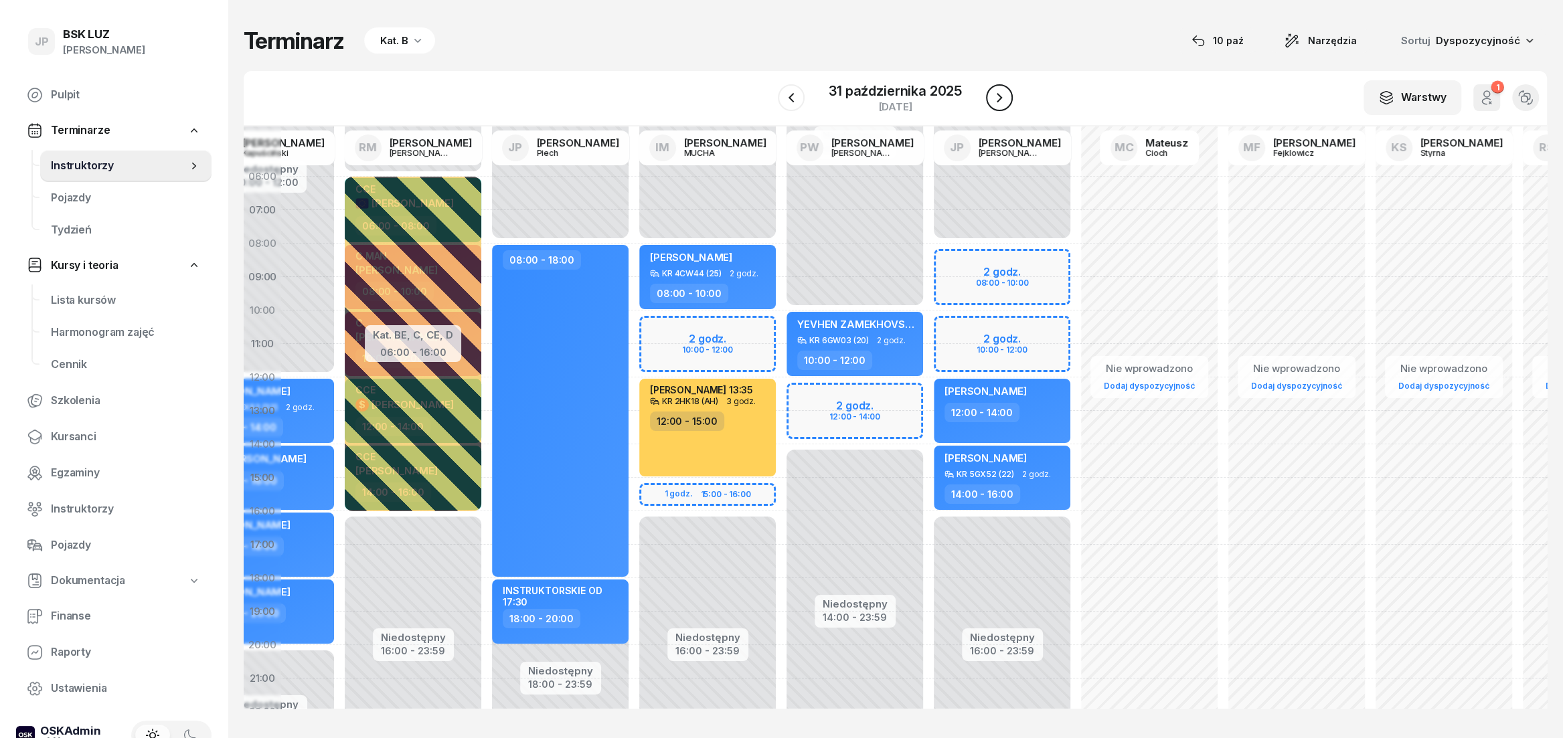
click at [998, 108] on button "button" at bounding box center [999, 97] width 27 height 27
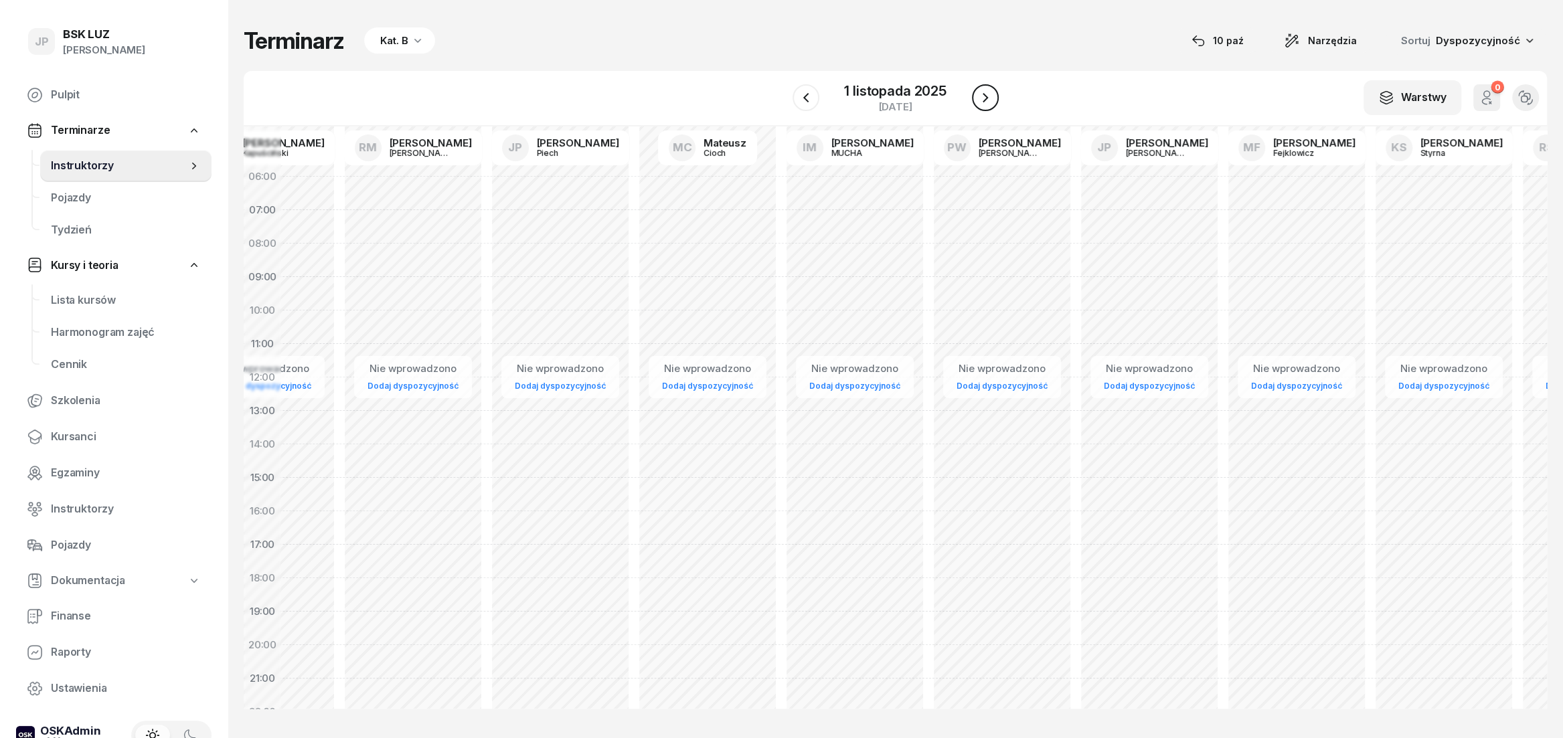
click at [988, 100] on icon "button" at bounding box center [985, 98] width 16 height 16
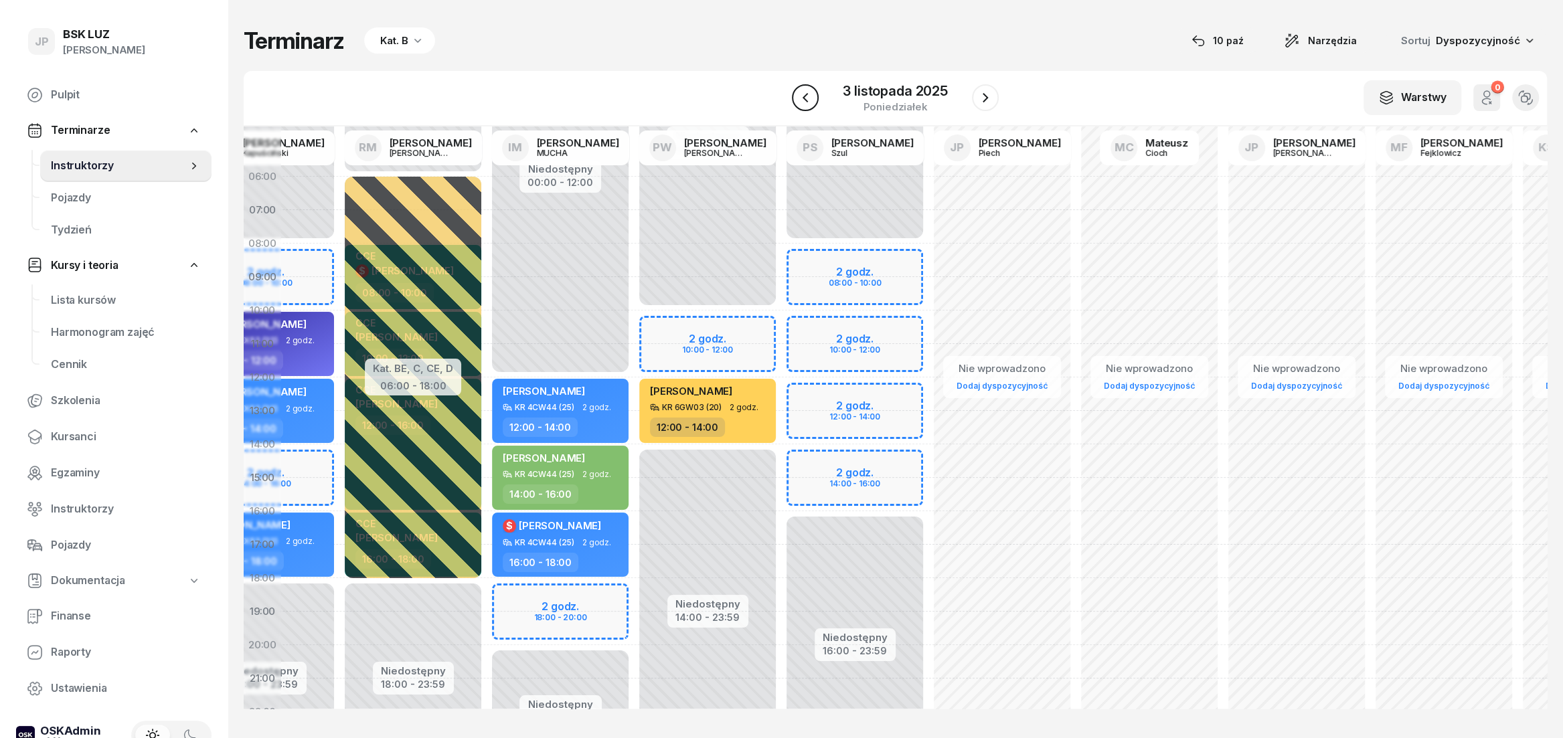
click at [814, 93] on button "button" at bounding box center [805, 97] width 27 height 27
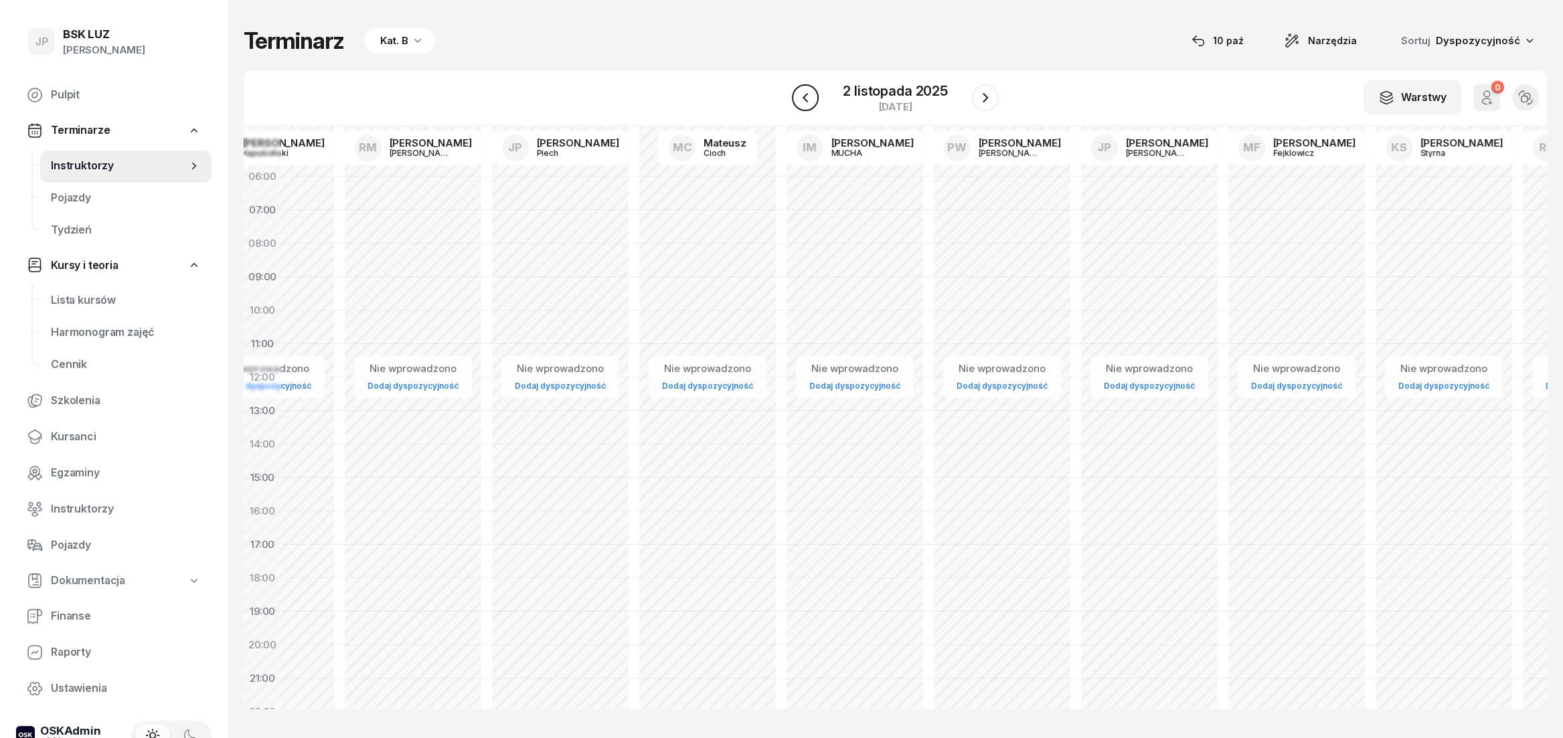
click at [814, 93] on button "button" at bounding box center [805, 97] width 27 height 27
click at [983, 103] on icon "button" at bounding box center [985, 98] width 16 height 16
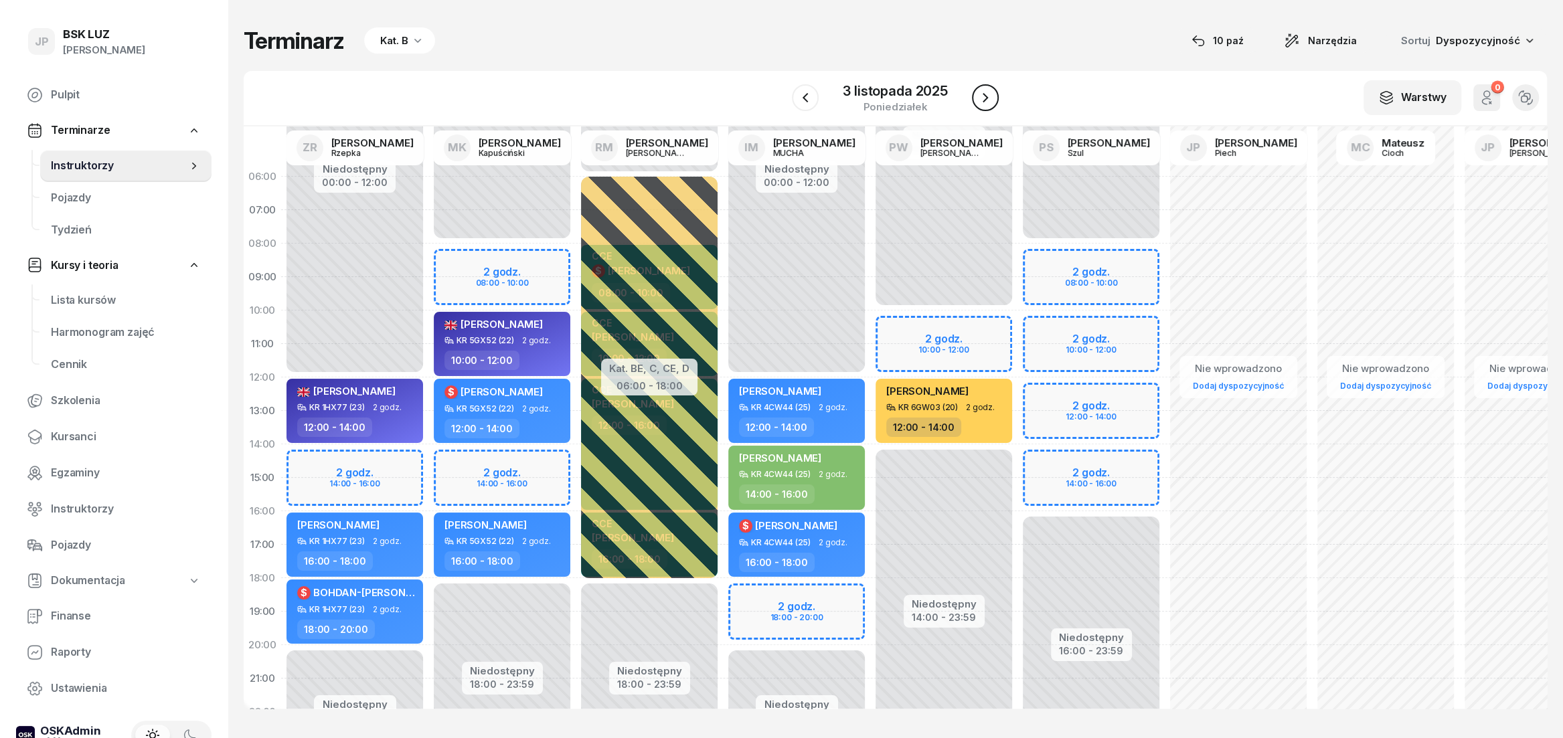
click at [990, 94] on icon "button" at bounding box center [985, 98] width 16 height 16
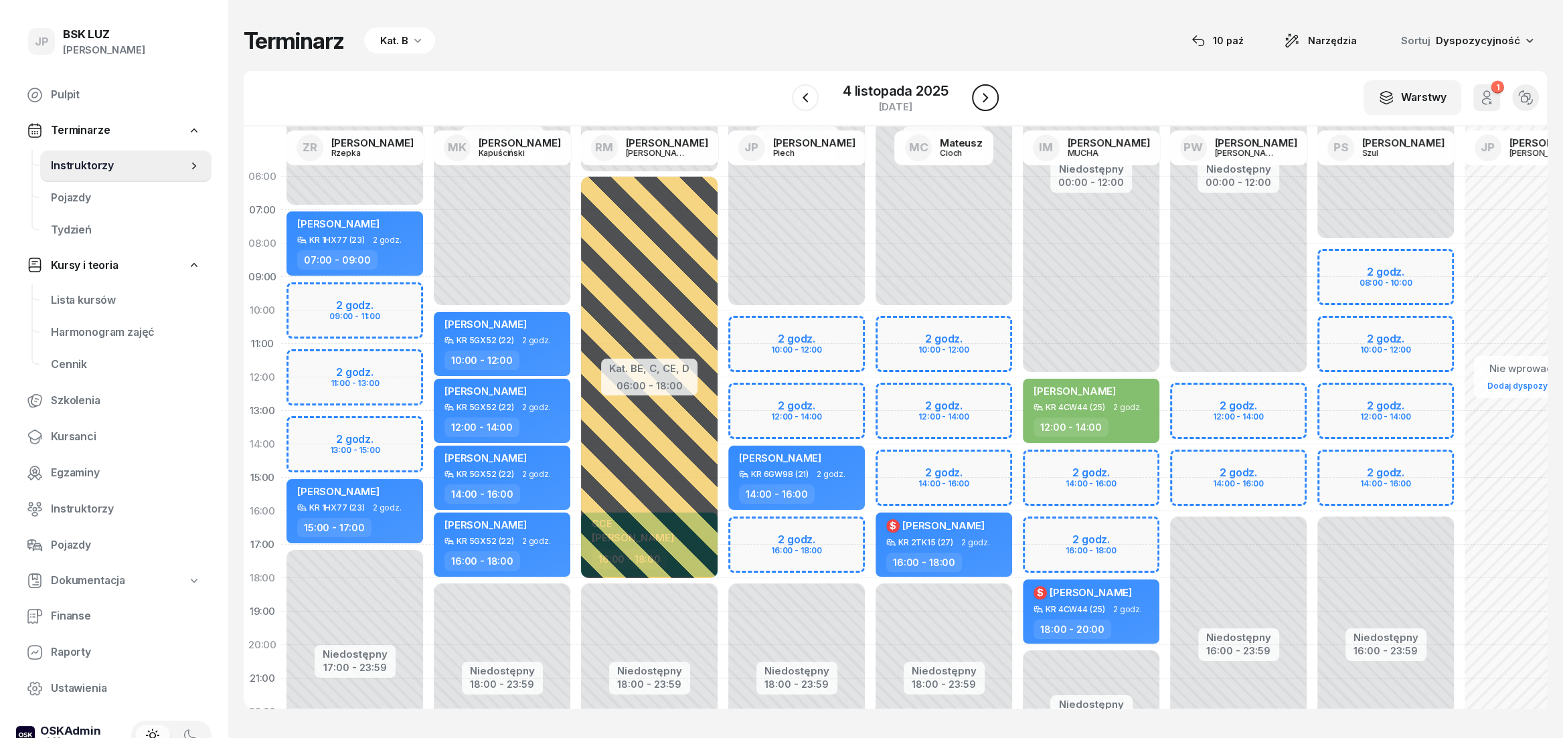
click at [990, 94] on icon "button" at bounding box center [985, 98] width 16 height 16
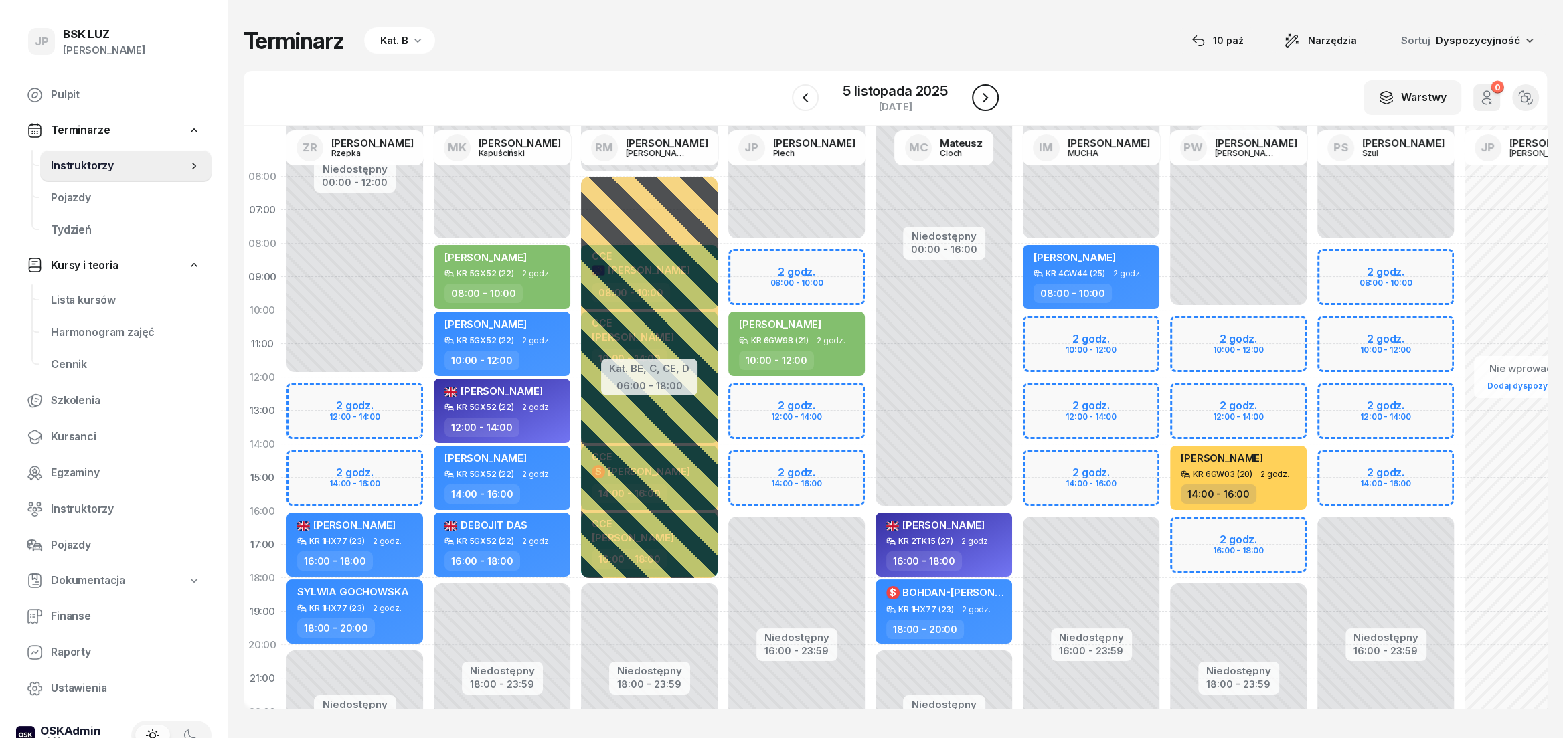
click at [990, 94] on icon "button" at bounding box center [985, 98] width 16 height 16
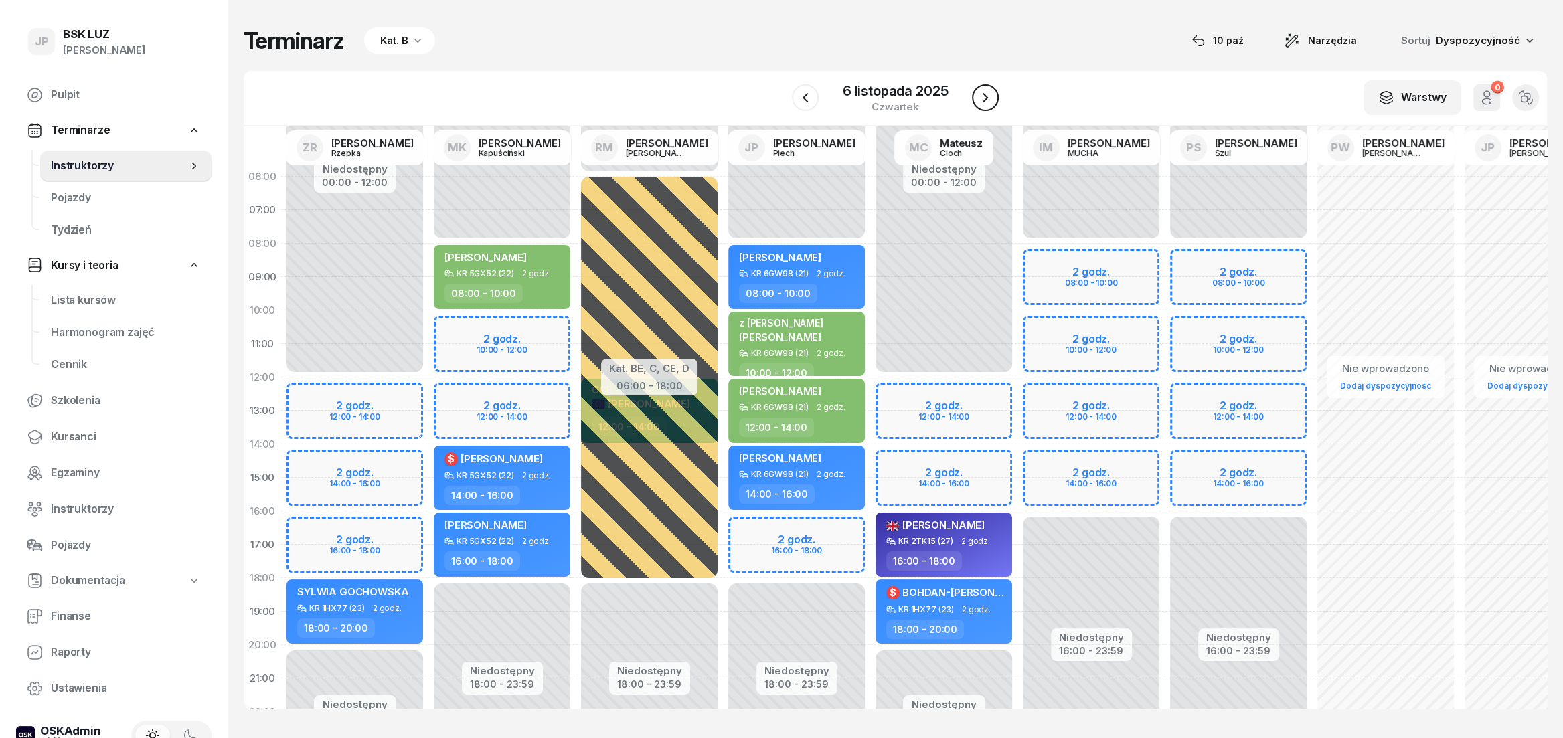
click at [990, 94] on icon "button" at bounding box center [985, 98] width 16 height 16
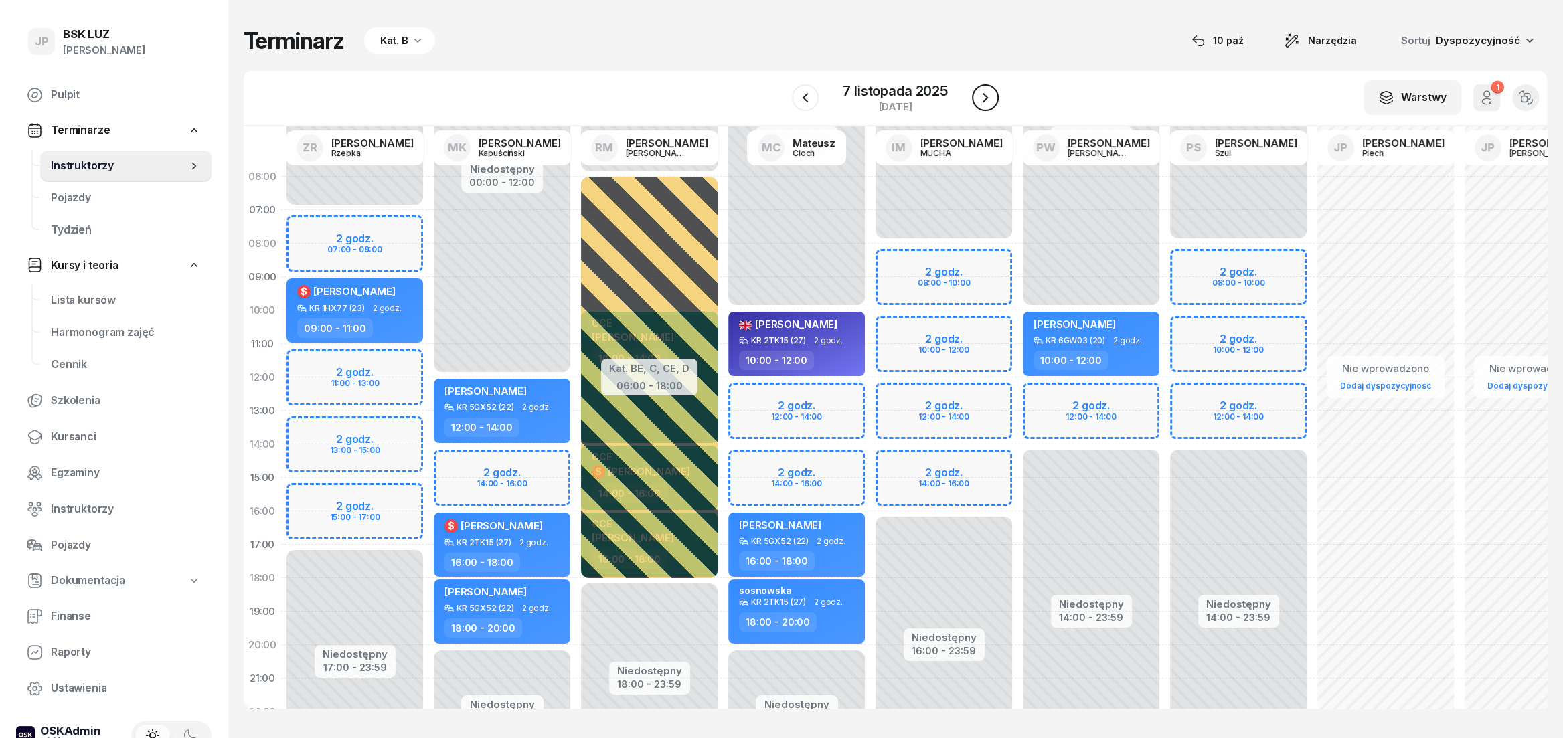
click at [990, 94] on icon "button" at bounding box center [985, 98] width 16 height 16
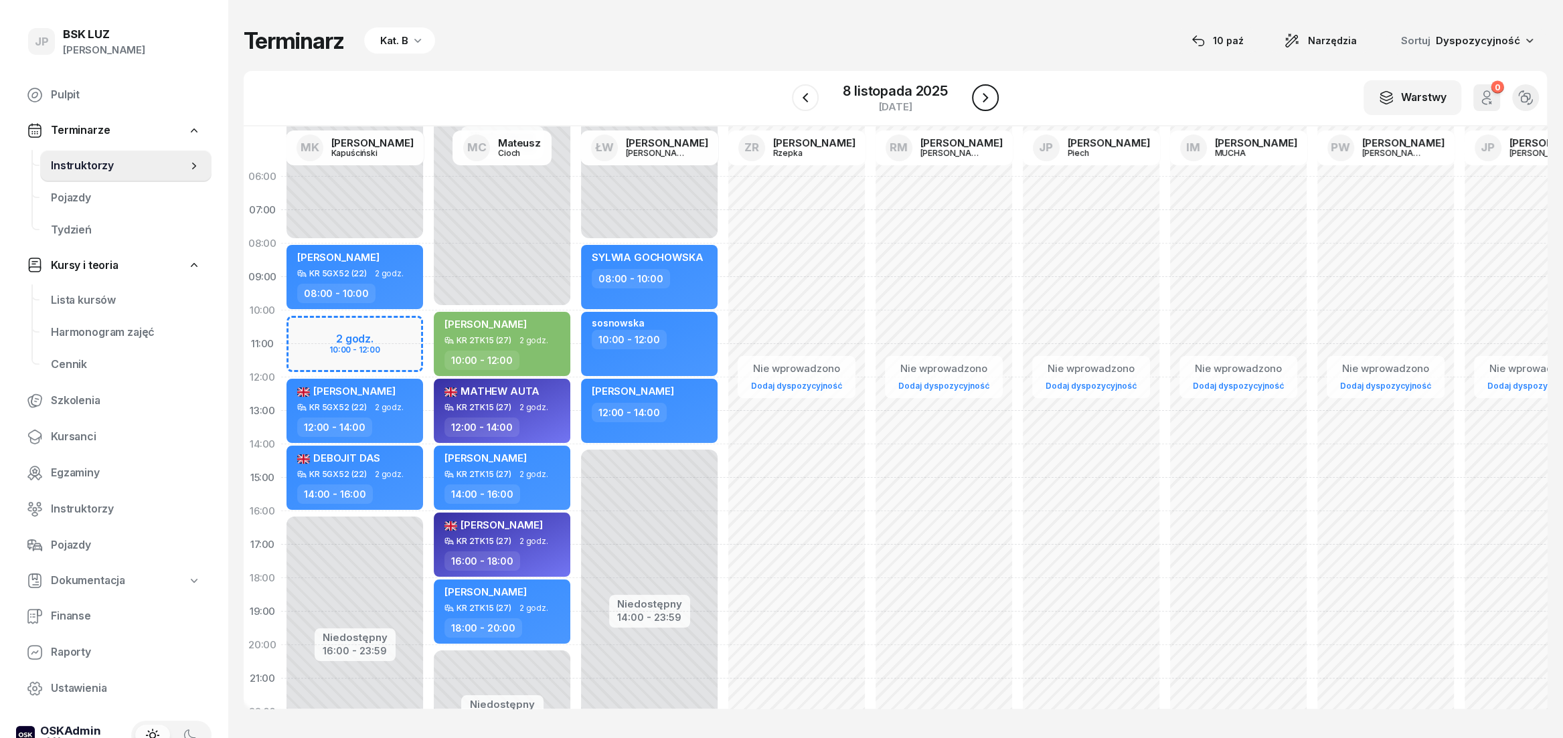
click at [990, 94] on icon "button" at bounding box center [985, 98] width 16 height 16
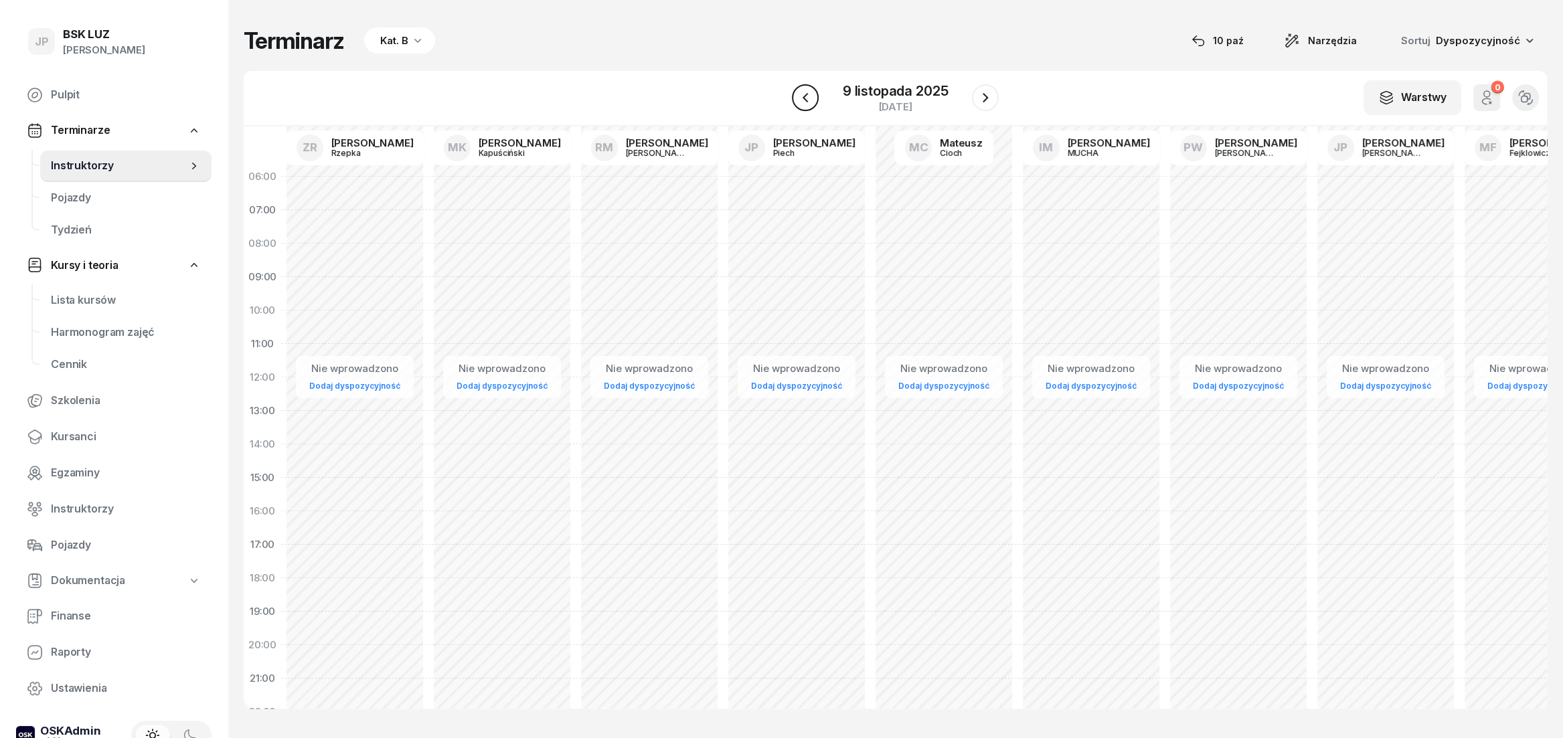
click at [806, 89] on button "button" at bounding box center [805, 97] width 27 height 27
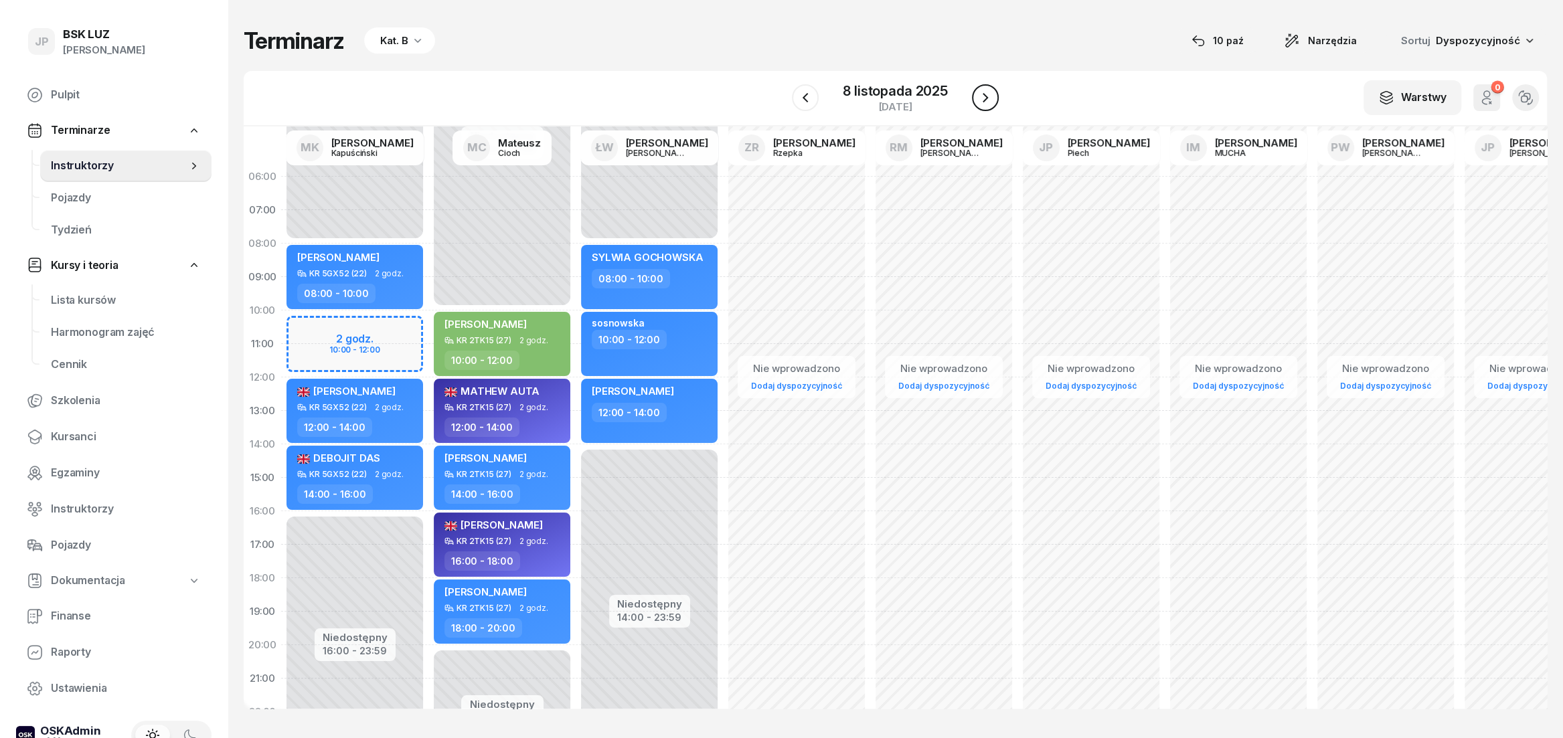
click at [986, 103] on icon "button" at bounding box center [985, 98] width 16 height 16
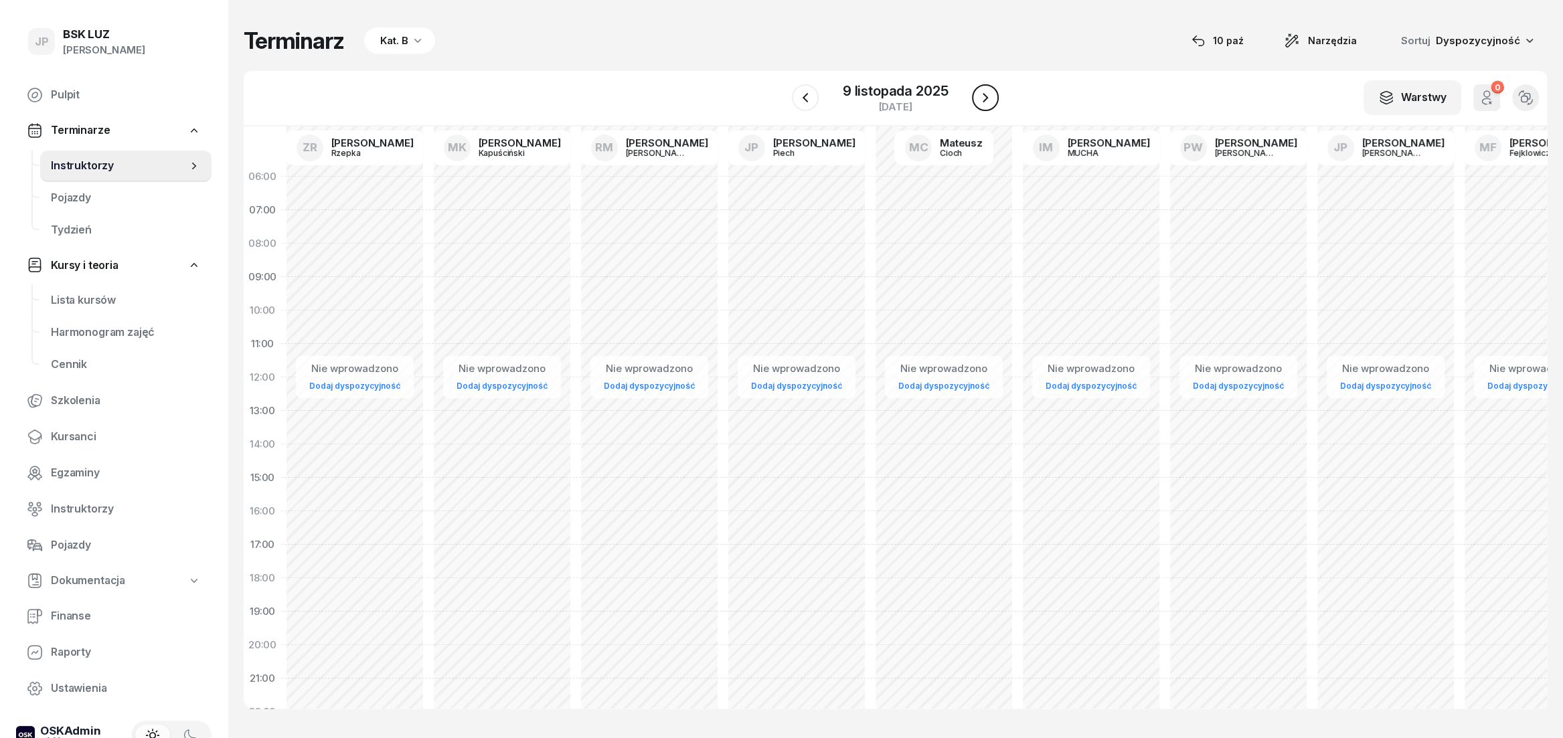
click at [986, 103] on icon "button" at bounding box center [985, 98] width 16 height 16
click at [815, 98] on button "button" at bounding box center [806, 97] width 27 height 27
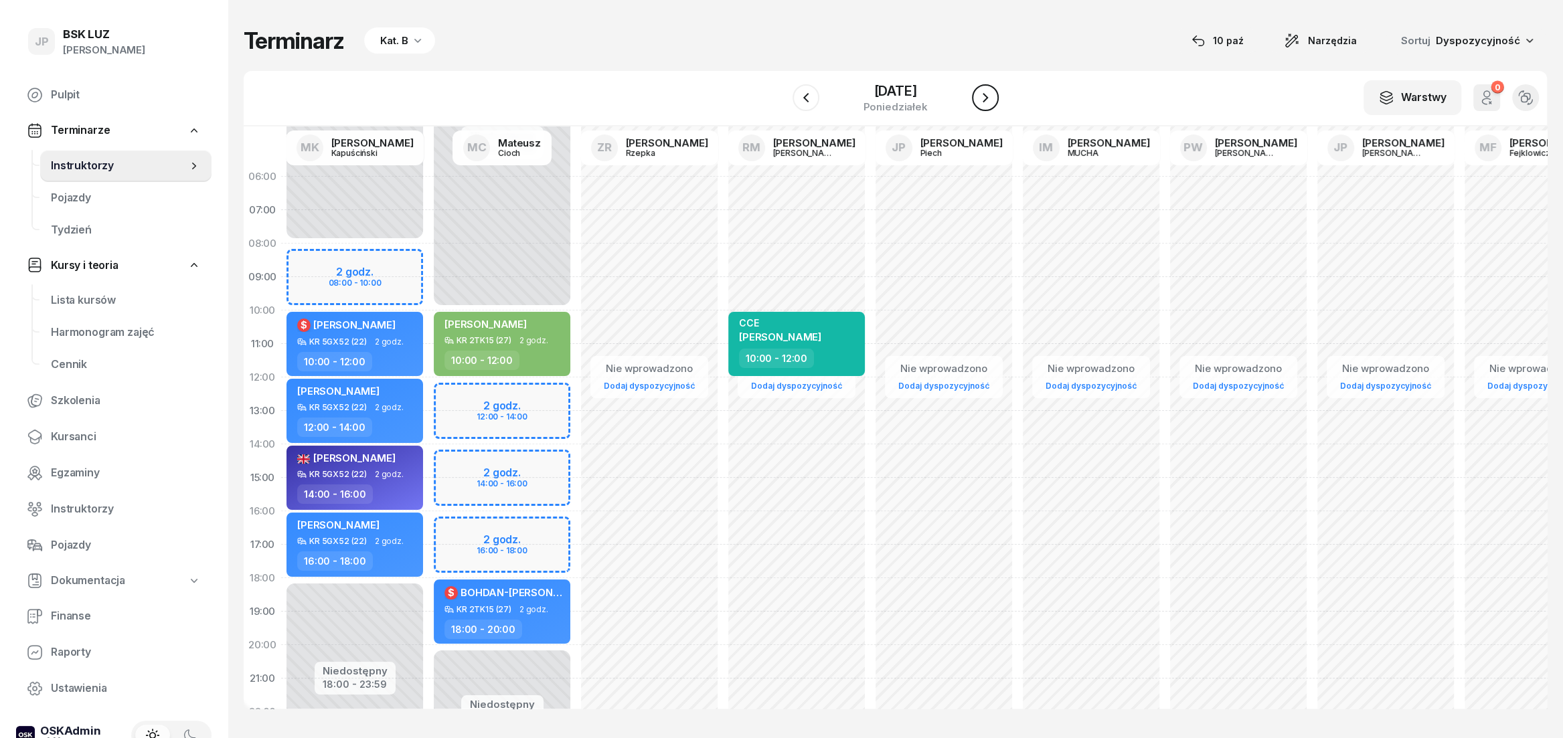
click at [979, 104] on button "button" at bounding box center [985, 97] width 27 height 27
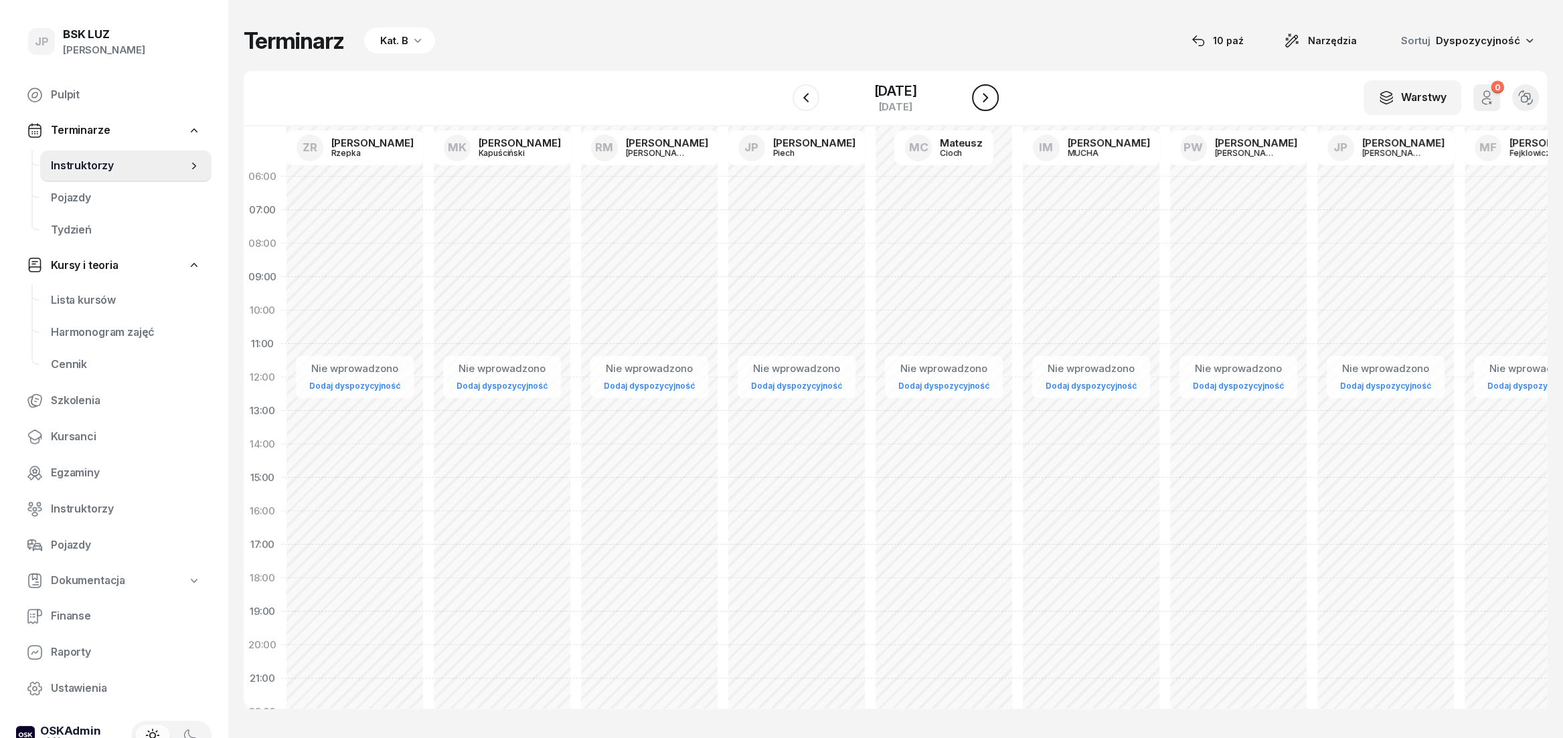
click at [979, 104] on icon "button" at bounding box center [985, 98] width 16 height 16
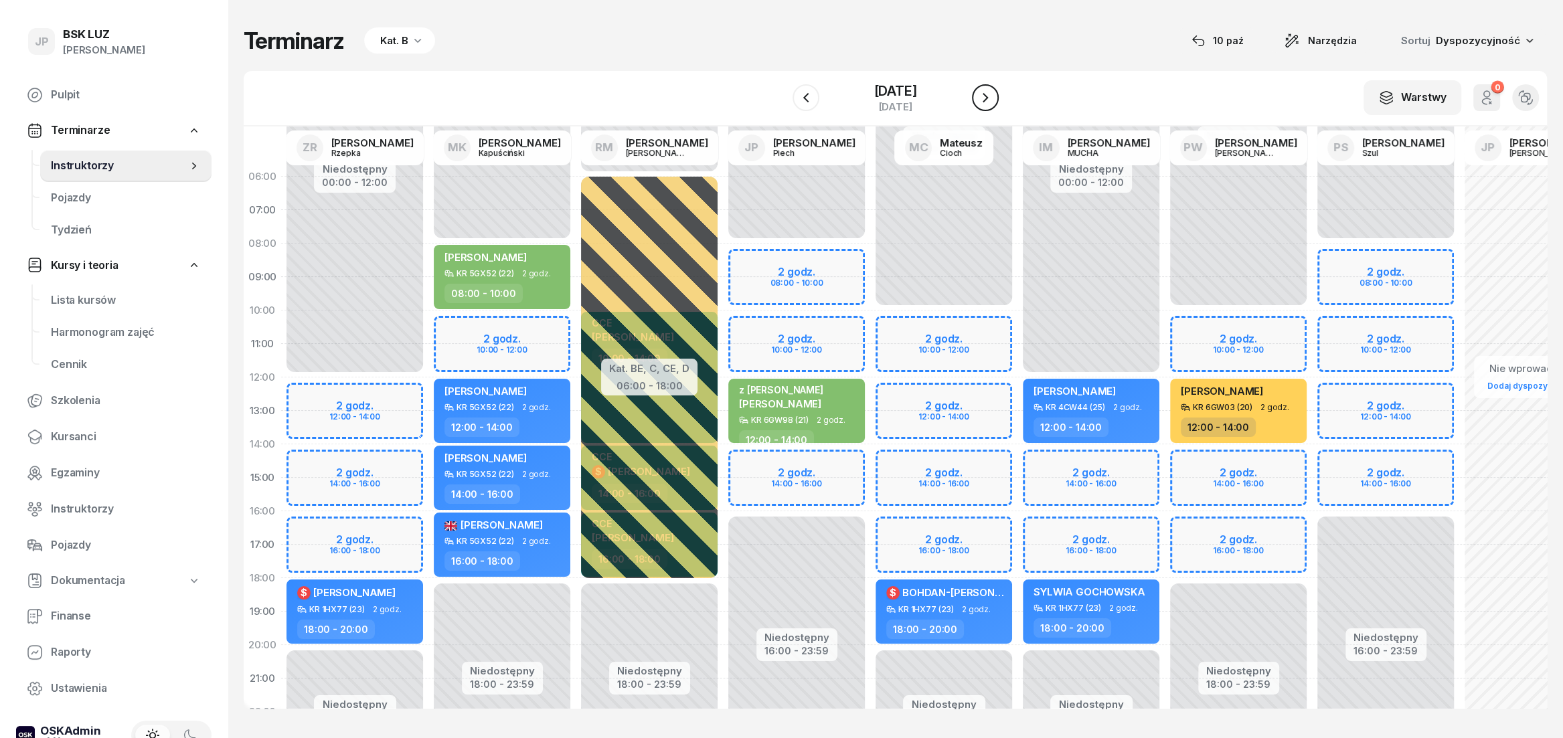
click at [979, 104] on button "button" at bounding box center [985, 97] width 27 height 27
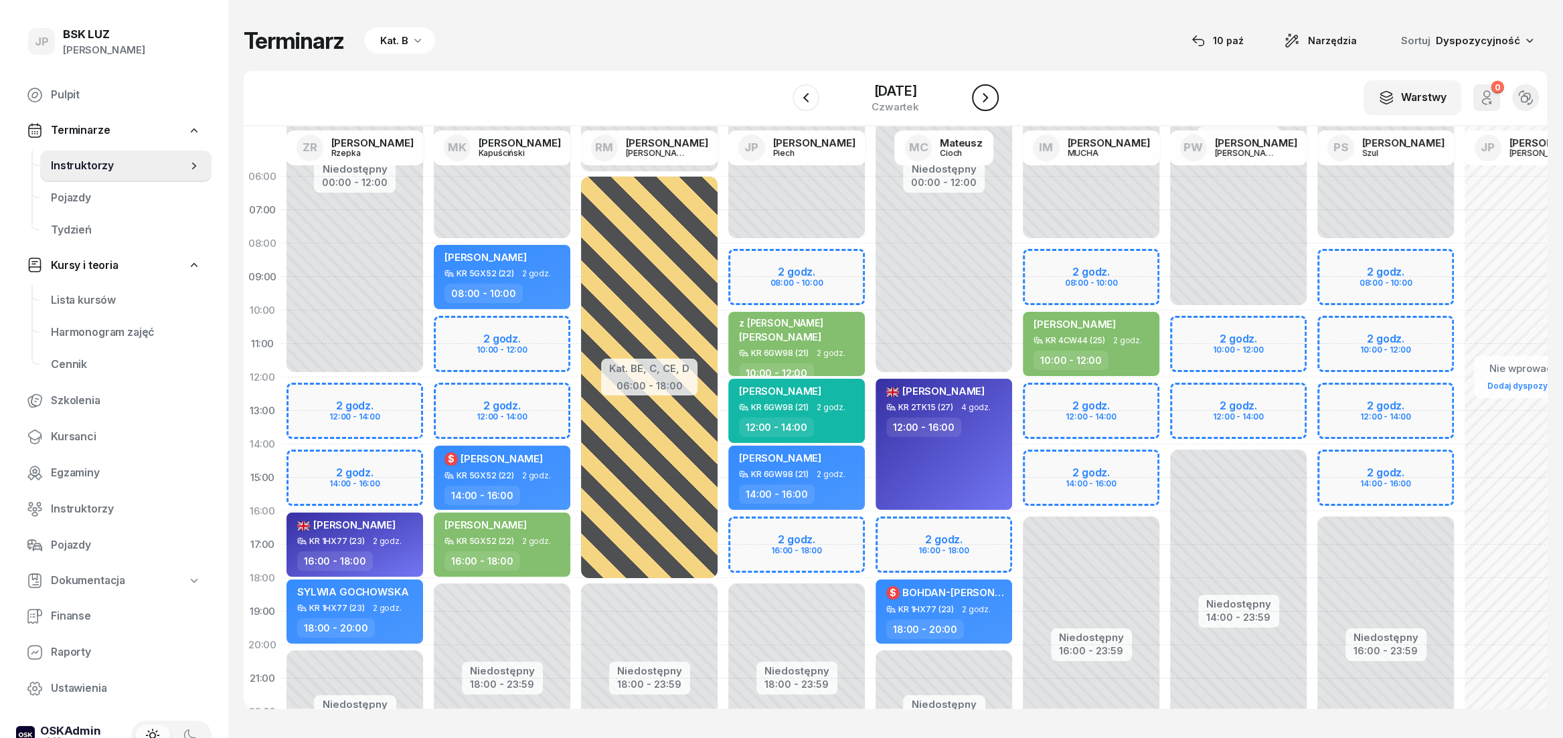
click at [979, 104] on button "button" at bounding box center [985, 97] width 27 height 27
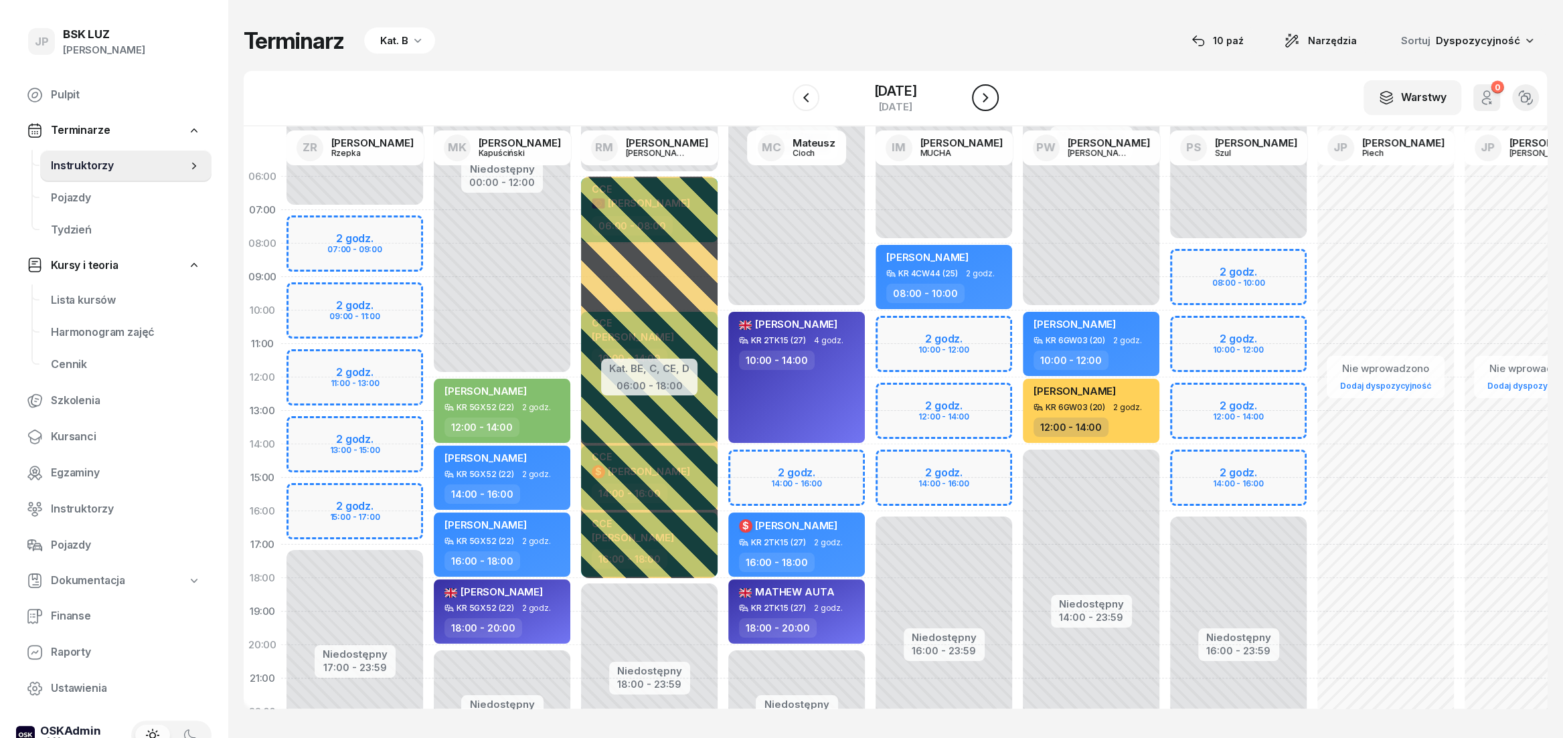
click at [979, 104] on button "button" at bounding box center [985, 97] width 27 height 27
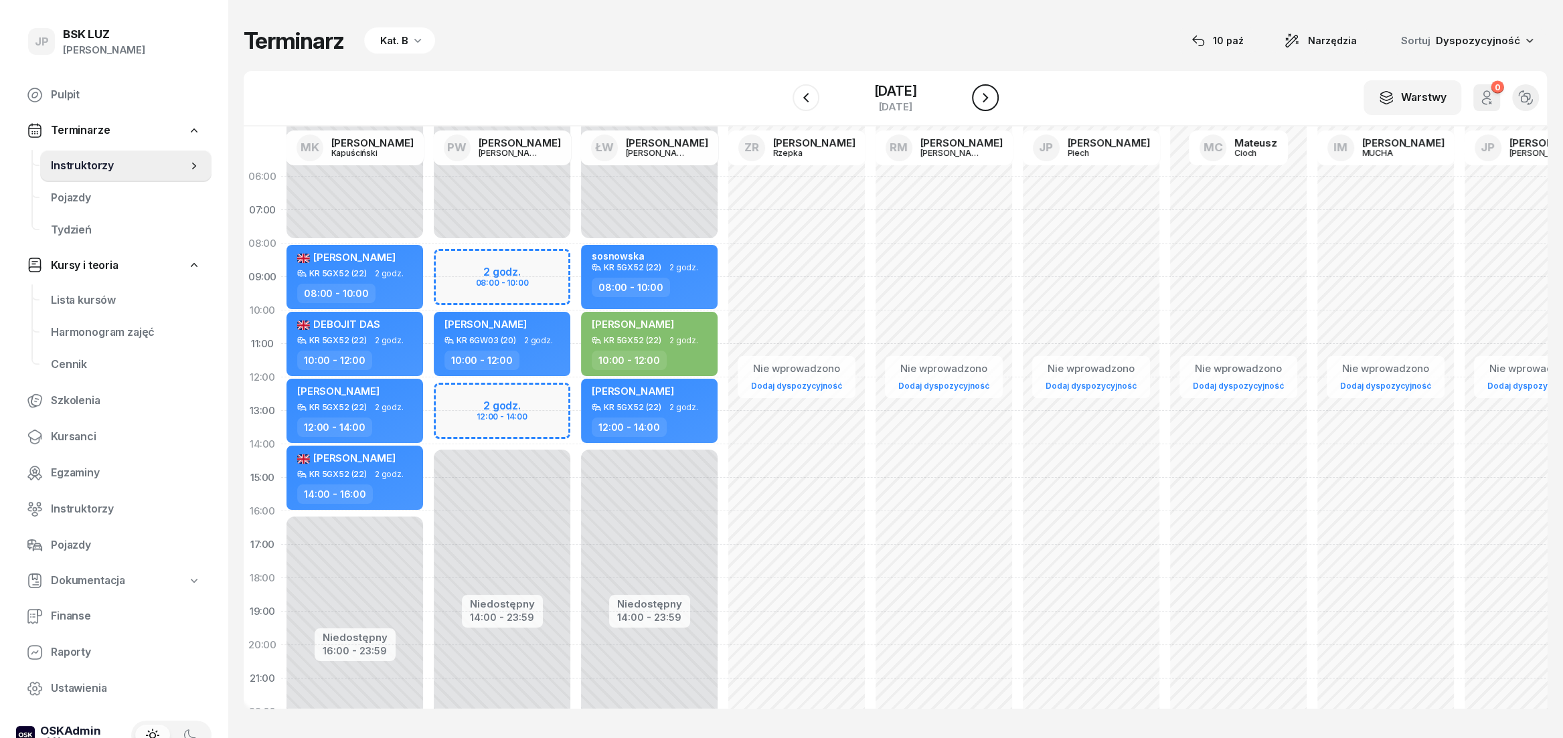
click at [979, 104] on button "button" at bounding box center [985, 97] width 27 height 27
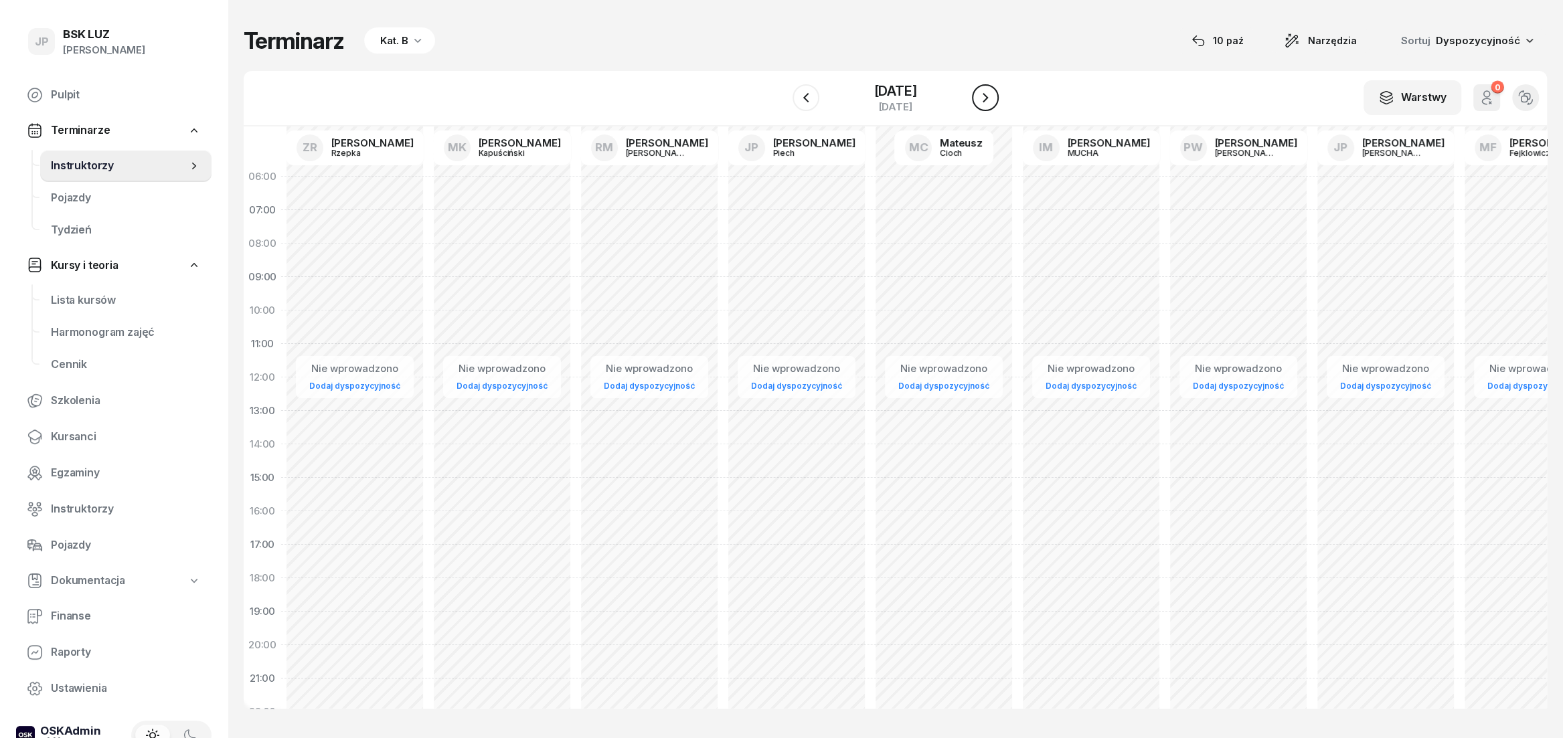
click at [979, 104] on button "button" at bounding box center [985, 97] width 27 height 27
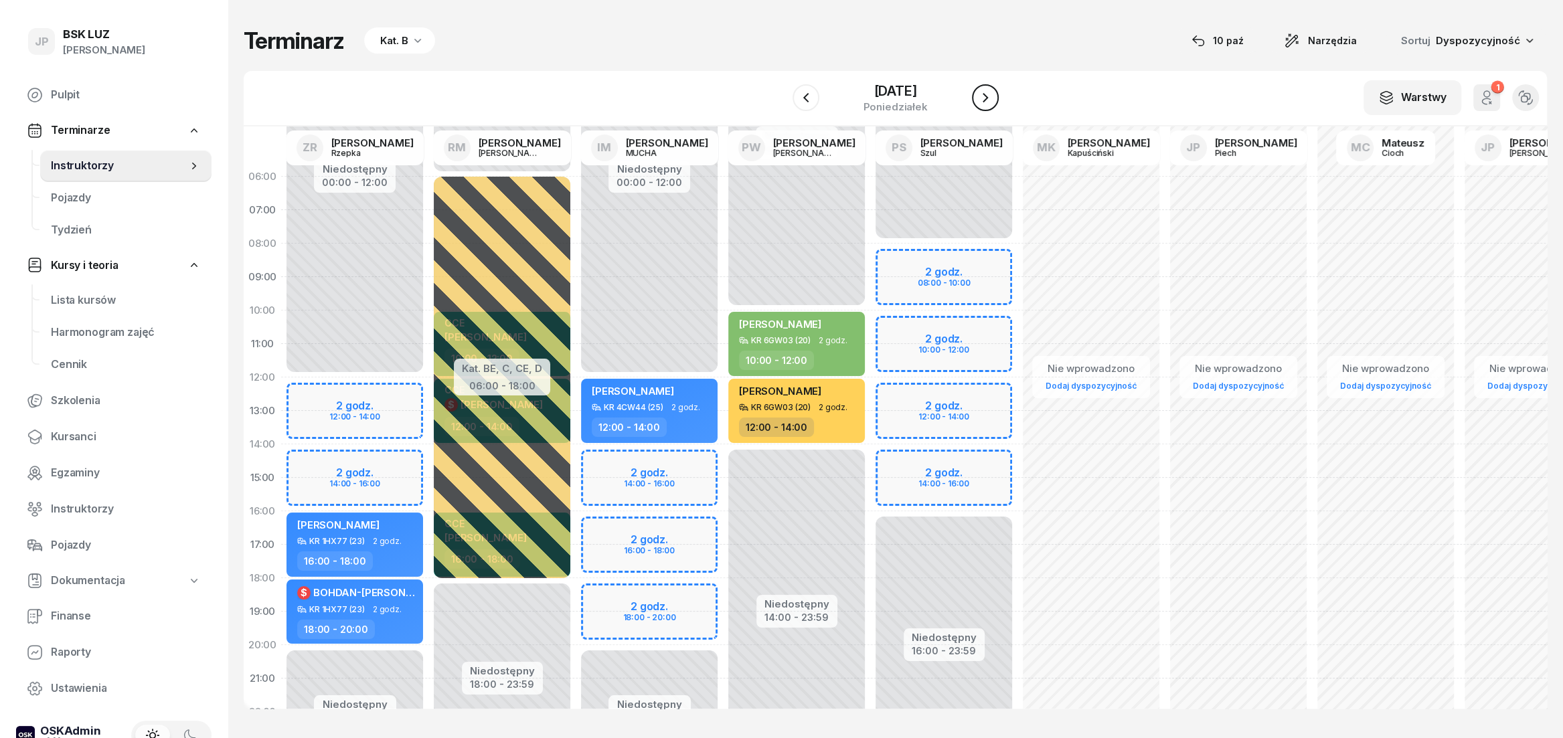
click at [979, 104] on icon "button" at bounding box center [985, 98] width 16 height 16
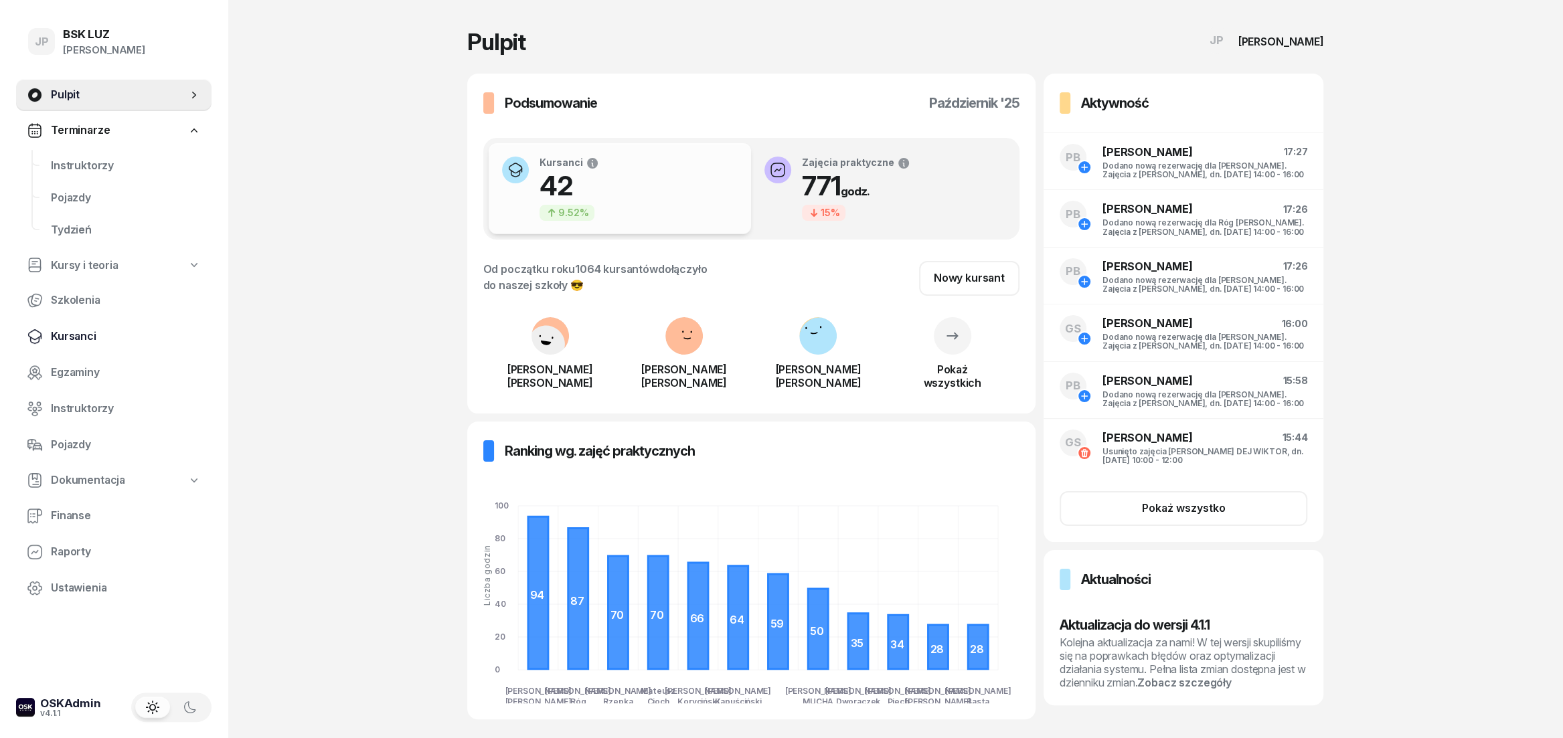
click at [102, 333] on span "Kursanci" at bounding box center [126, 336] width 150 height 17
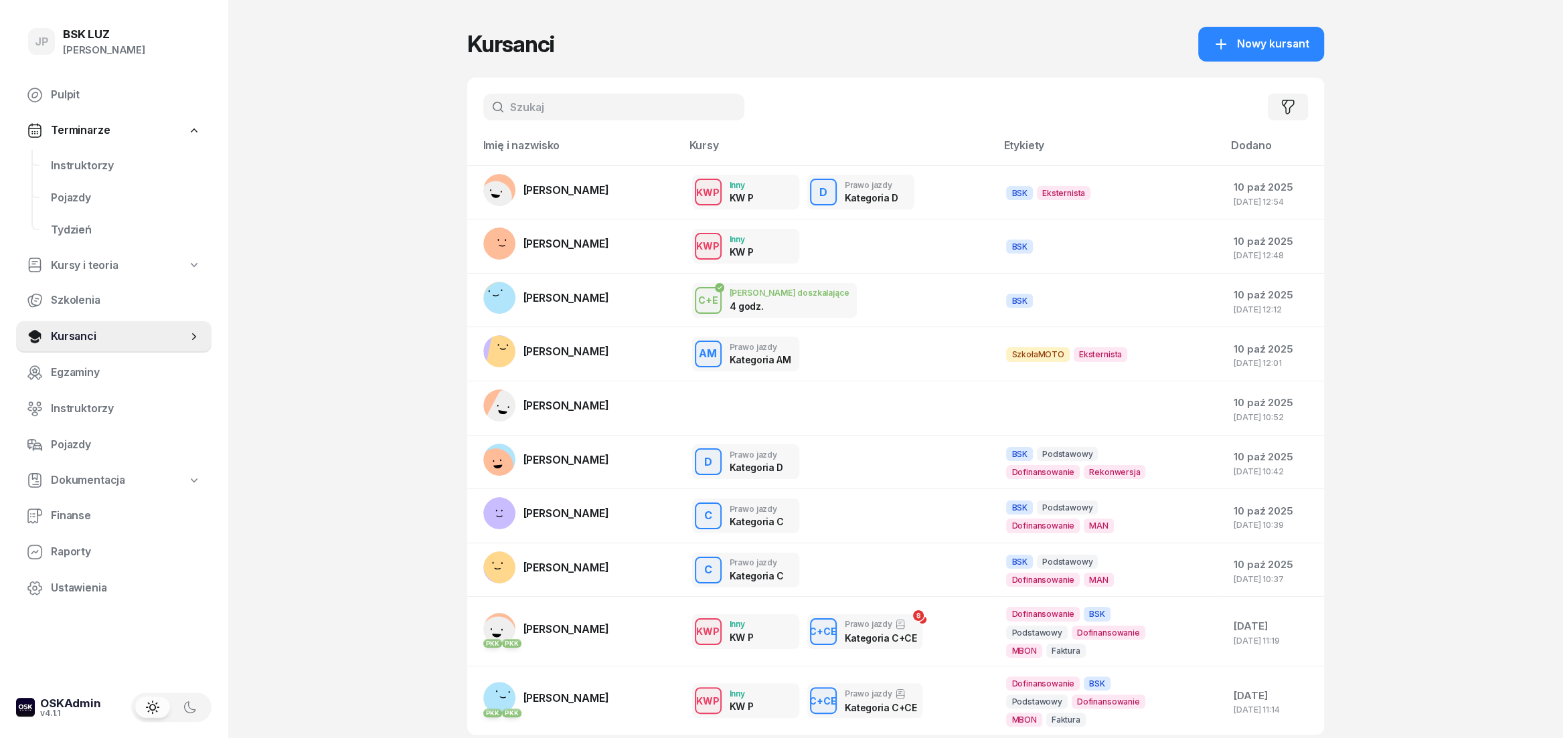
click at [590, 114] on input "text" at bounding box center [613, 107] width 261 height 27
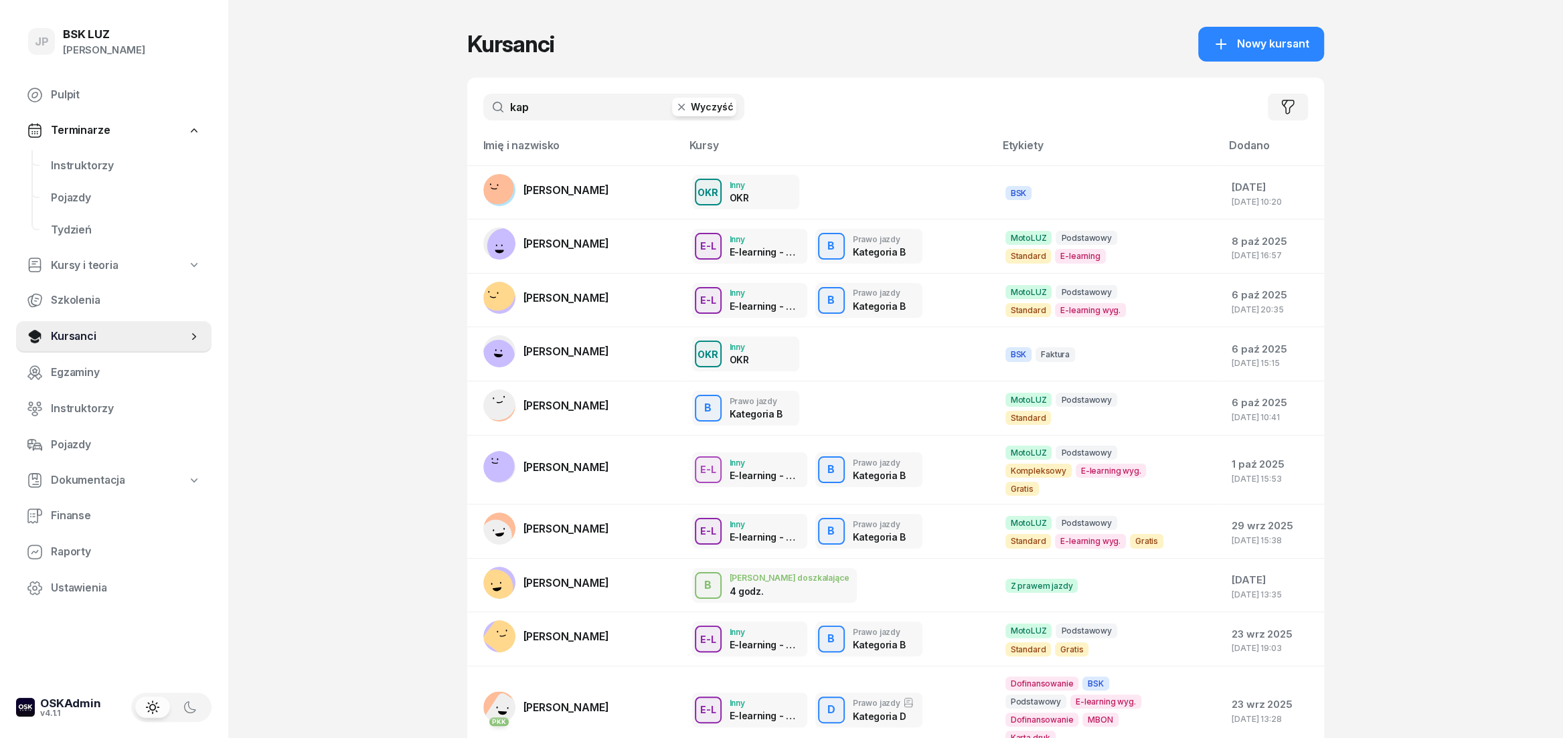
type input "kap"
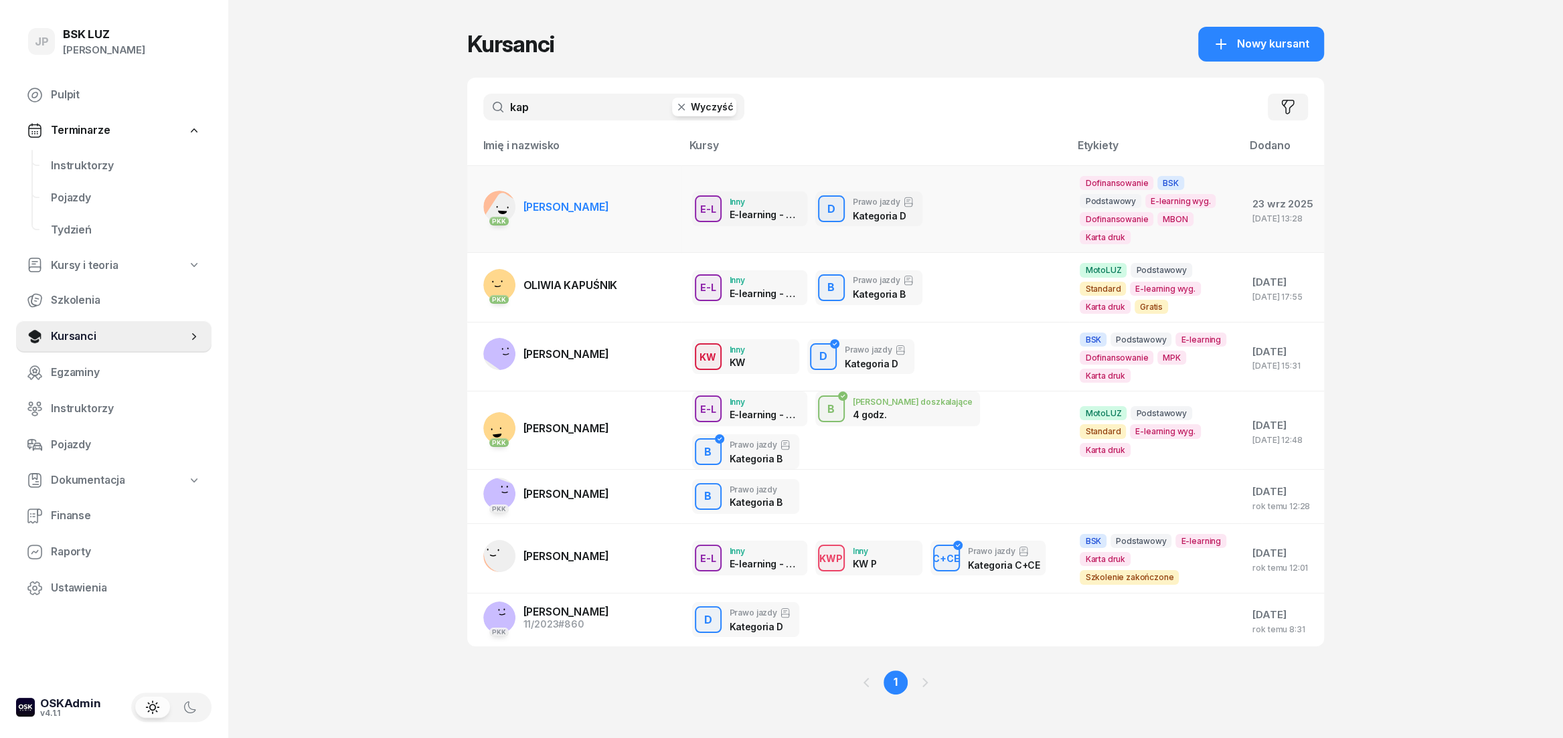
click at [609, 220] on td "PKK [PERSON_NAME]" at bounding box center [574, 209] width 214 height 88
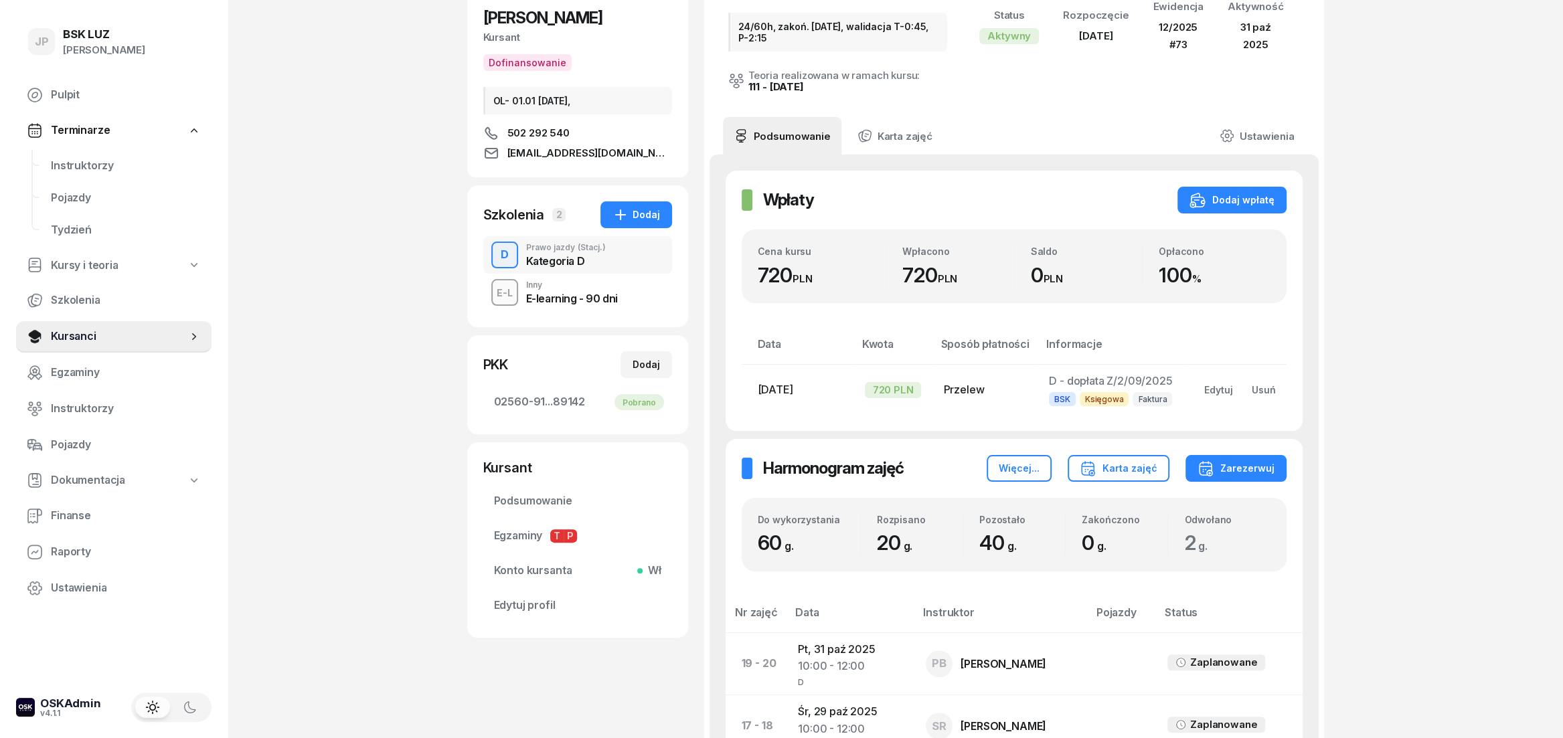
scroll to position [74, 0]
